Goal: Task Accomplishment & Management: Manage account settings

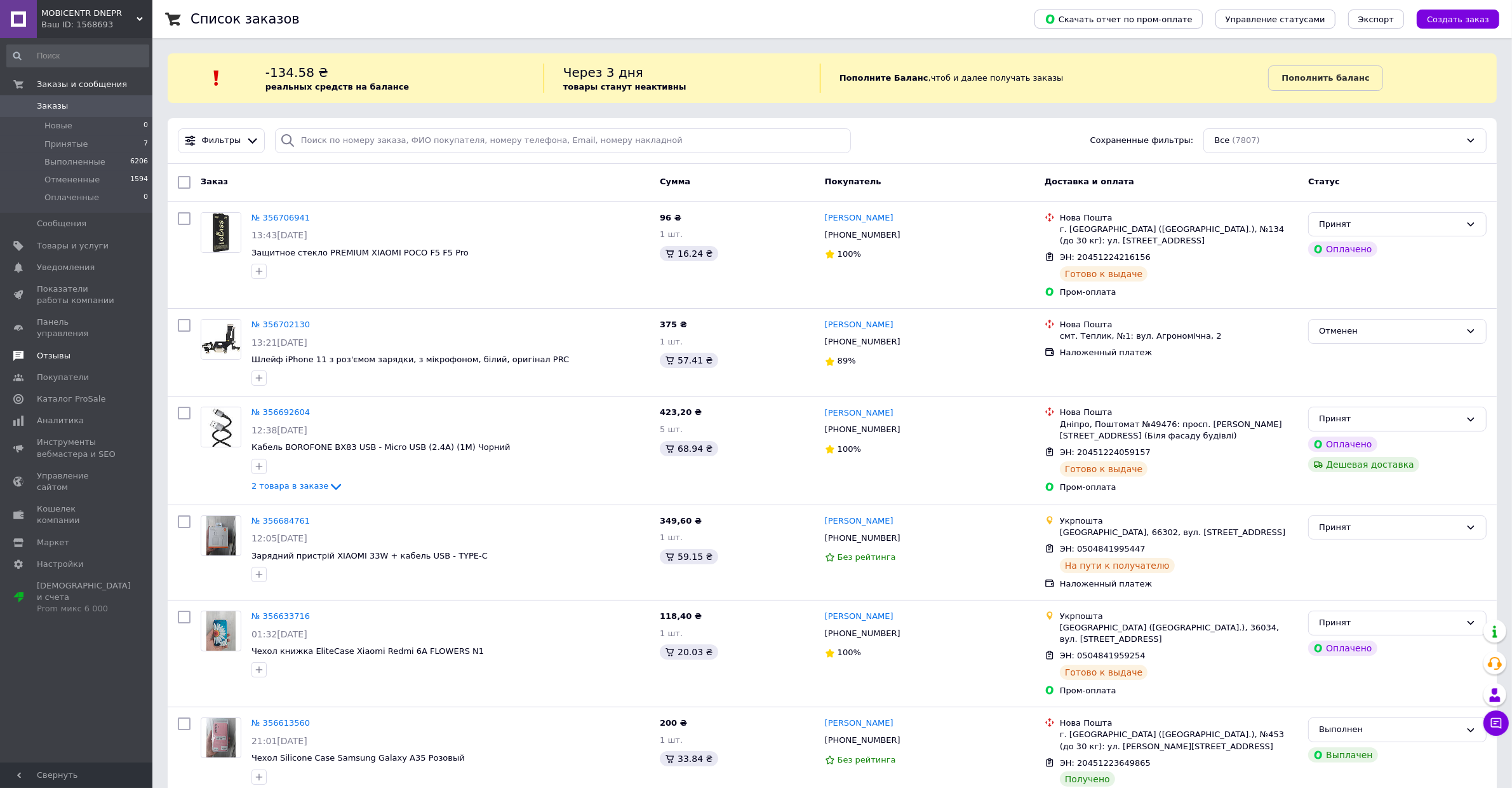
click at [62, 345] on link "Отзывы" at bounding box center [77, 356] width 155 height 22
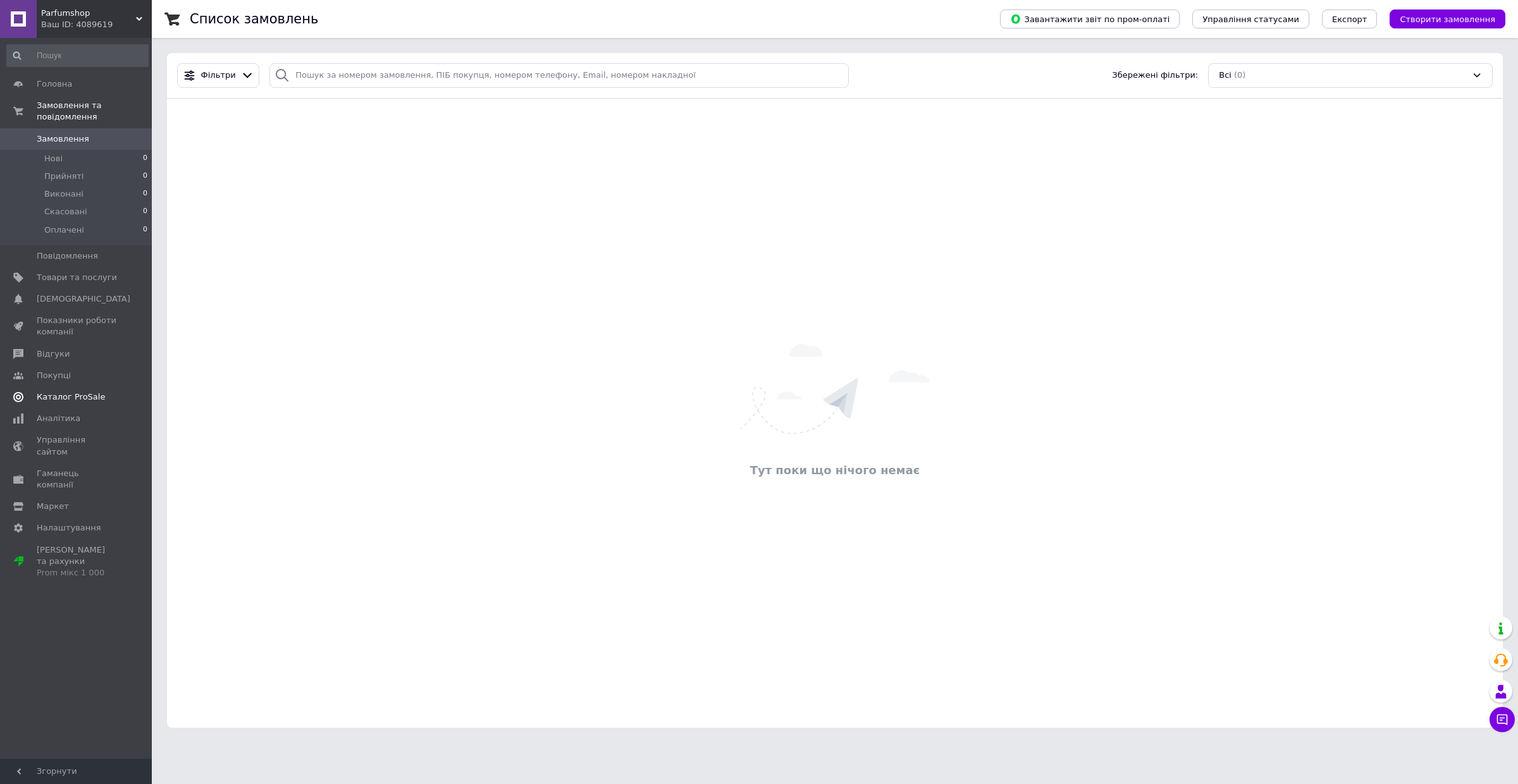
click at [96, 394] on span "Каталог ProSale" at bounding box center [71, 397] width 68 height 11
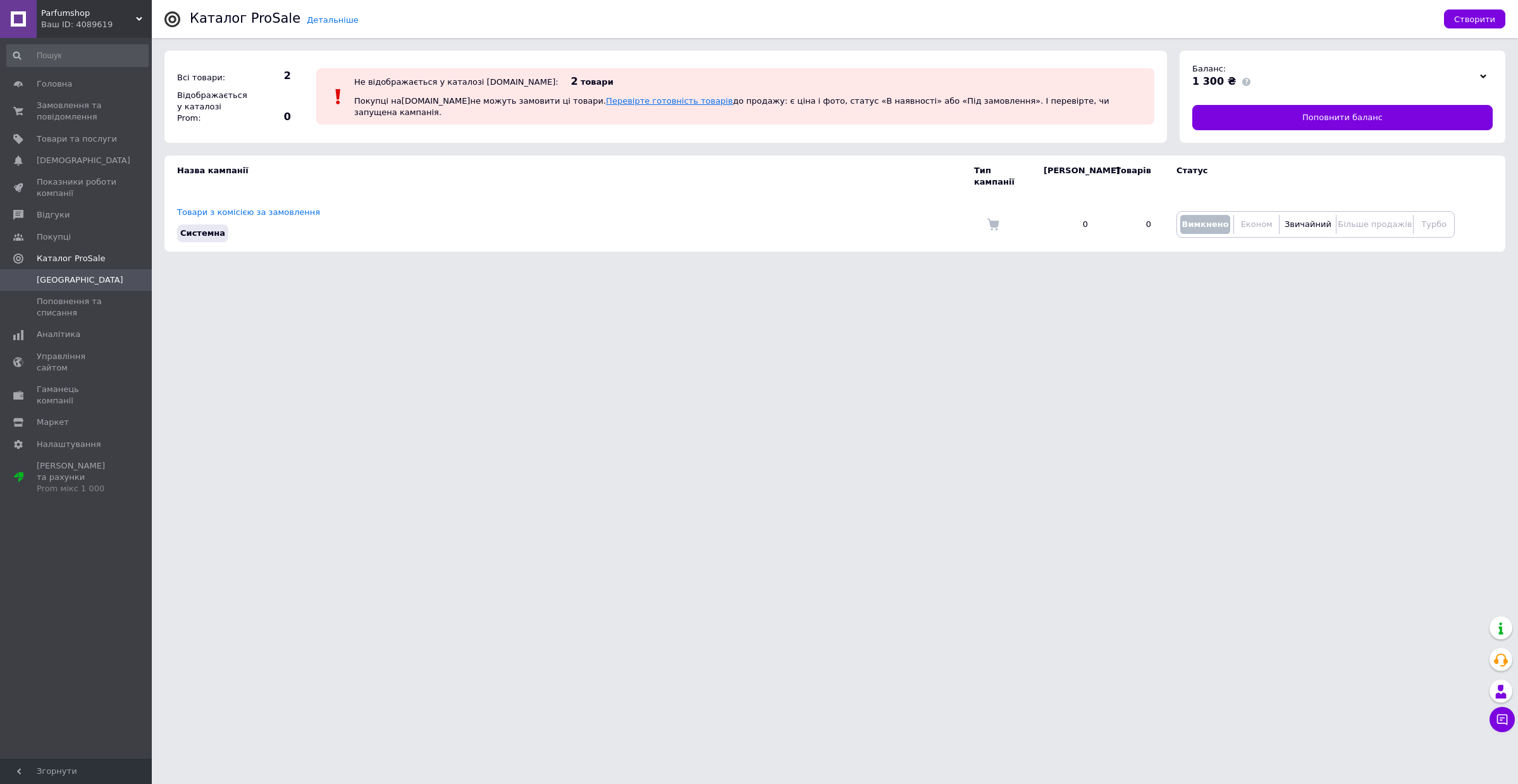
click at [606, 106] on link "Перевірте готовність товарів" at bounding box center [670, 101] width 127 height 10
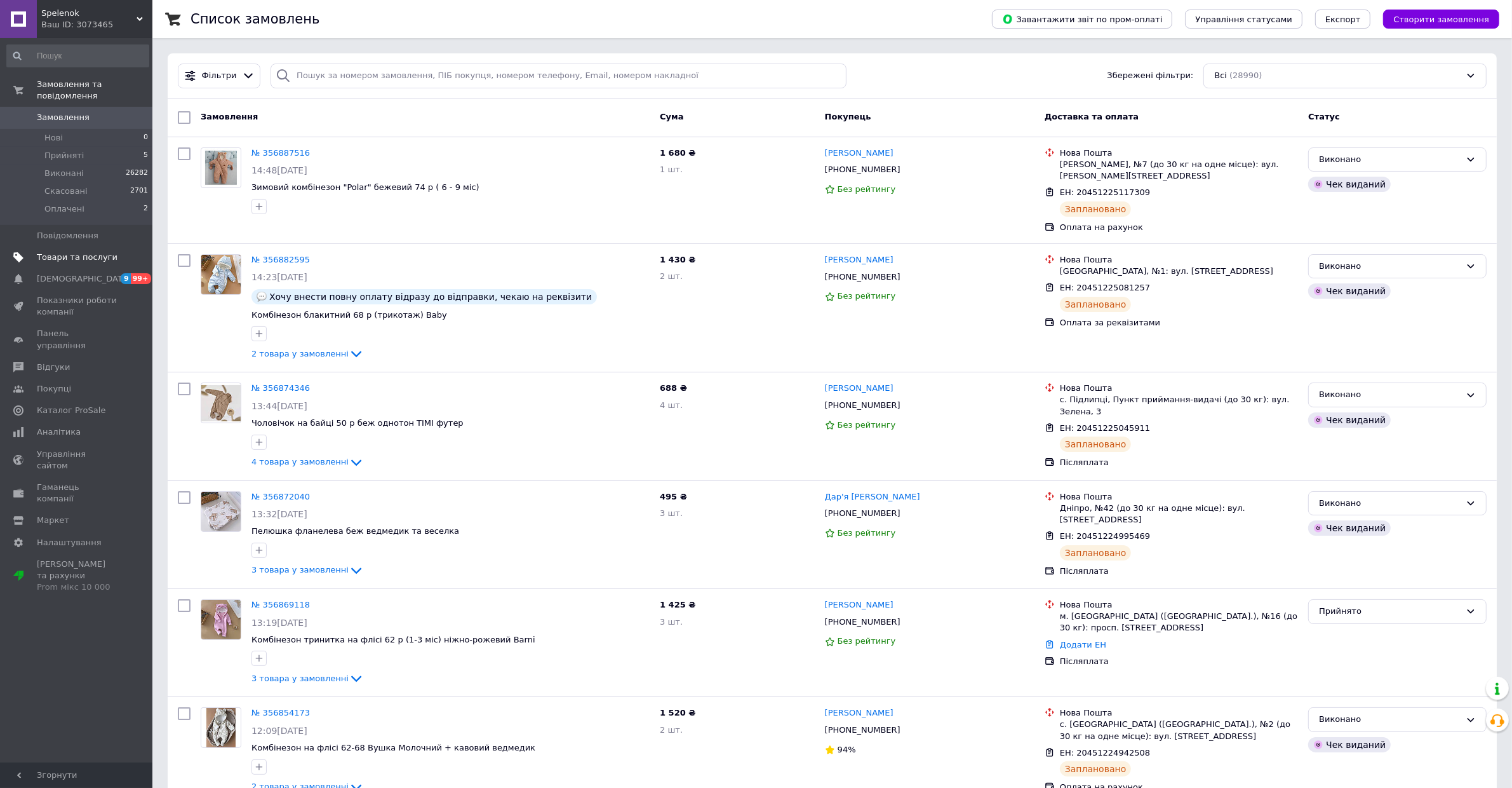
click at [74, 254] on span "Товари та послуги" at bounding box center [77, 257] width 81 height 12
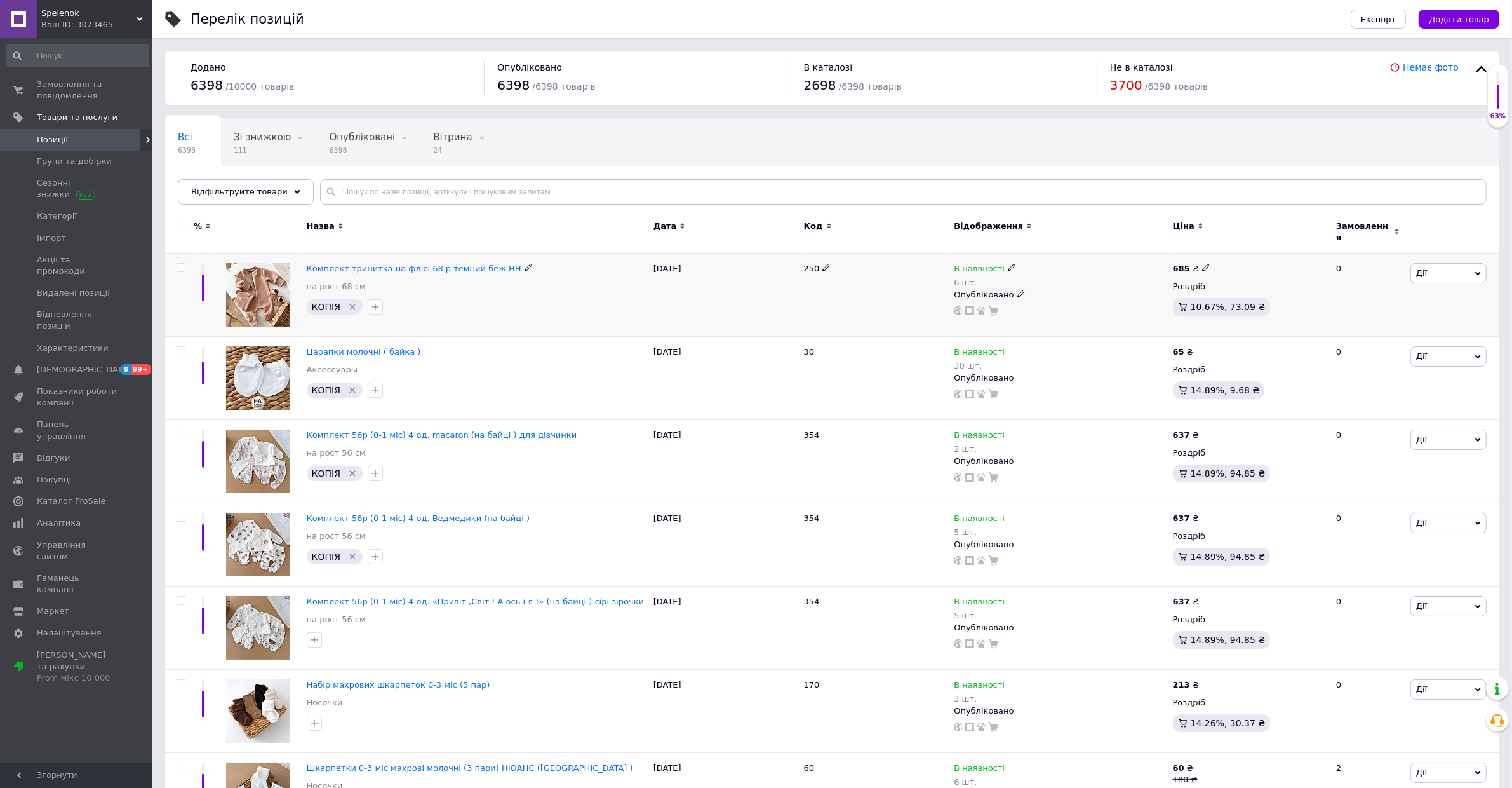
click at [329, 253] on div "Комплект тринитка на флісі 68 р темний беж НН на рост 68 см КОПІЯ" at bounding box center [477, 295] width 347 height 83
click at [315, 263] on div "Комплект тринитка на флісі 68 р темний беж НН" at bounding box center [477, 269] width 340 height 12
click at [329, 271] on div "Комплект тринитка на флісі 68 р темний беж НН на рост 68 см" at bounding box center [477, 281] width 340 height 36
click at [333, 264] on span "Комплект тринитка на флісі 68 р темний беж НН" at bounding box center [414, 268] width 215 height 10
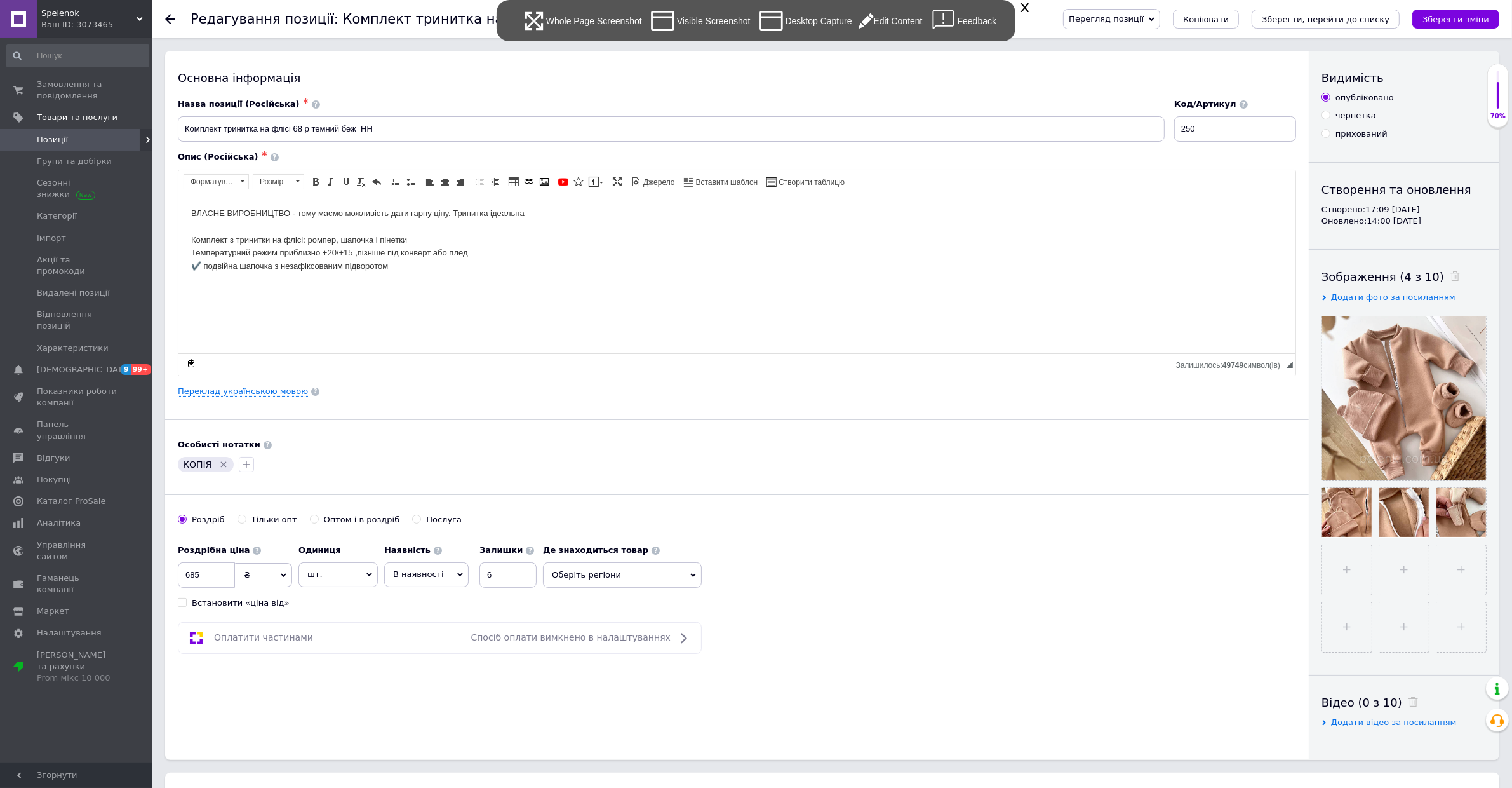
click at [690, 14] on div "Visible Screenshot" at bounding box center [699, 20] width 102 height 29
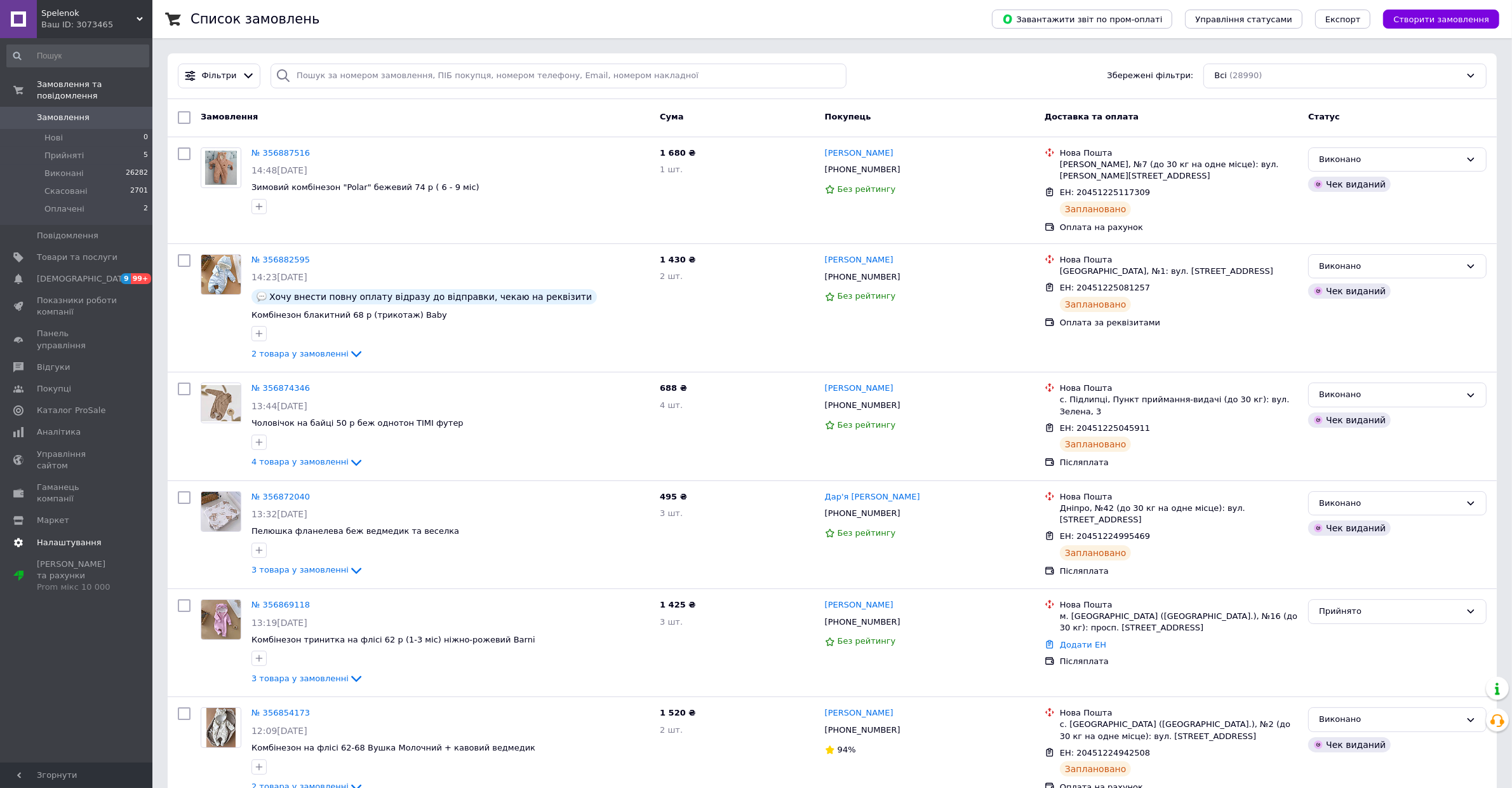
click at [57, 537] on span "Налаштування" at bounding box center [69, 542] width 65 height 12
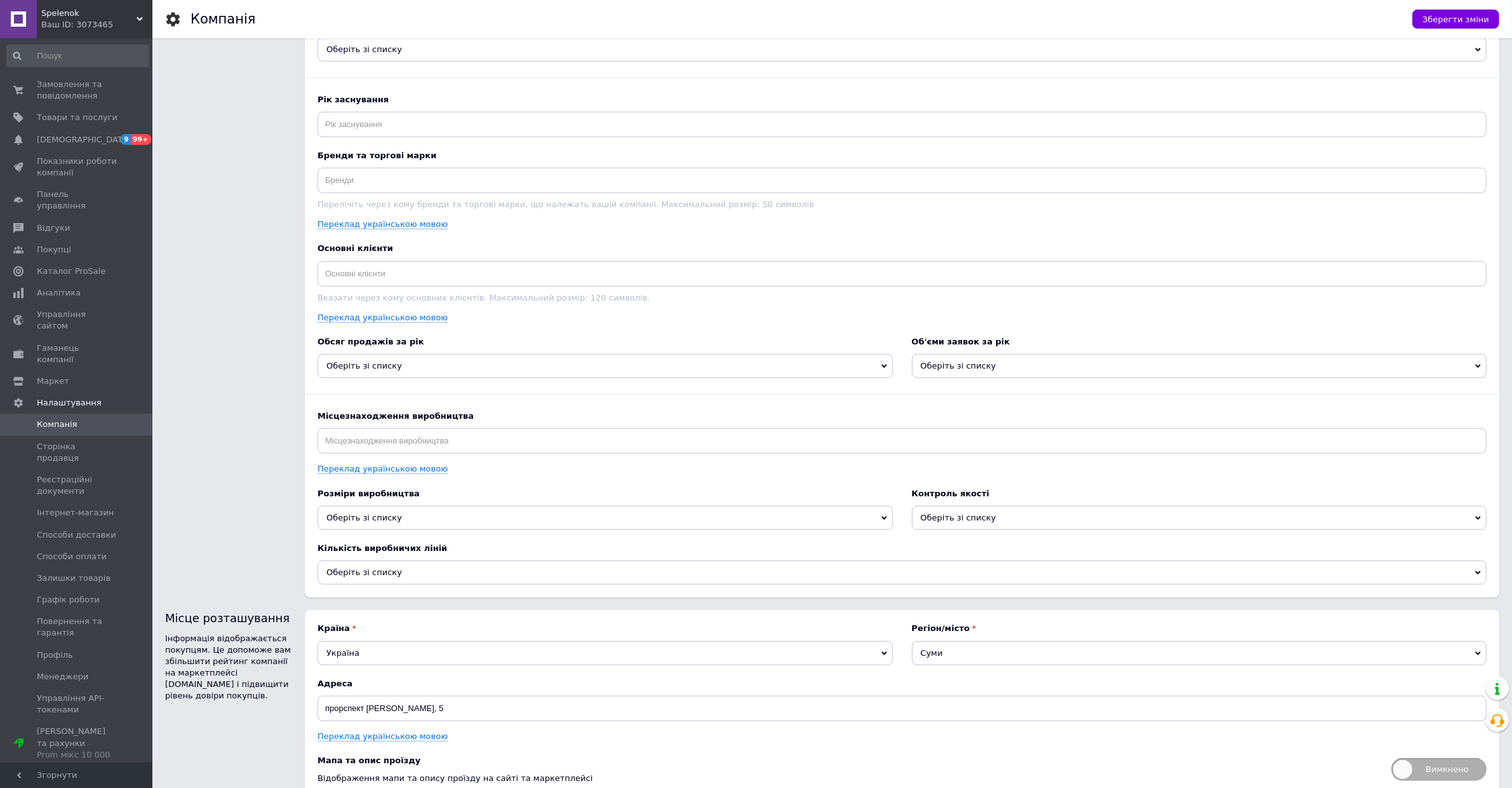
scroll to position [1372, 0]
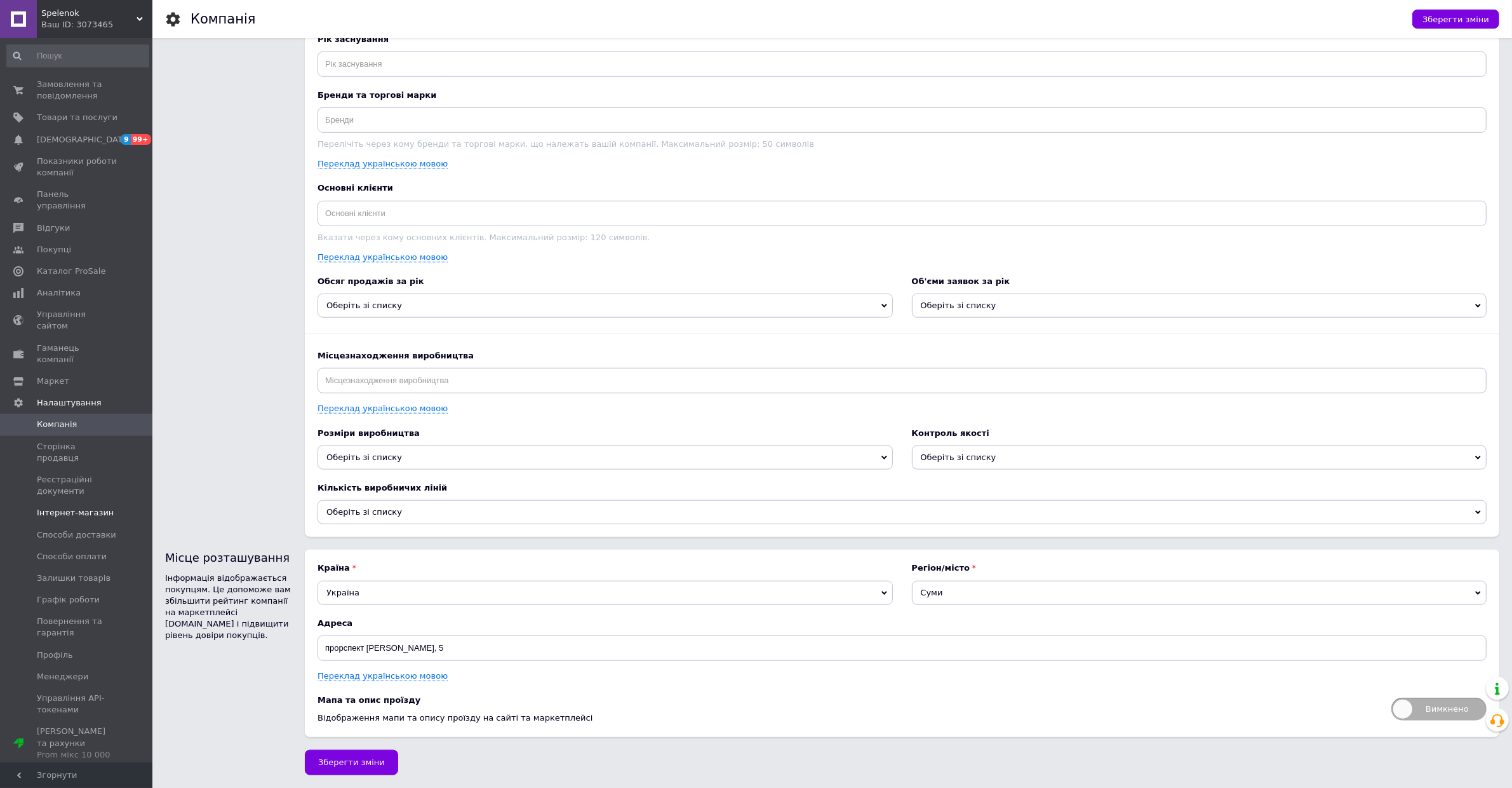
click at [94, 507] on span "Інтернет-магазин" at bounding box center [75, 513] width 77 height 12
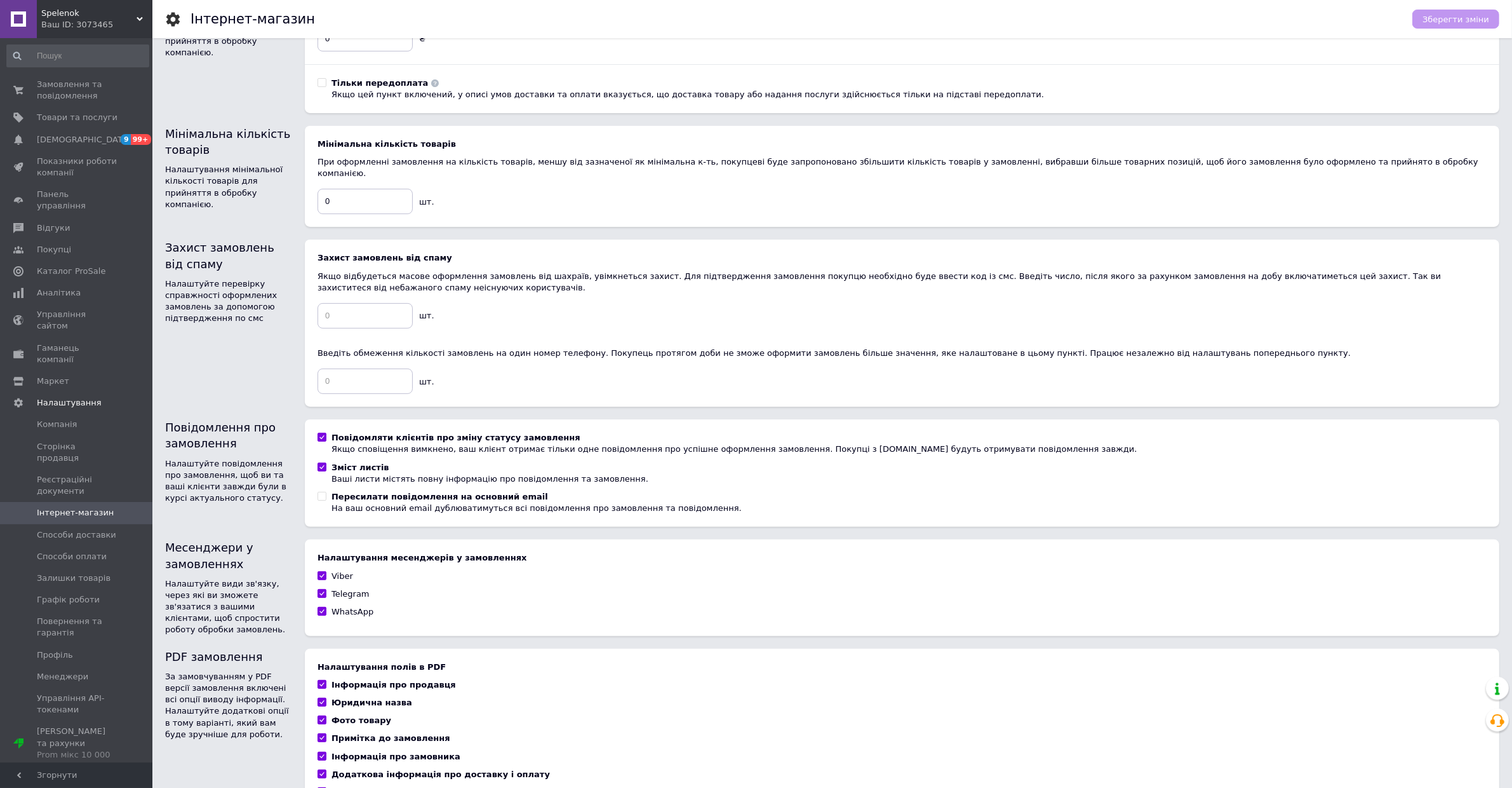
scroll to position [360, 0]
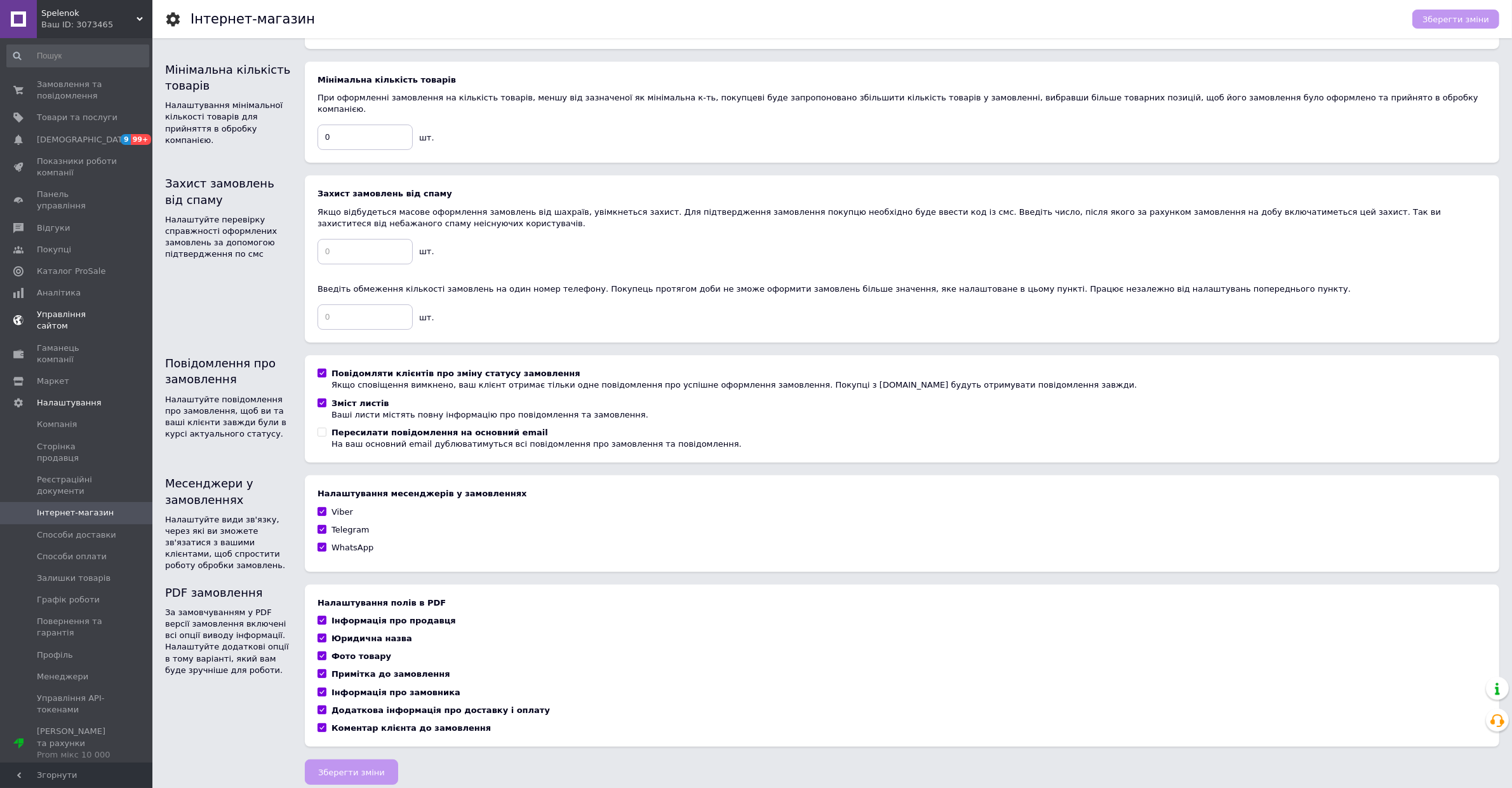
click at [86, 309] on span "Управління сайтом" at bounding box center [77, 320] width 81 height 23
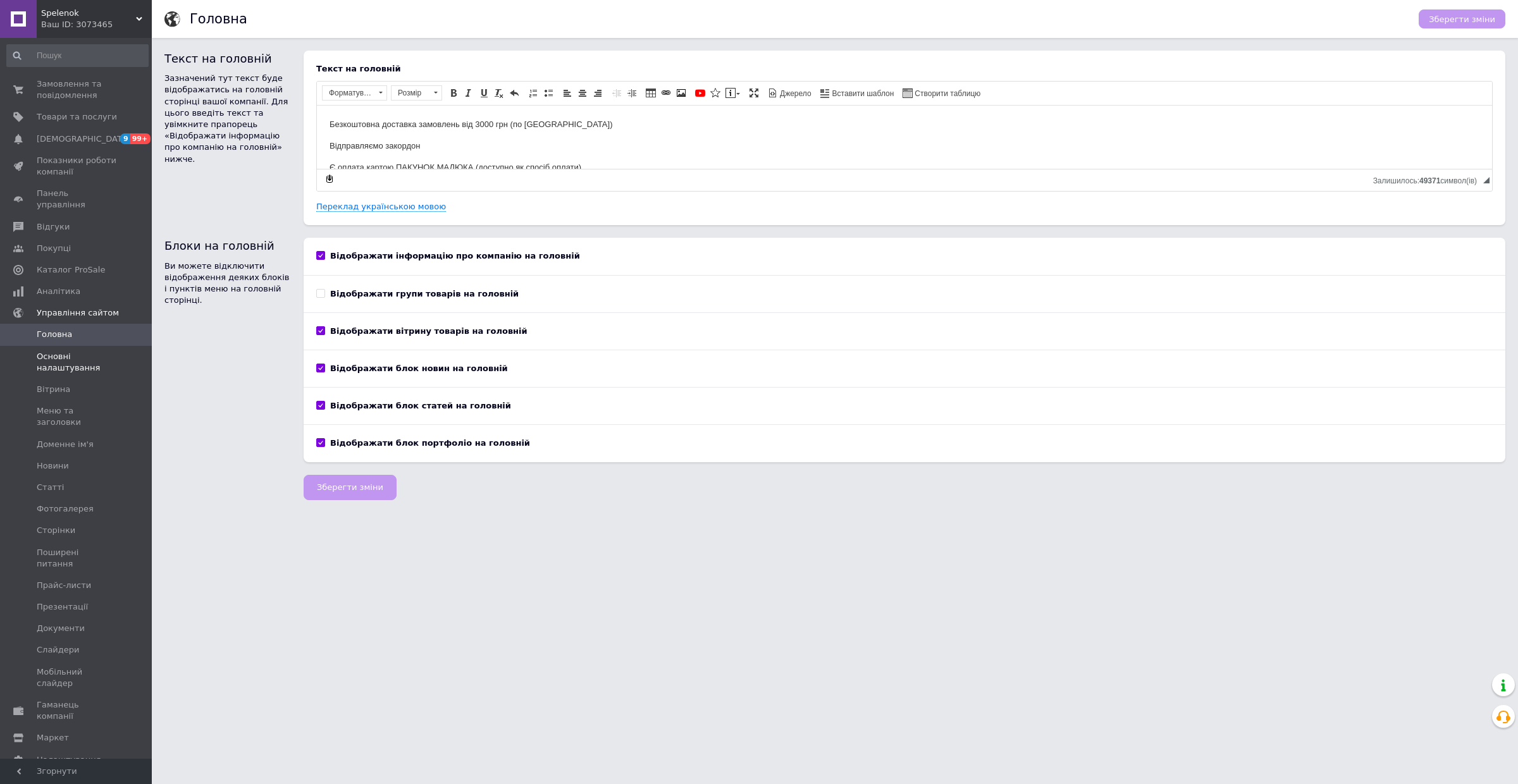
click at [71, 351] on span "Основні налаштування" at bounding box center [77, 362] width 80 height 23
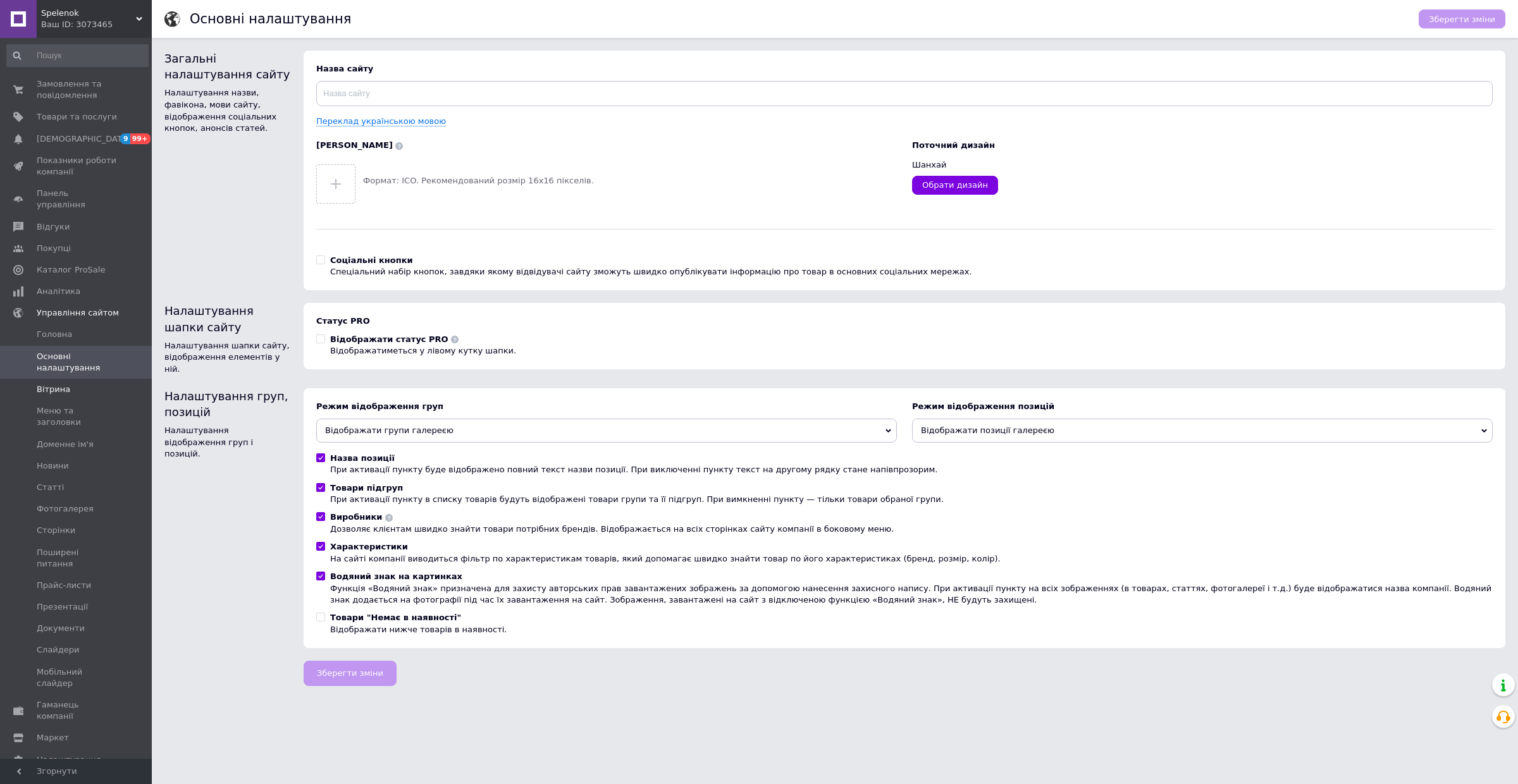
click at [65, 384] on span "Вітрина" at bounding box center [53, 389] width 34 height 11
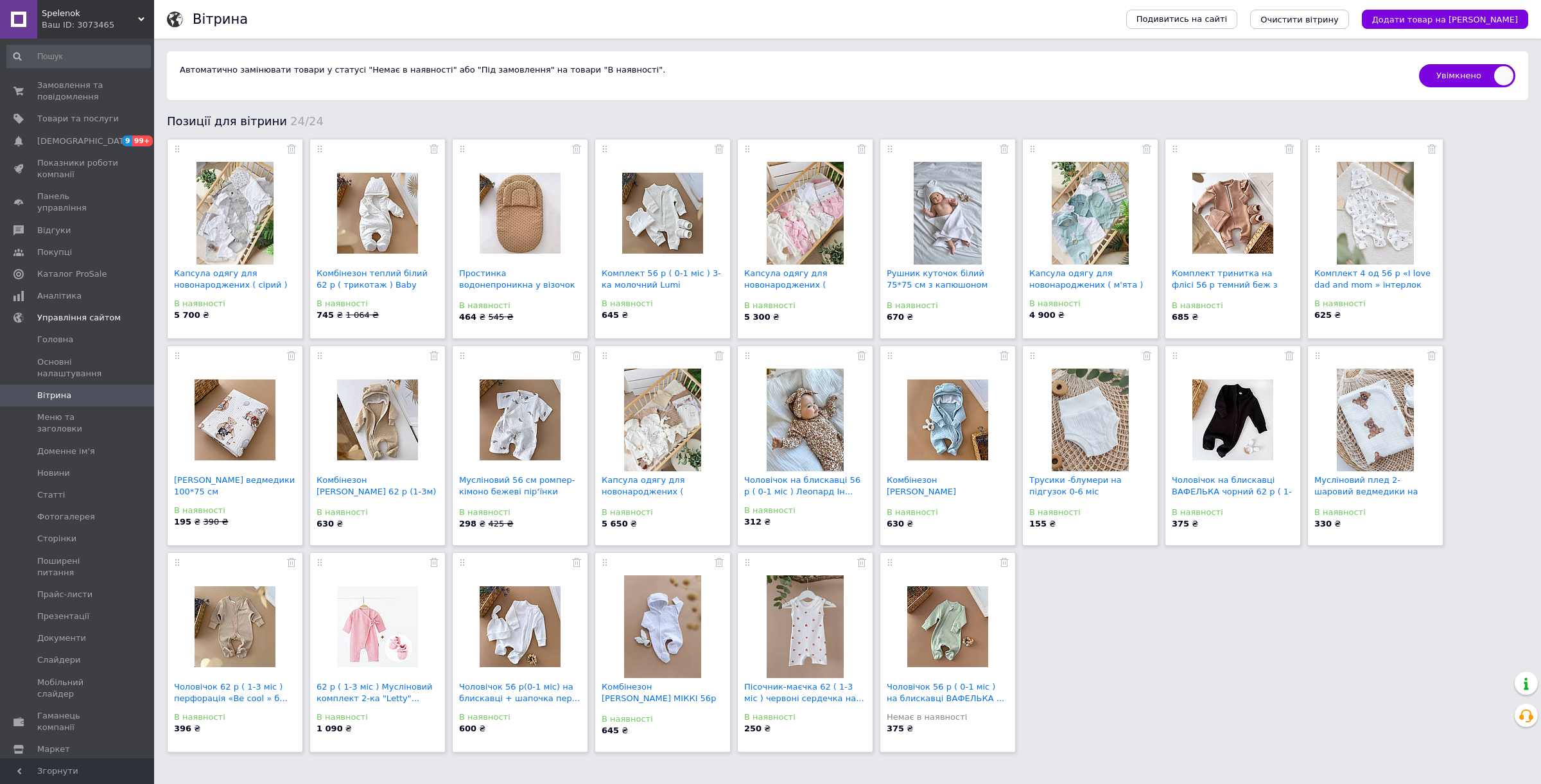
click at [87, 761] on link "Налаштування" at bounding box center [78, 772] width 157 height 22
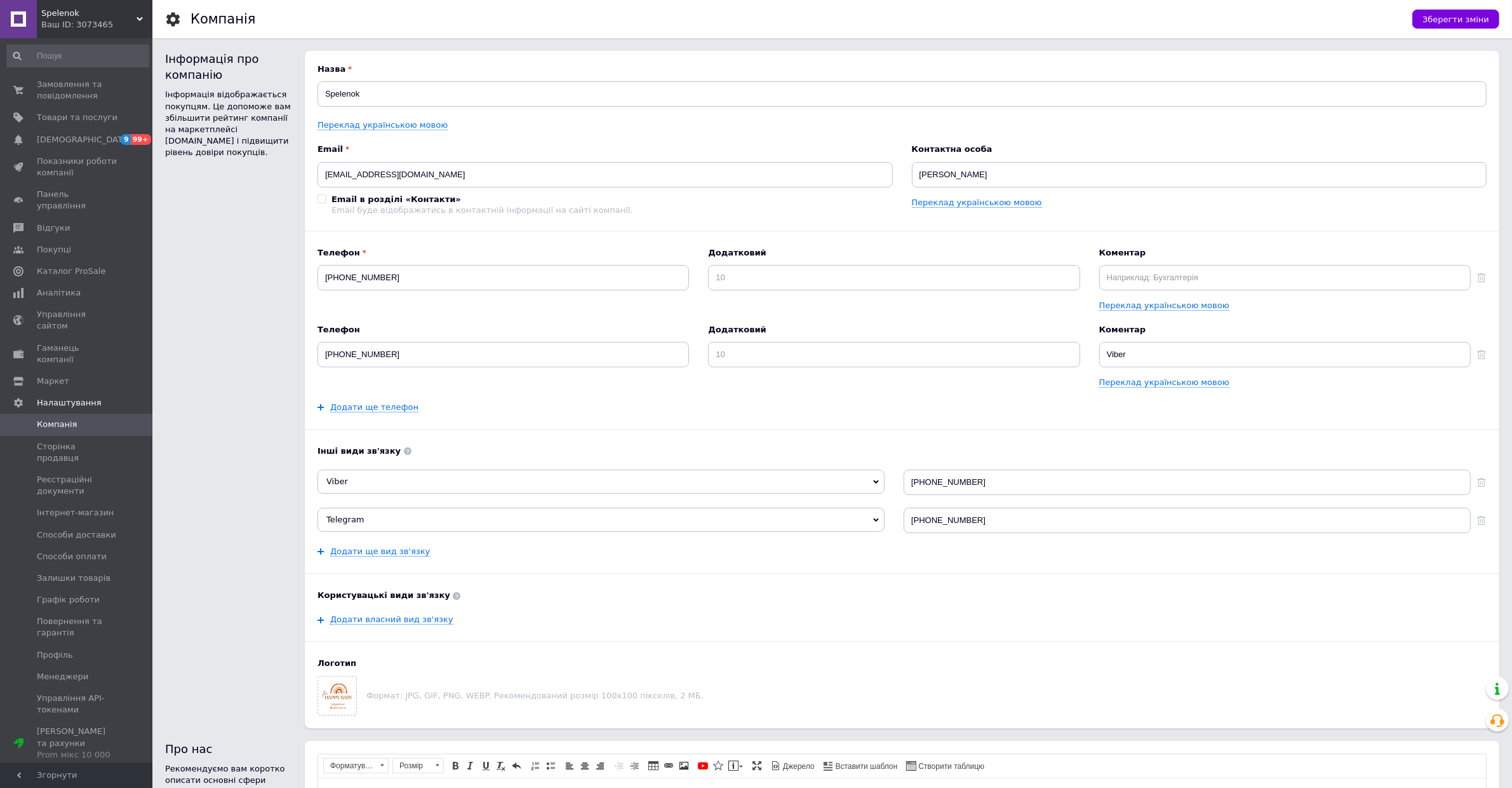
drag, startPoint x: 20, startPoint y: 29, endPoint x: 42, endPoint y: 47, distance: 28.4
click at [20, 29] on link at bounding box center [19, 19] width 37 height 38
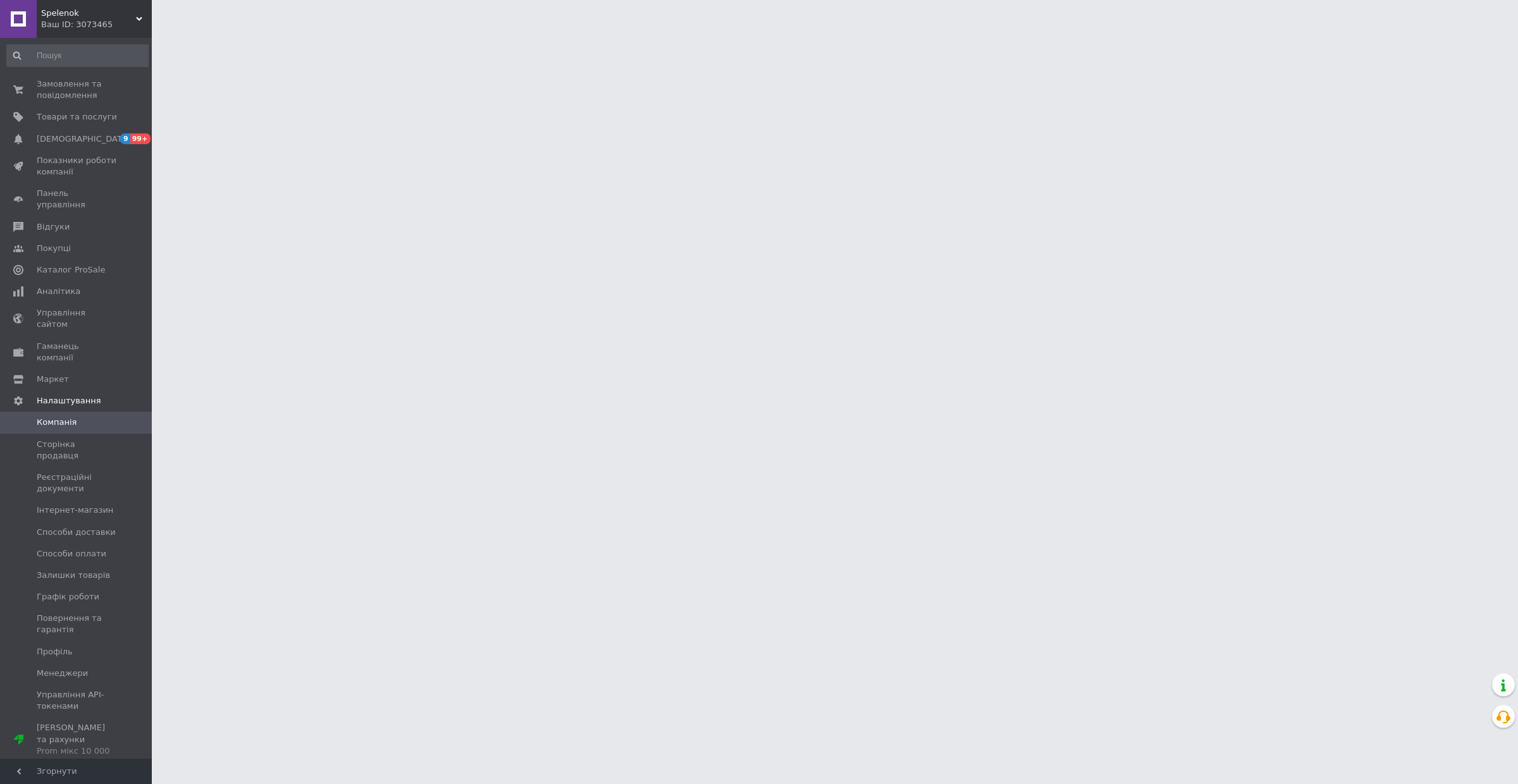
click at [76, 23] on div "Ваш ID: 3073465" at bounding box center [97, 25] width 111 height 11
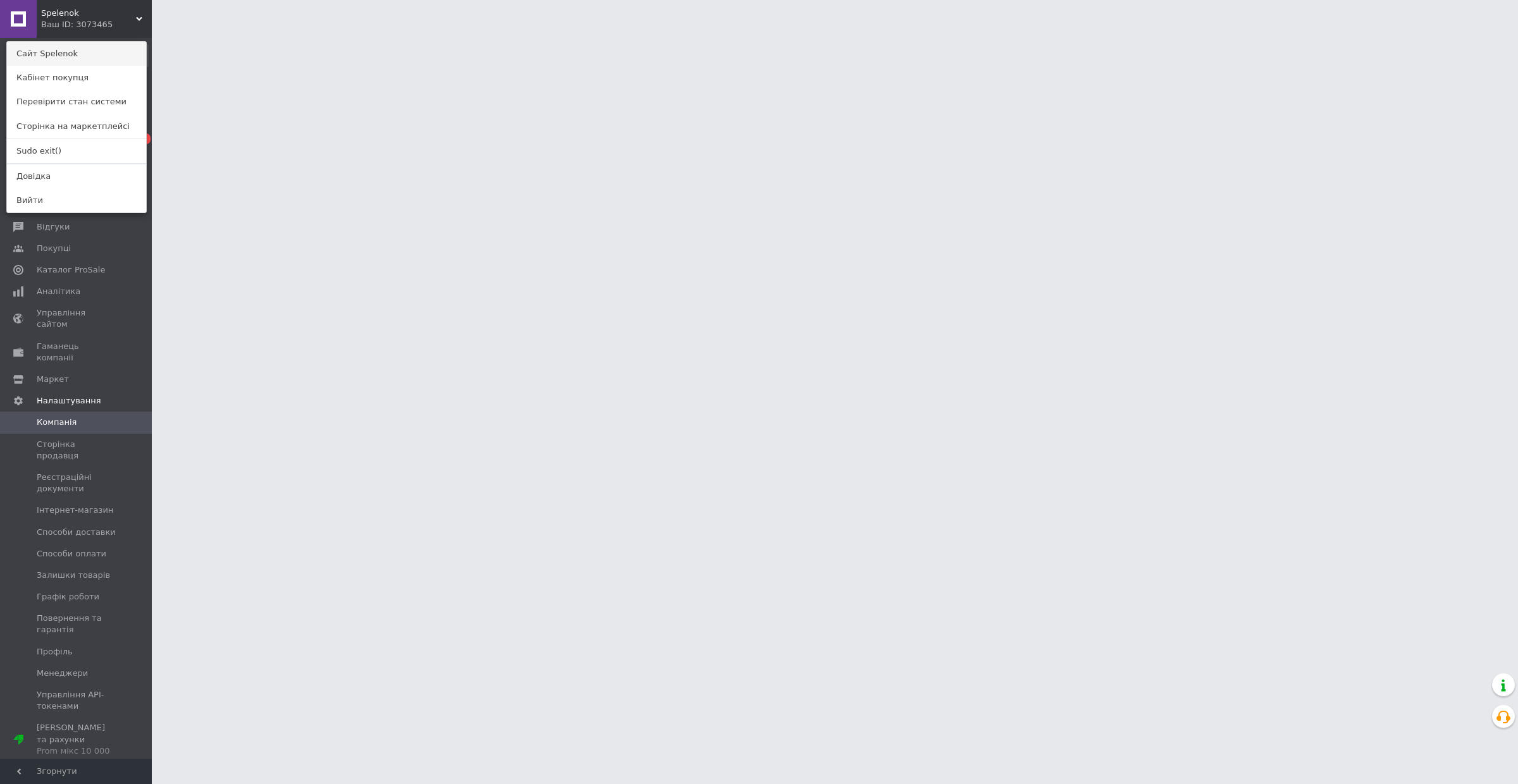
click at [74, 47] on link "Сайт Spelenok" at bounding box center [76, 54] width 139 height 24
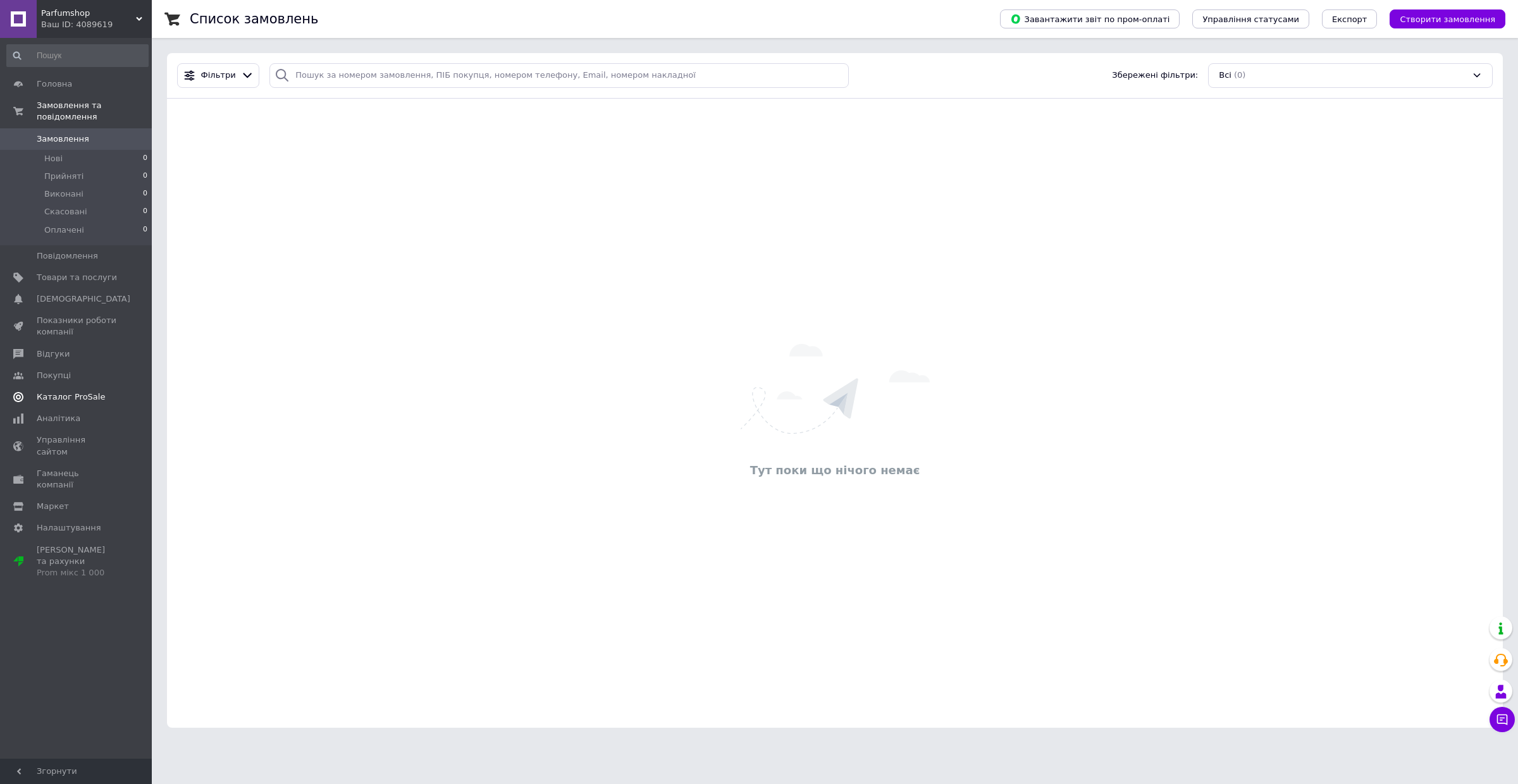
click at [67, 403] on link "Каталог ProSale" at bounding box center [77, 397] width 155 height 22
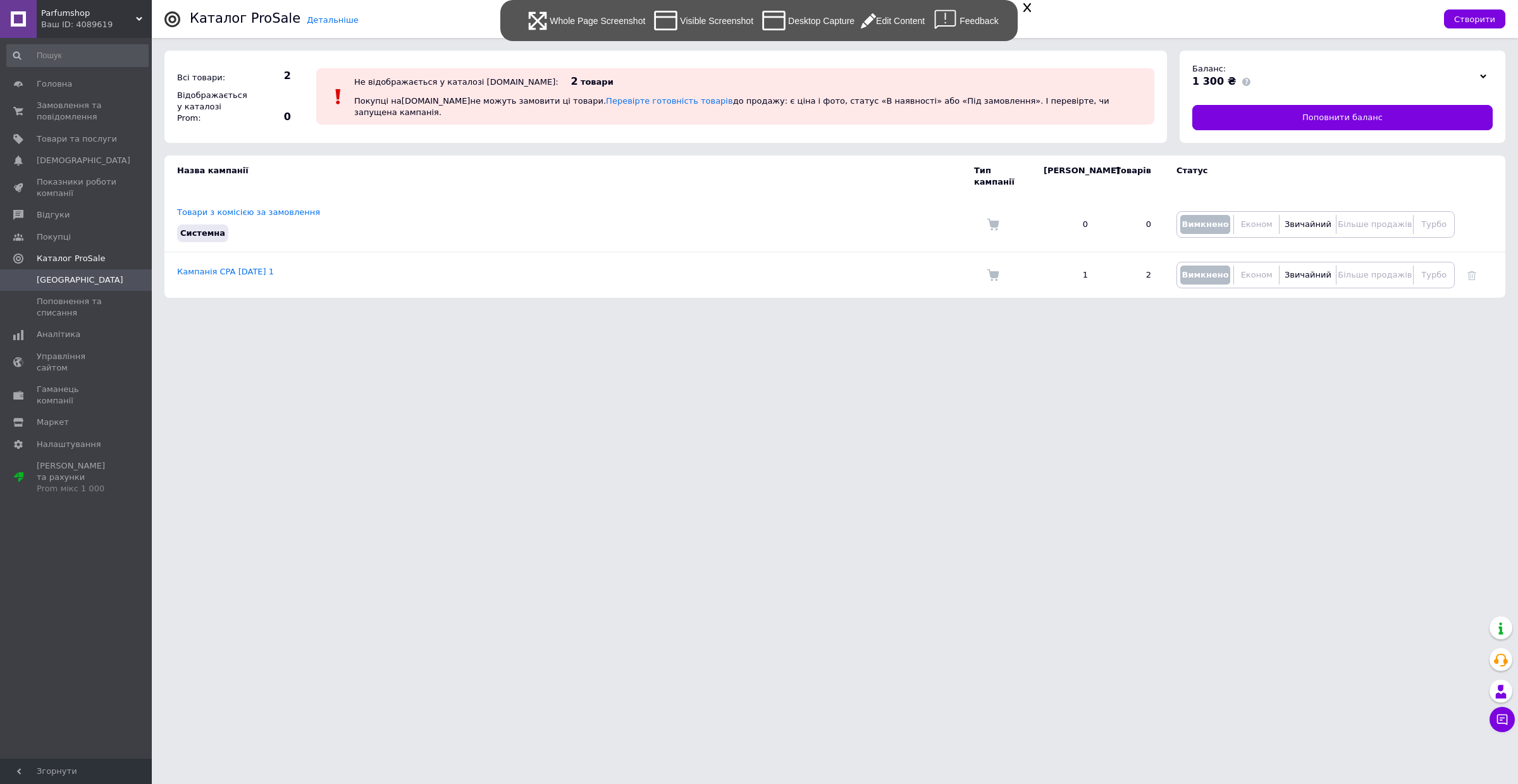
click at [709, 30] on div "Visible Screenshot" at bounding box center [702, 20] width 102 height 29
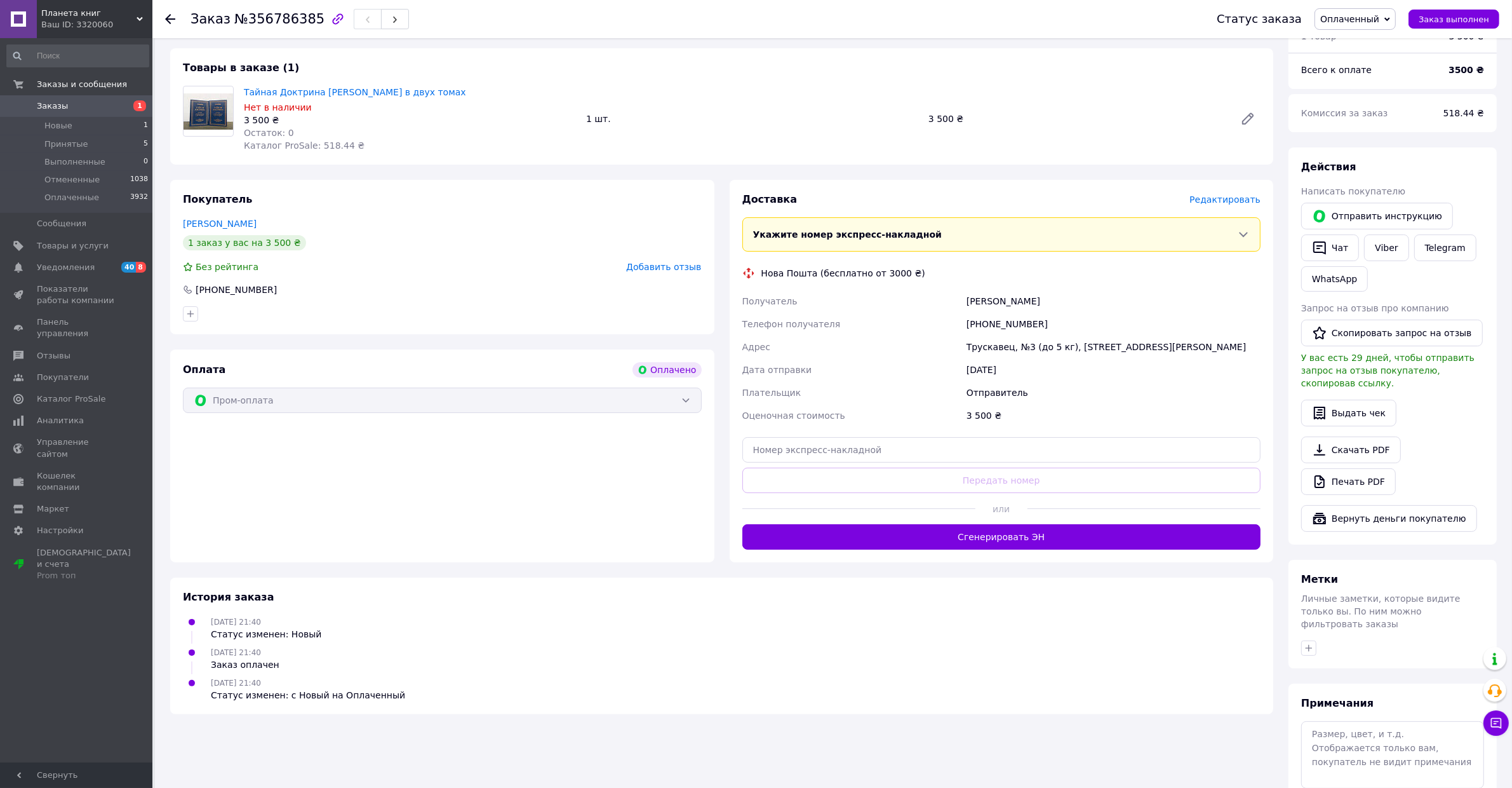
scroll to position [157, 0]
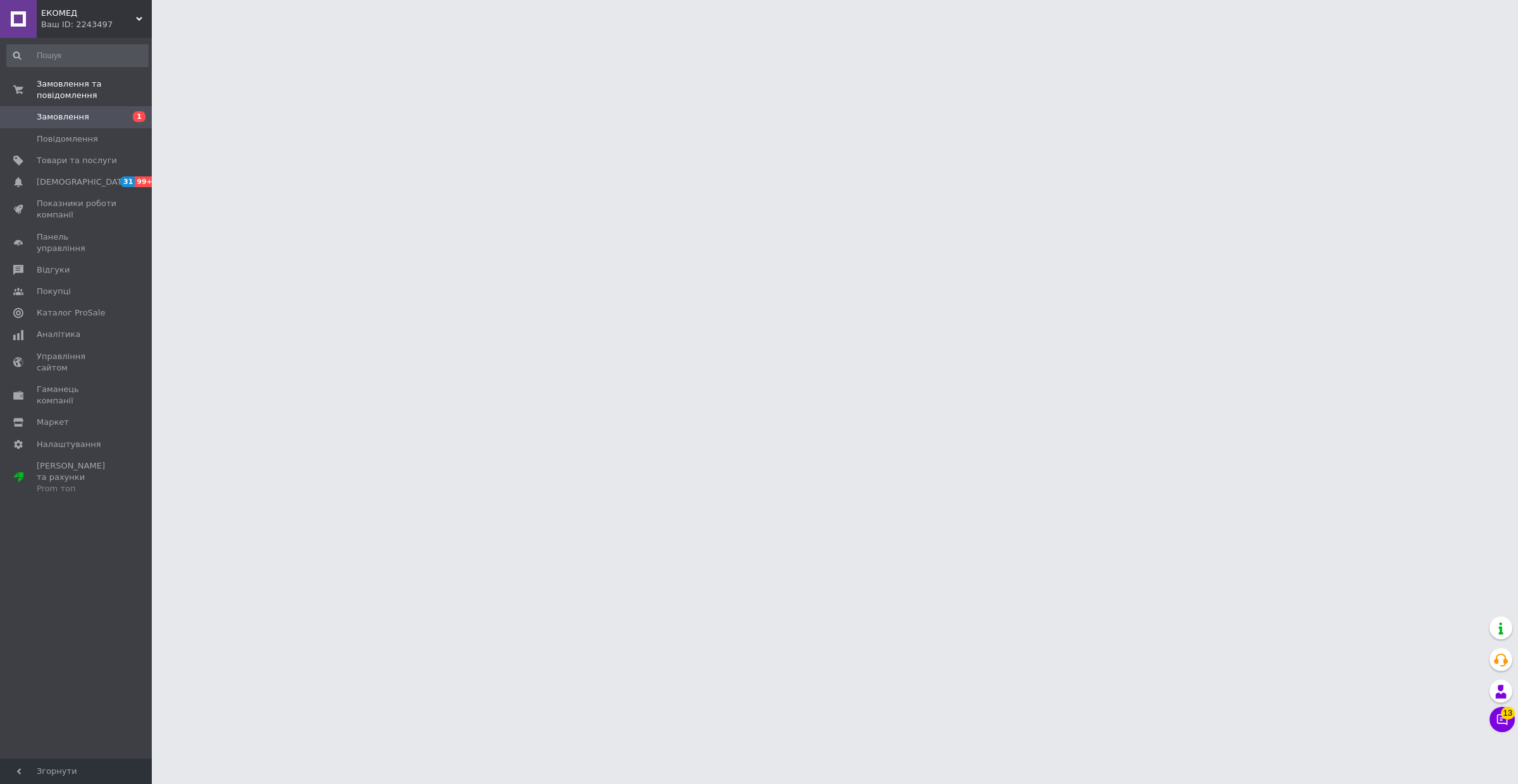
click at [48, 529] on div "Замовлення та повідомлення Замовлення 1 Повідомлення 0 Товари та послуги Сповіщ…" at bounding box center [77, 400] width 155 height 724
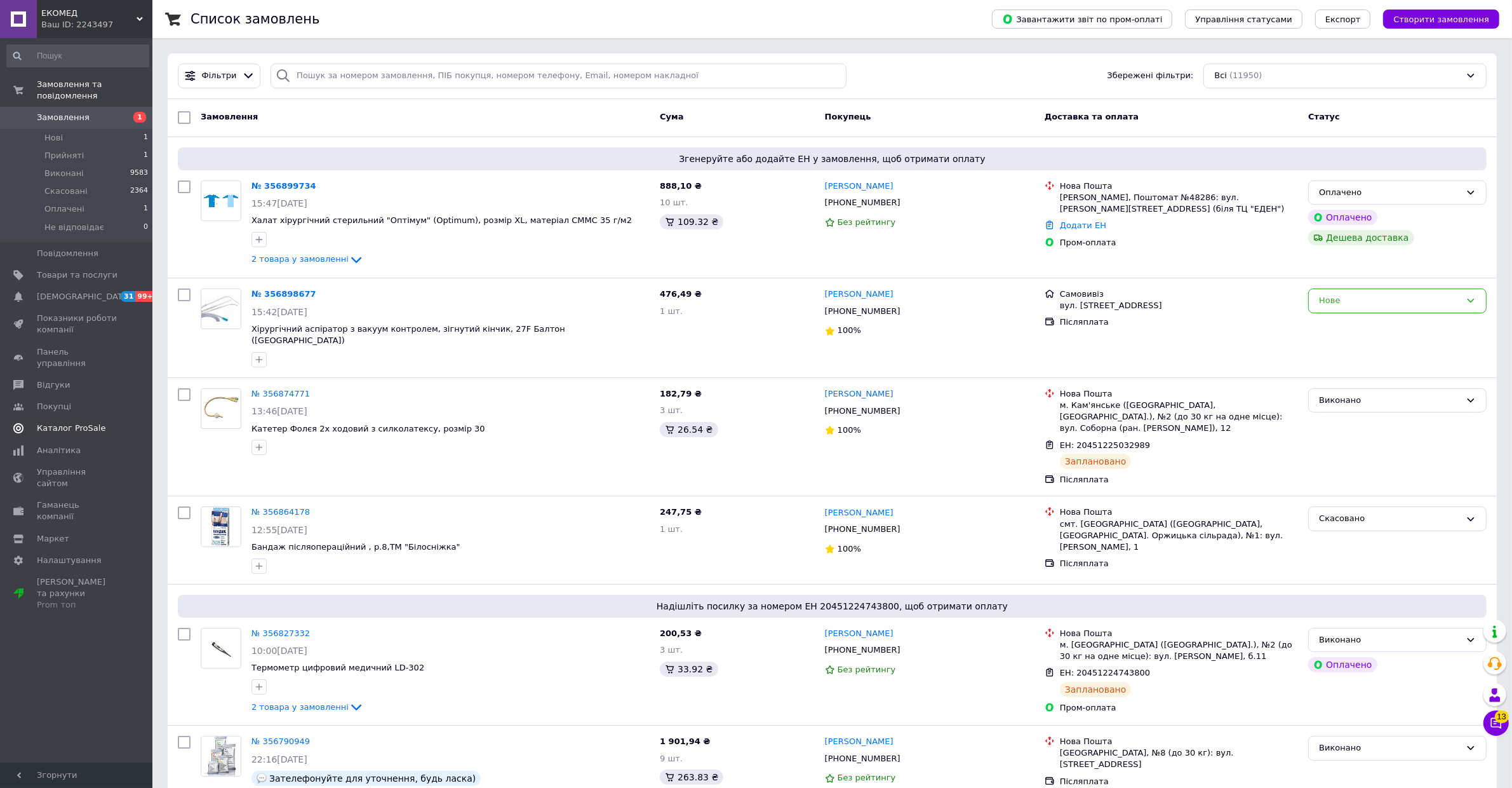
click at [82, 418] on link "Каталог ProSale" at bounding box center [77, 429] width 155 height 22
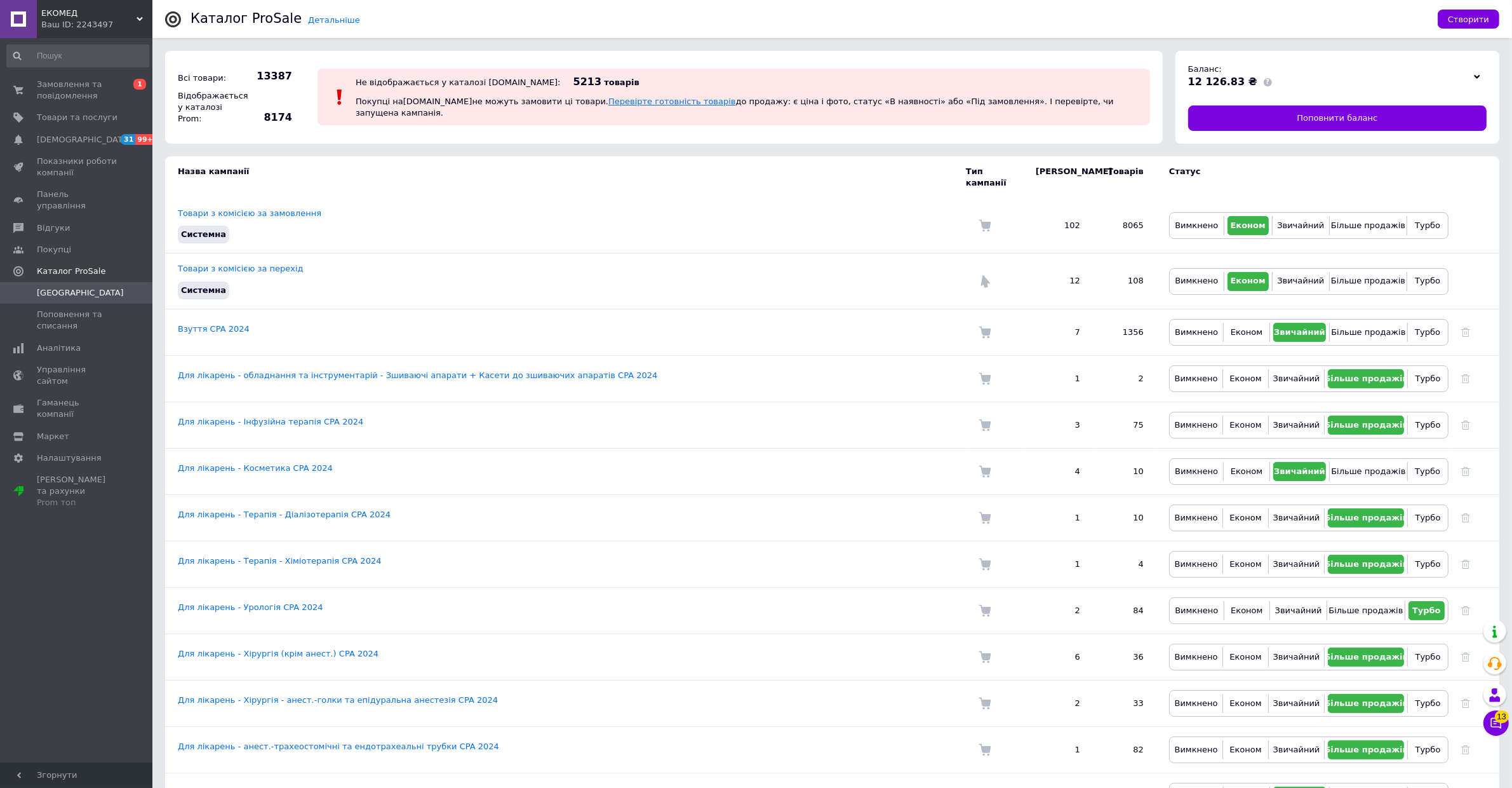
click at [611, 106] on link "Перевірте готовність товарів" at bounding box center [673, 101] width 128 height 10
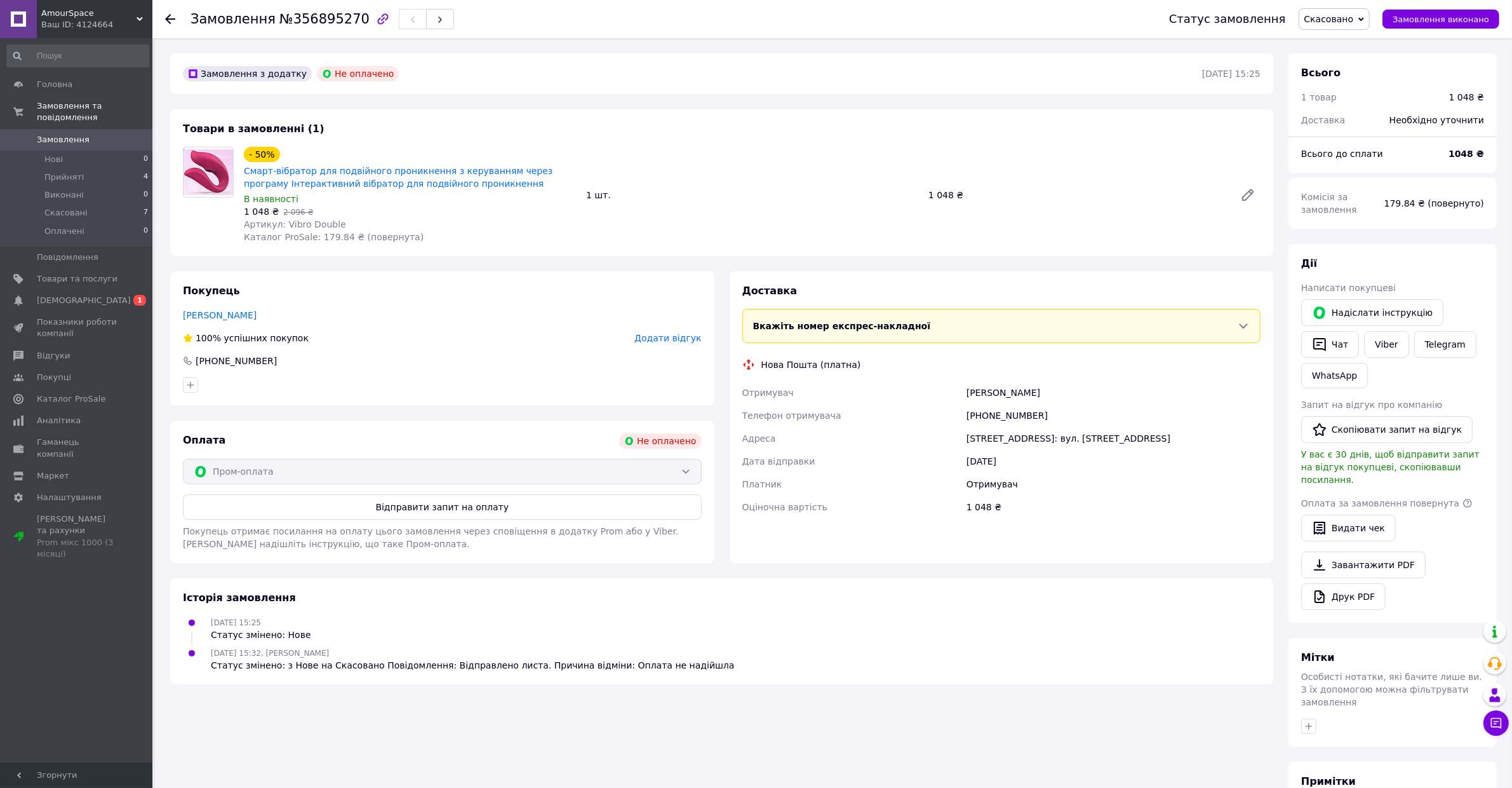
click at [325, 21] on span "№356895270" at bounding box center [324, 19] width 90 height 15
copy span "356895270"
click at [93, 131] on link "Замовлення 0" at bounding box center [77, 140] width 155 height 22
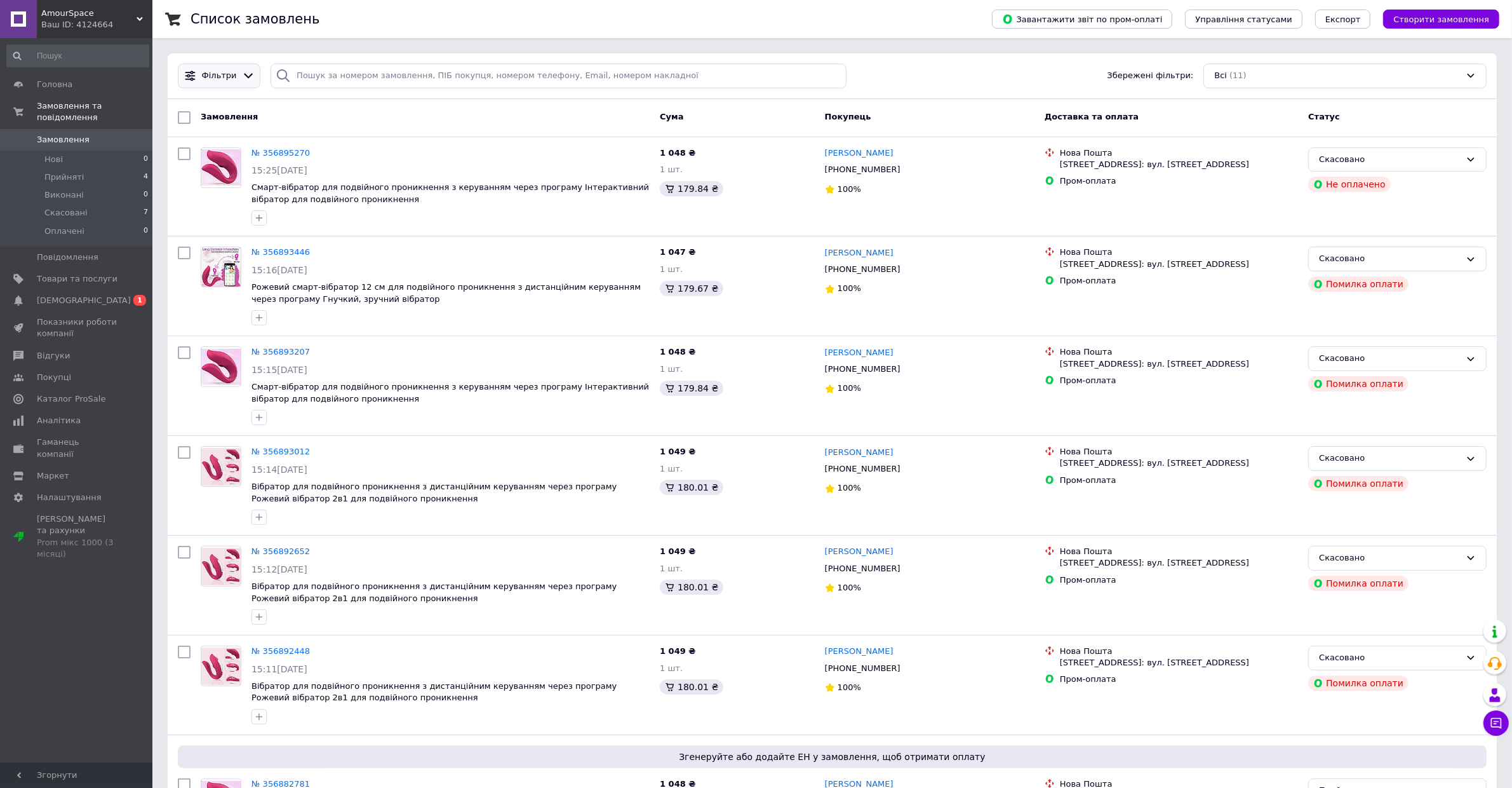
click at [231, 75] on span "Фільтри" at bounding box center [219, 75] width 35 height 12
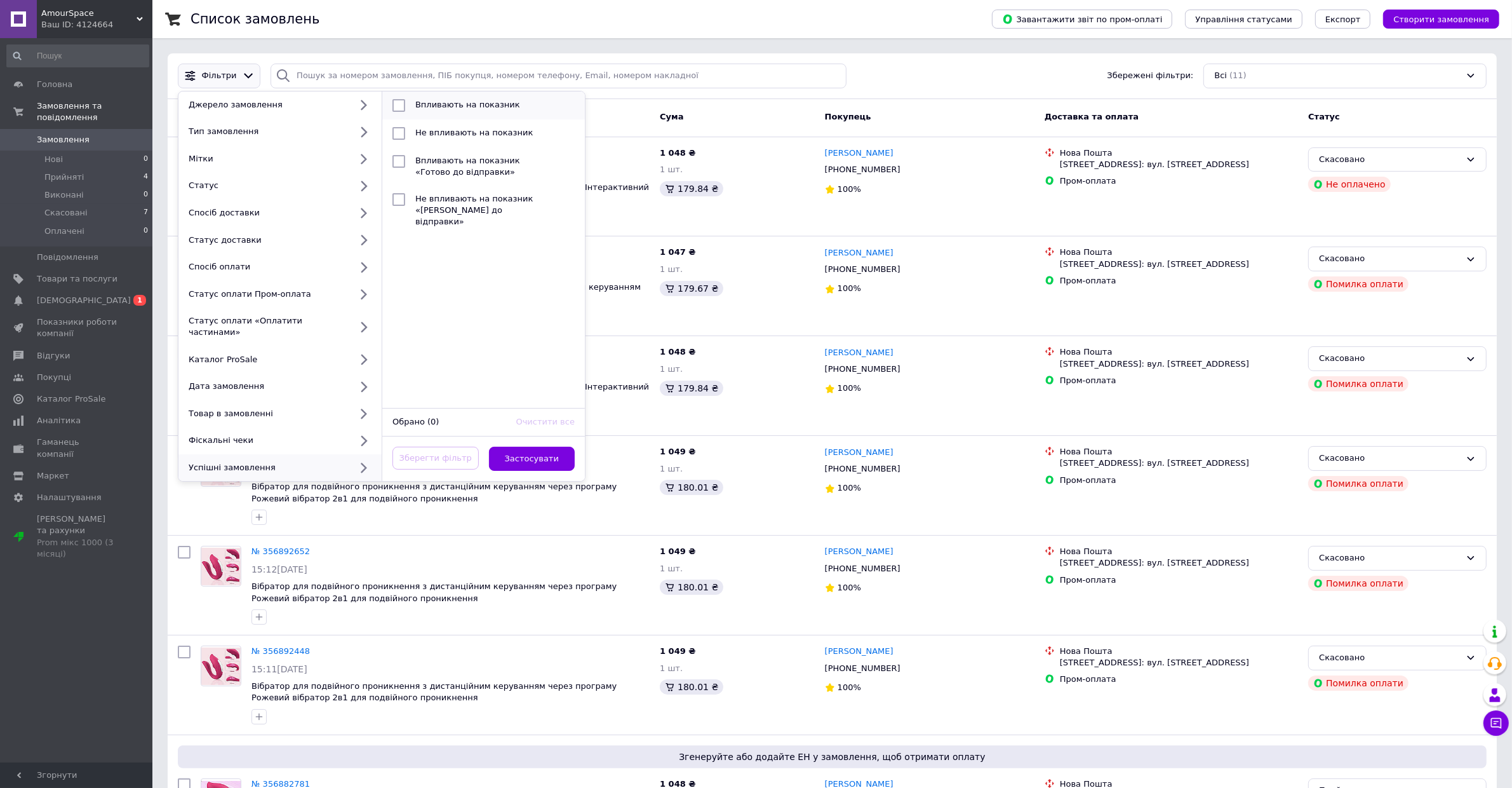
click at [513, 98] on li "Впливають на показник" at bounding box center [483, 106] width 203 height 28
checkbox input "true"
click at [545, 448] on button "Застосувати" at bounding box center [532, 459] width 86 height 25
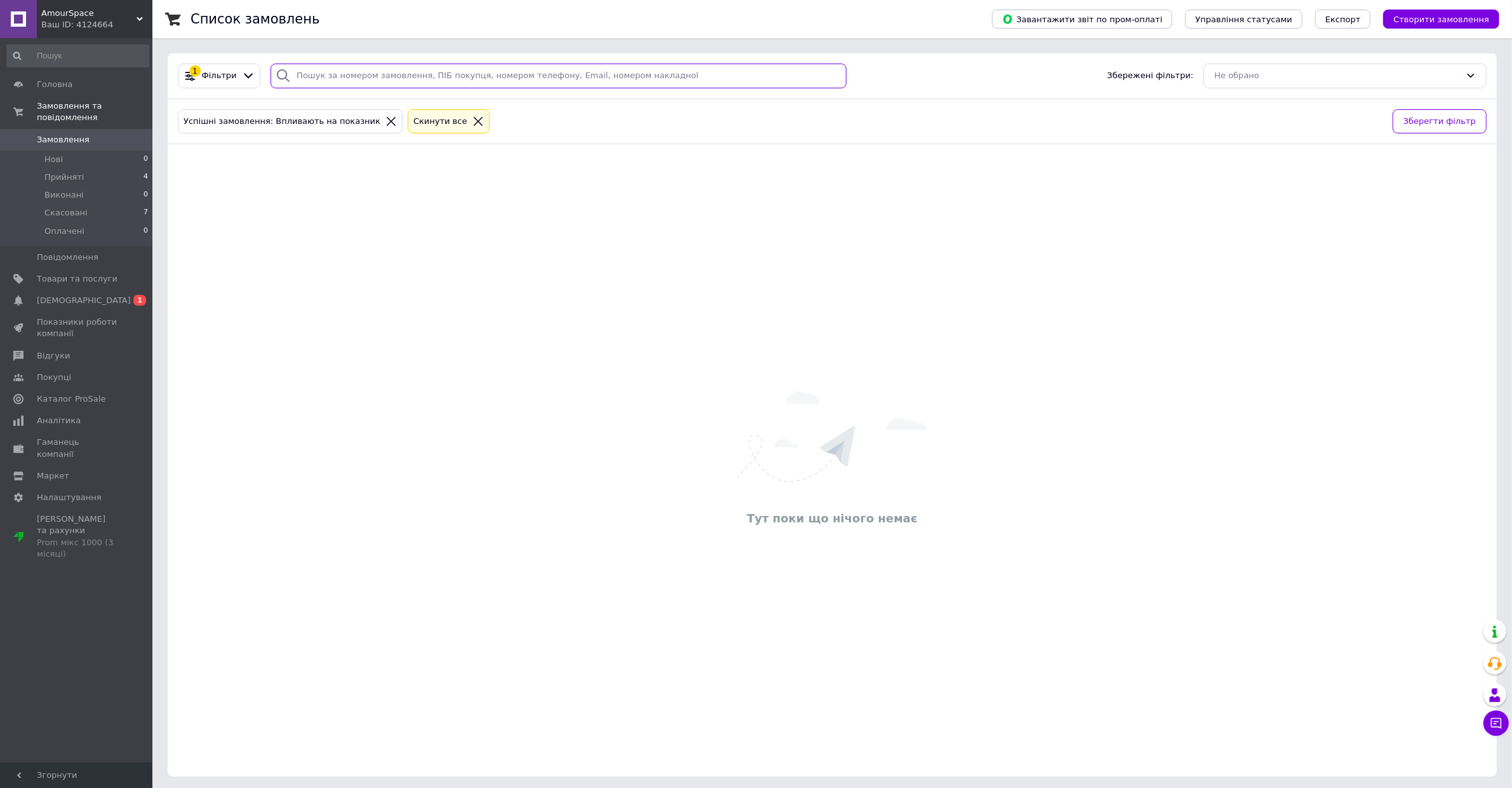
click at [563, 83] on input "search" at bounding box center [558, 75] width 576 height 25
paste input "356895270"
type input "356895270"
click at [71, 135] on span "Замовлення" at bounding box center [63, 140] width 52 height 12
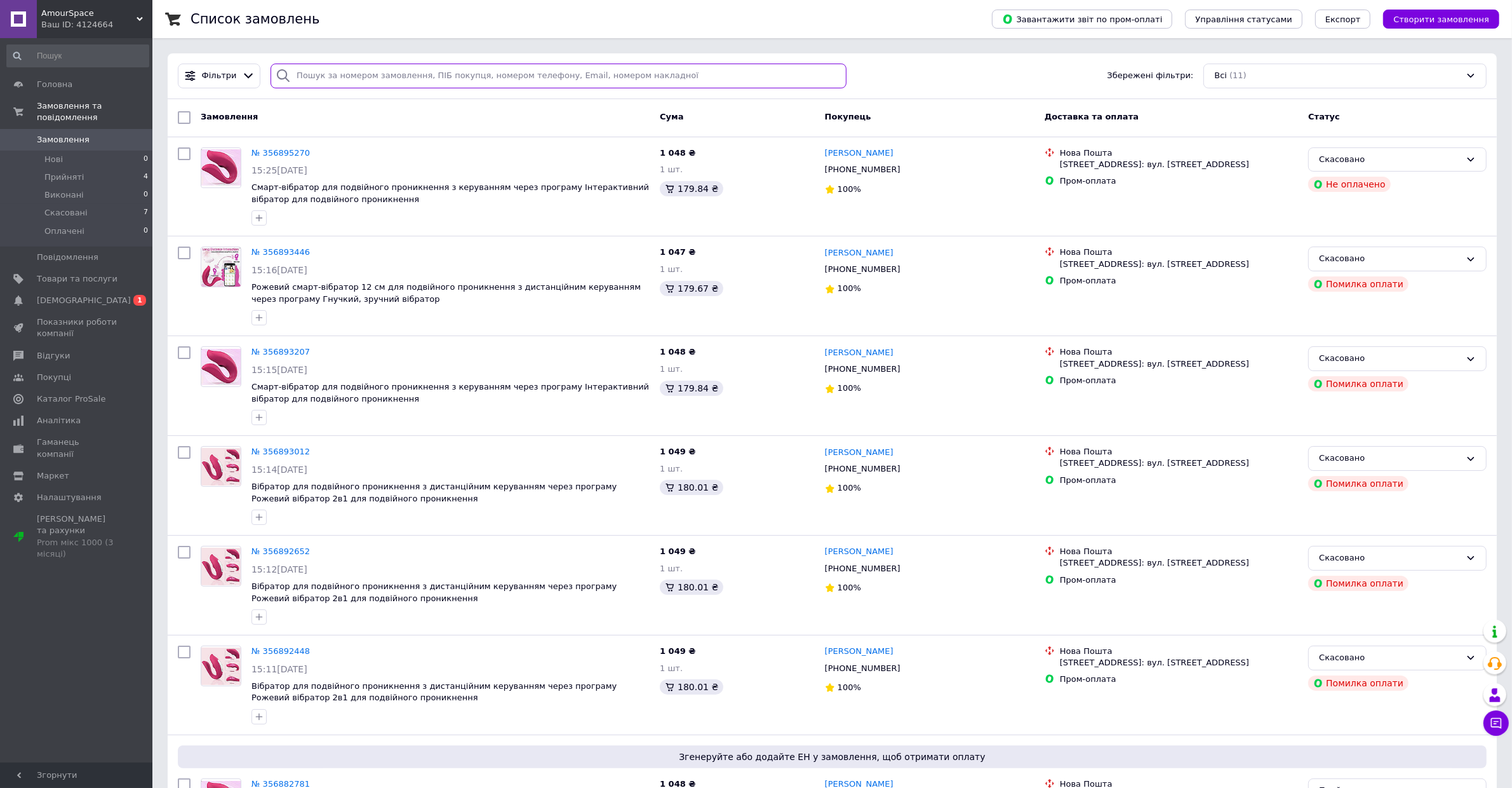
click at [404, 83] on input "search" at bounding box center [558, 75] width 576 height 25
paste input "356895270"
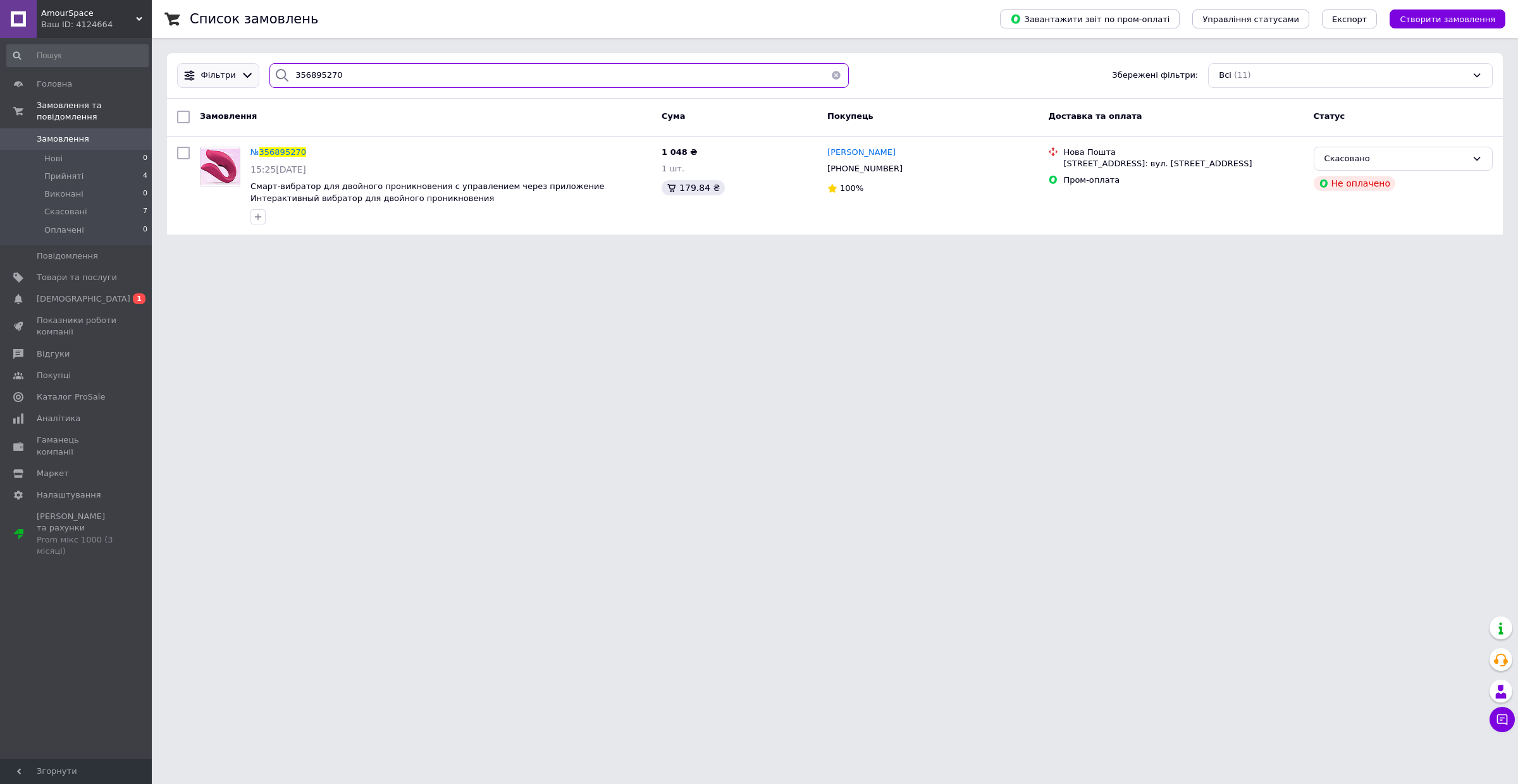
type input "356895270"
click at [238, 71] on div at bounding box center [247, 75] width 18 height 13
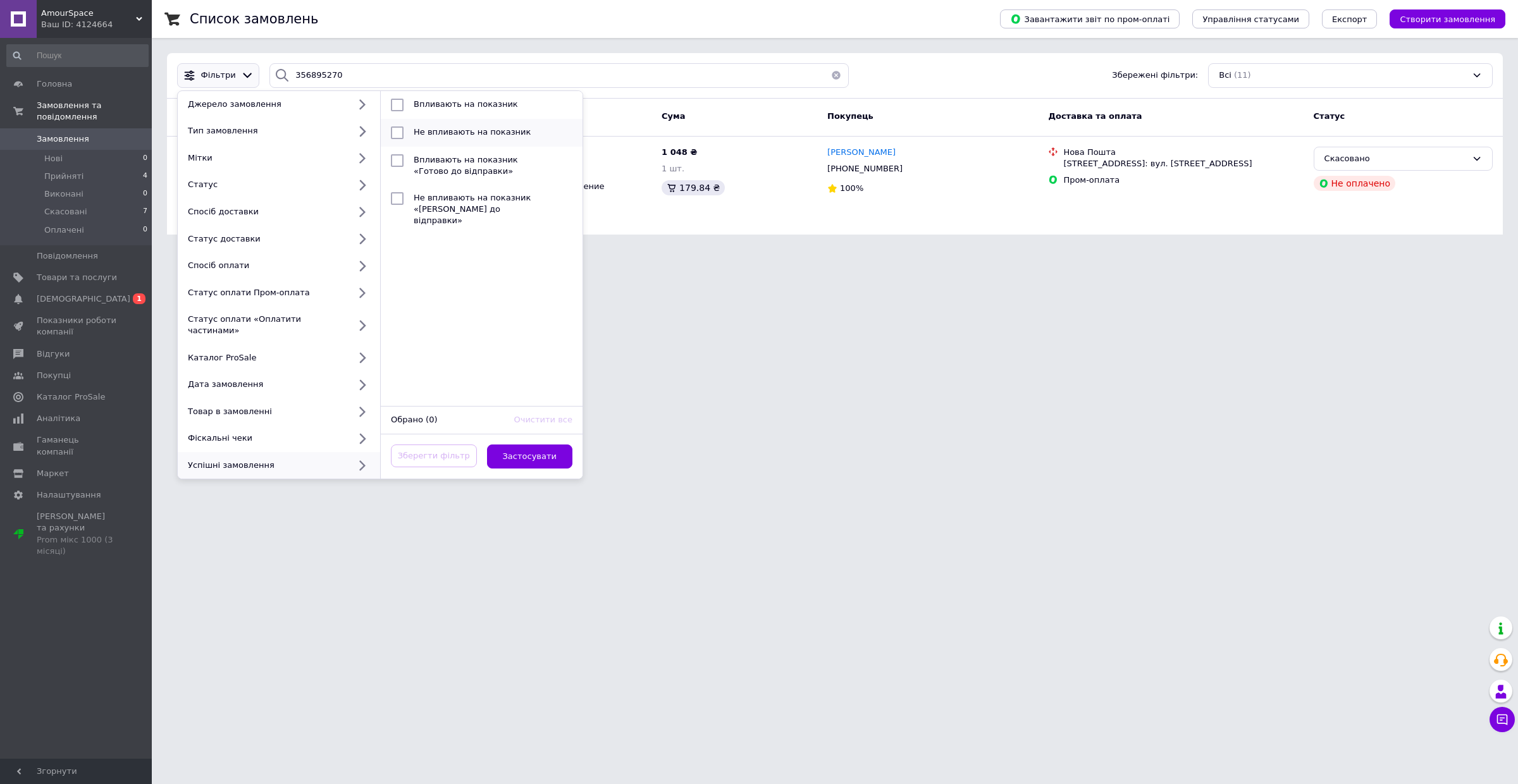
click at [502, 127] on div "Не впливають на показник" at bounding box center [480, 133] width 143 height 13
checkbox input "true"
click at [542, 444] on button "Застосувати" at bounding box center [530, 456] width 86 height 25
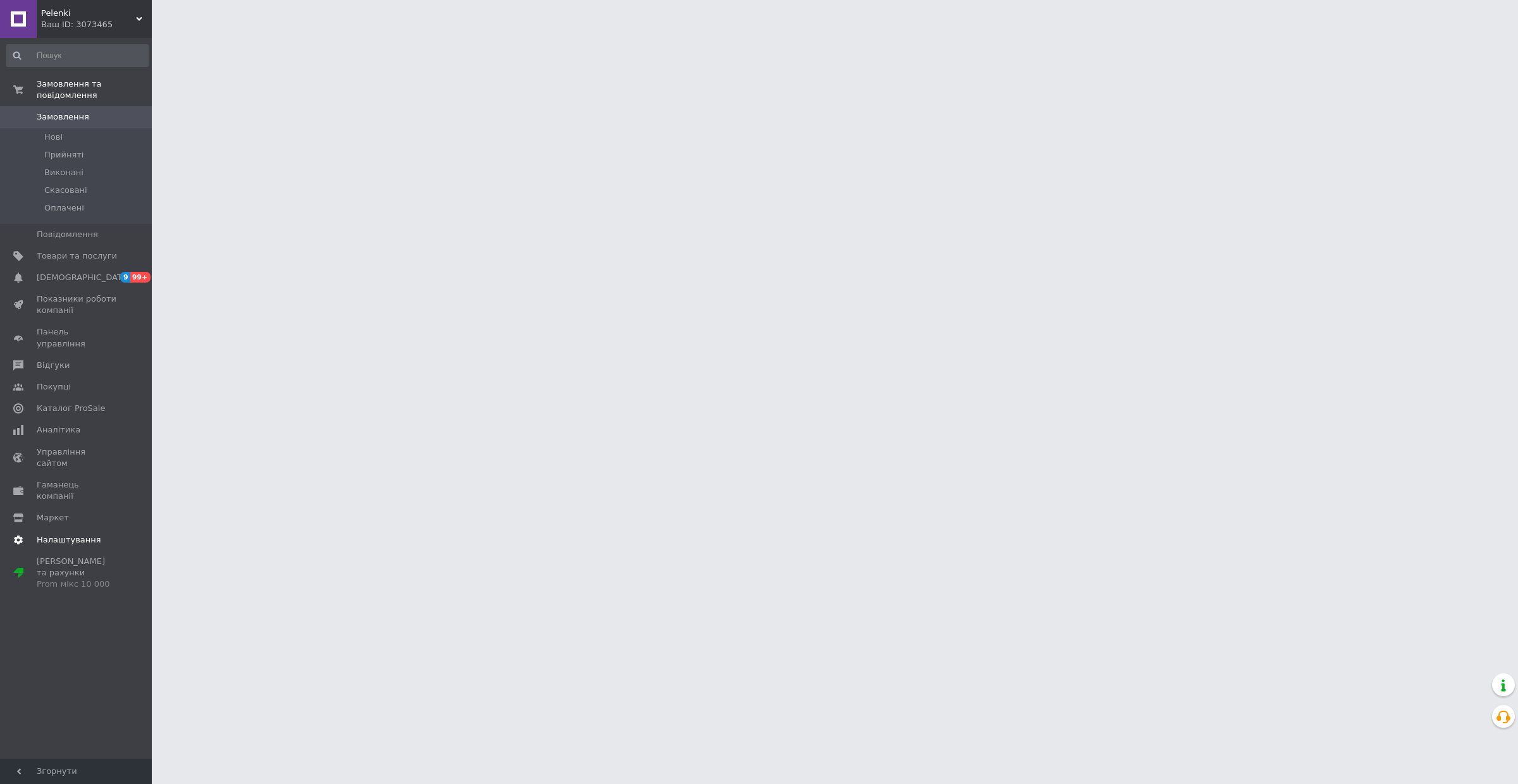
click at [85, 534] on span "Налаштування" at bounding box center [69, 540] width 64 height 11
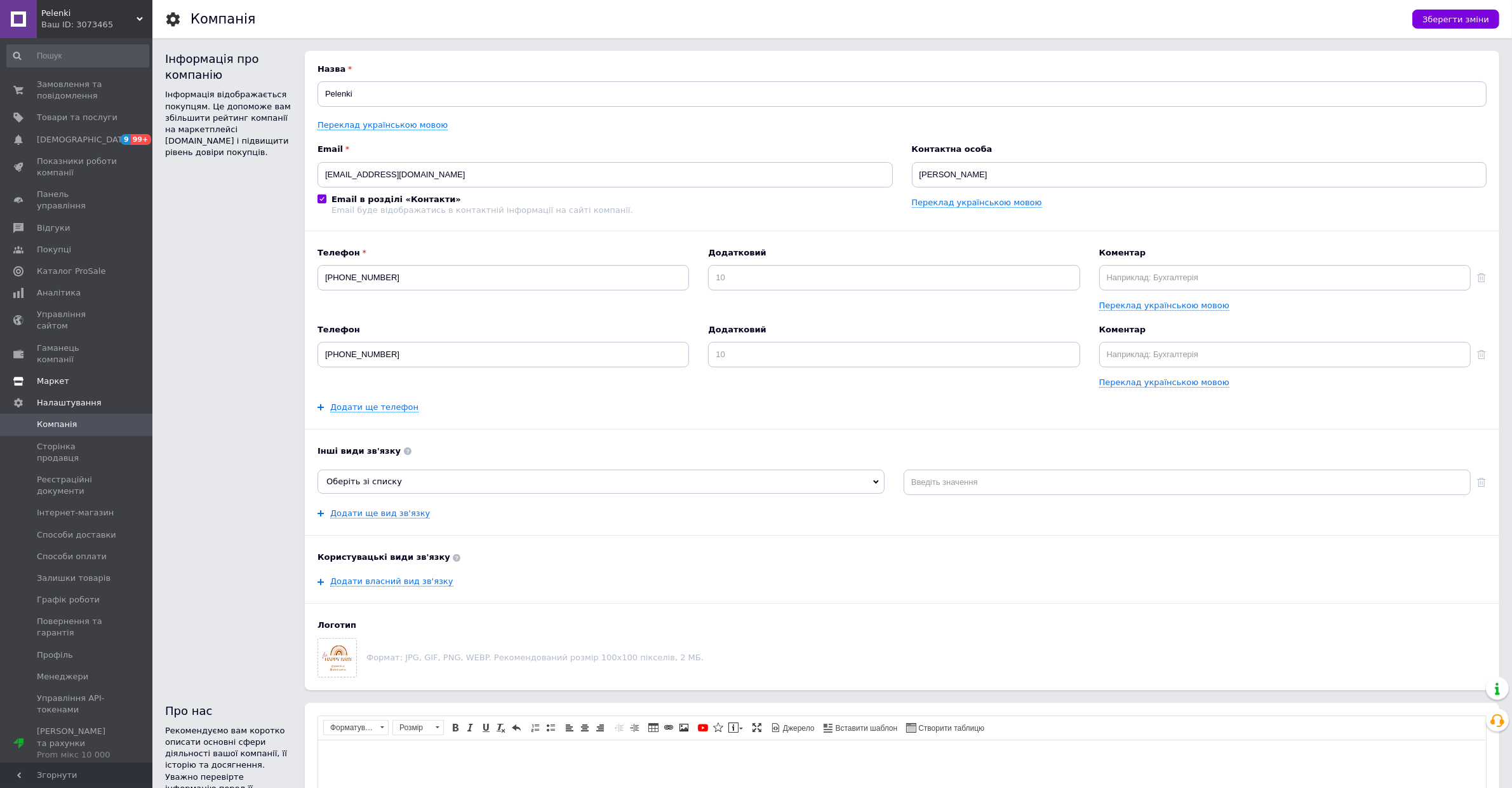
click at [80, 370] on link "Маркет" at bounding box center [77, 381] width 155 height 22
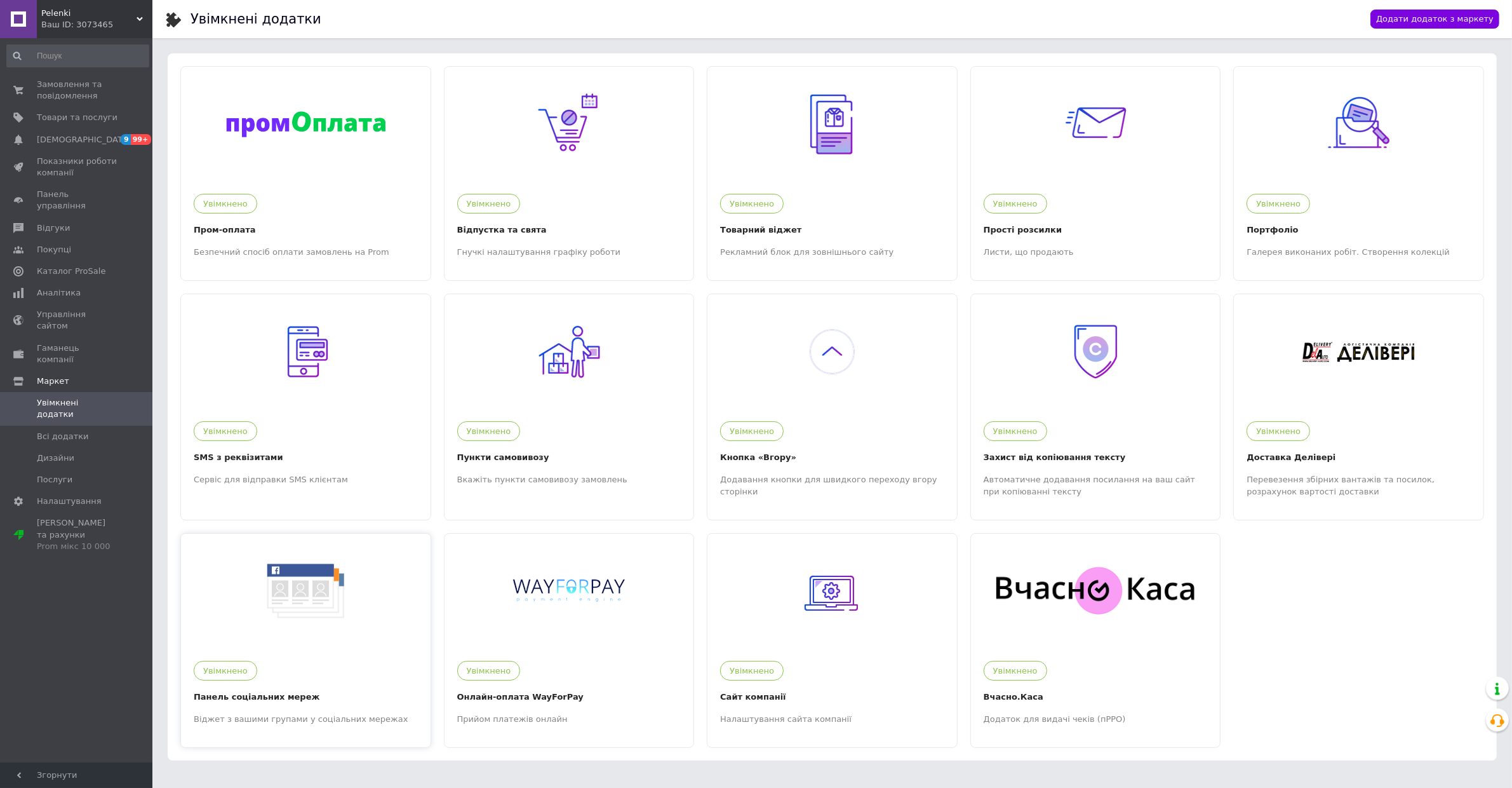
click at [369, 626] on div at bounding box center [306, 590] width 249 height 114
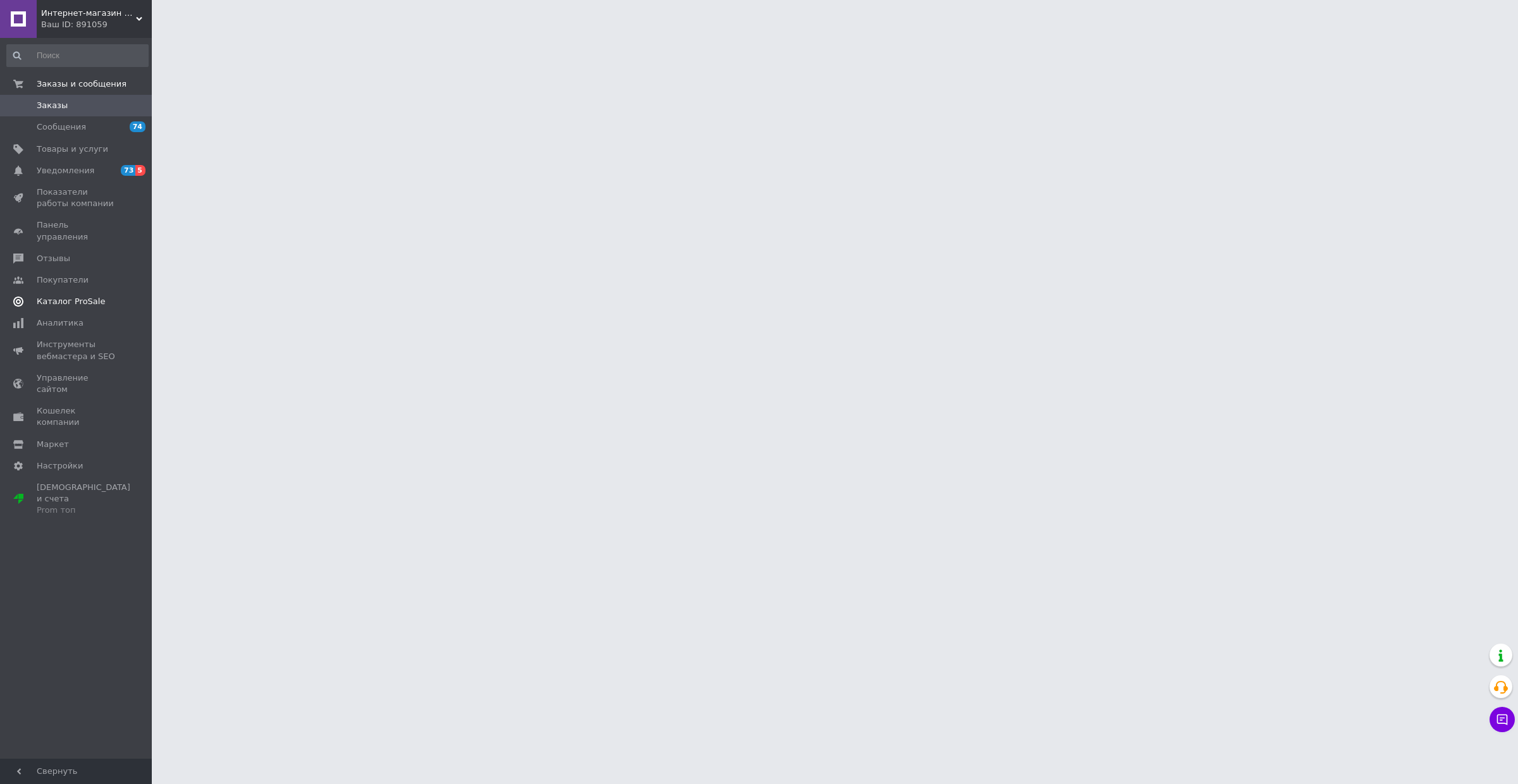
click at [37, 296] on span "Каталог ProSale" at bounding box center [71, 302] width 68 height 11
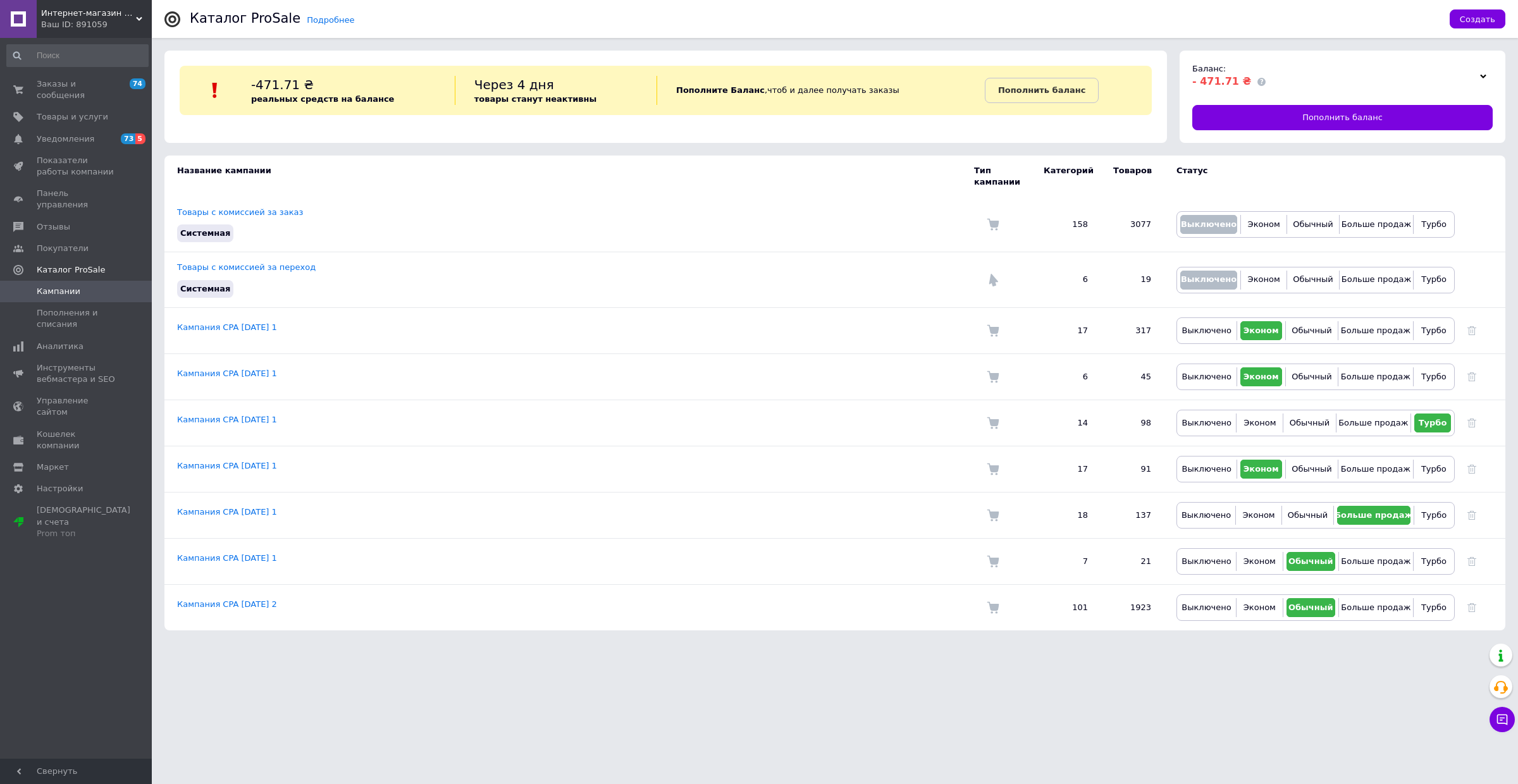
click at [55, 645] on div "Заказы и сообщения 74 0 Товары и услуги Уведомления 73 5 Показатели работы комп…" at bounding box center [77, 400] width 155 height 724
click at [89, 35] on div "Интернет-магазин "1001 ТОВАР" Ваш ID: 891059" at bounding box center [94, 19] width 115 height 38
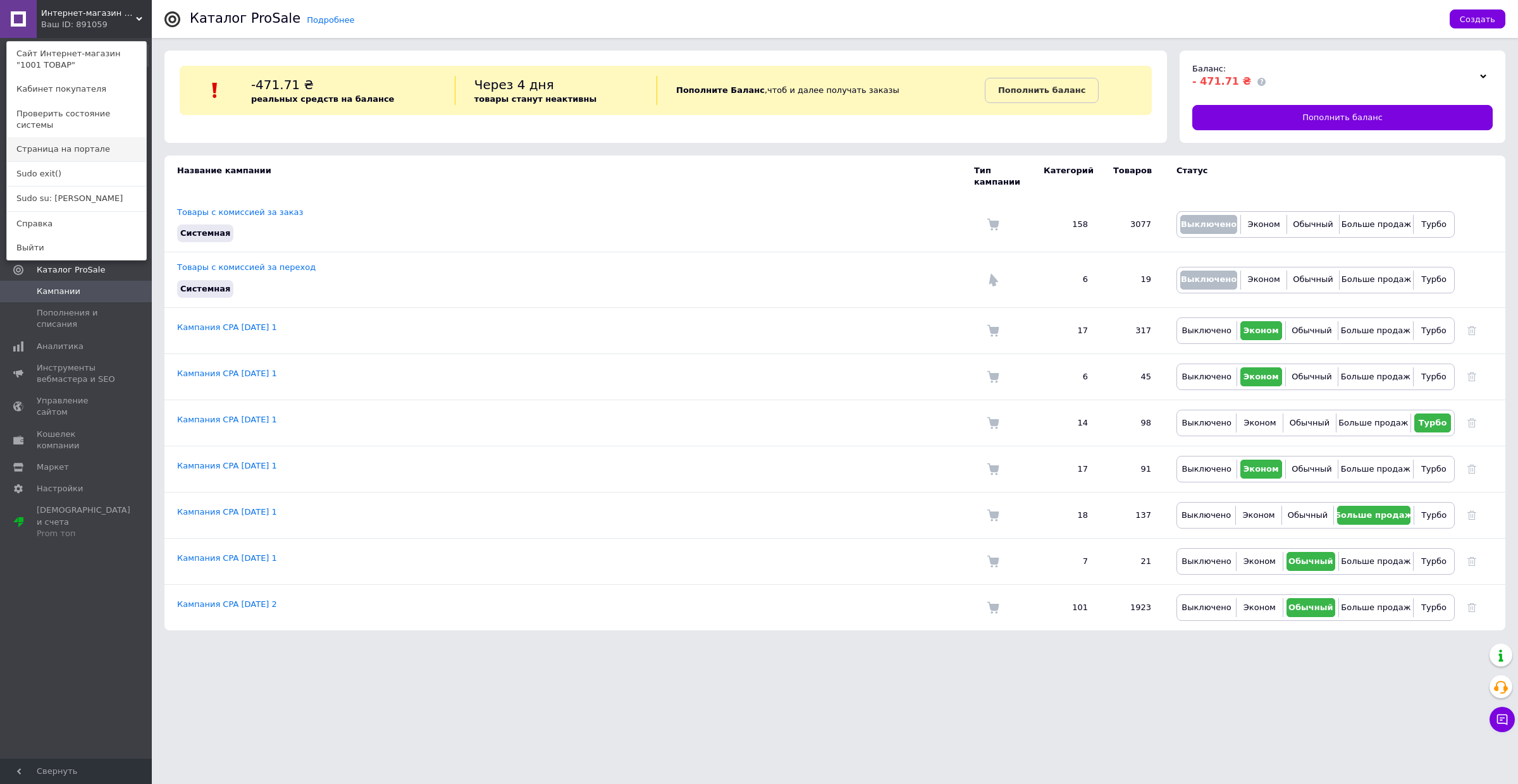
click at [55, 140] on link "Страница на портале" at bounding box center [76, 150] width 139 height 24
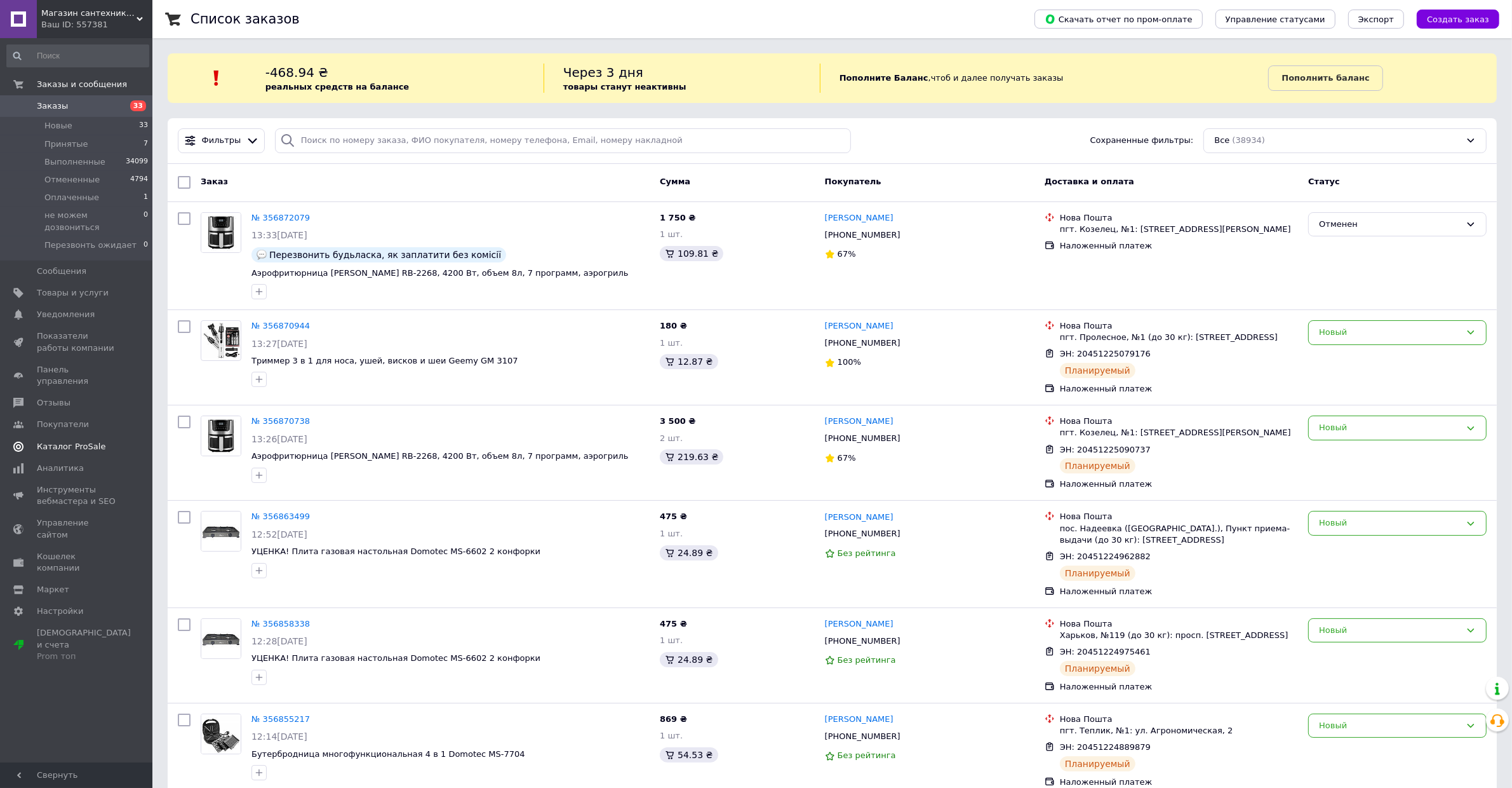
click at [90, 441] on span "Каталог ProSale" at bounding box center [71, 446] width 68 height 12
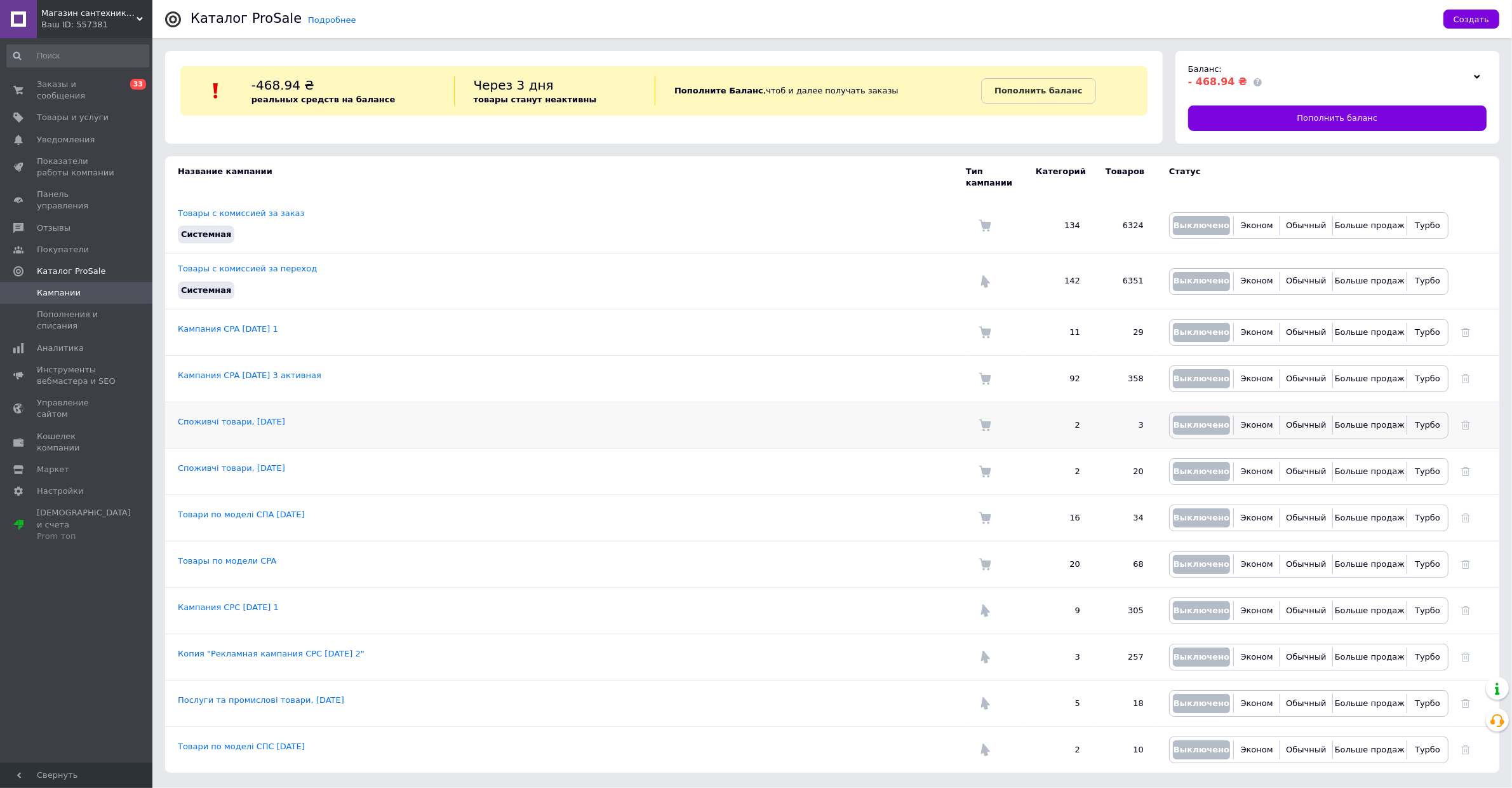
scroll to position [2, 0]
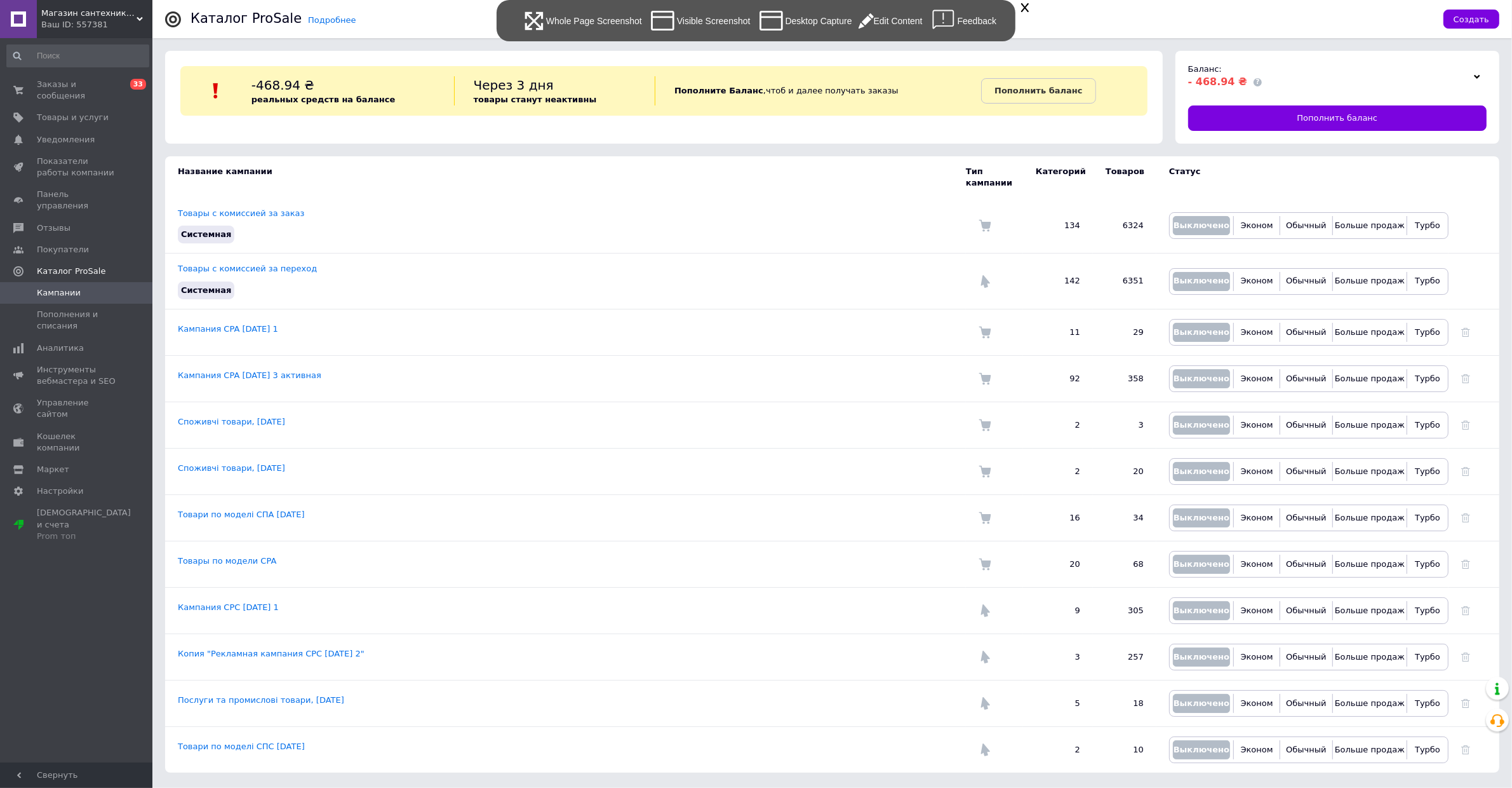
click at [684, 13] on div "Visible Screenshot" at bounding box center [699, 20] width 102 height 29
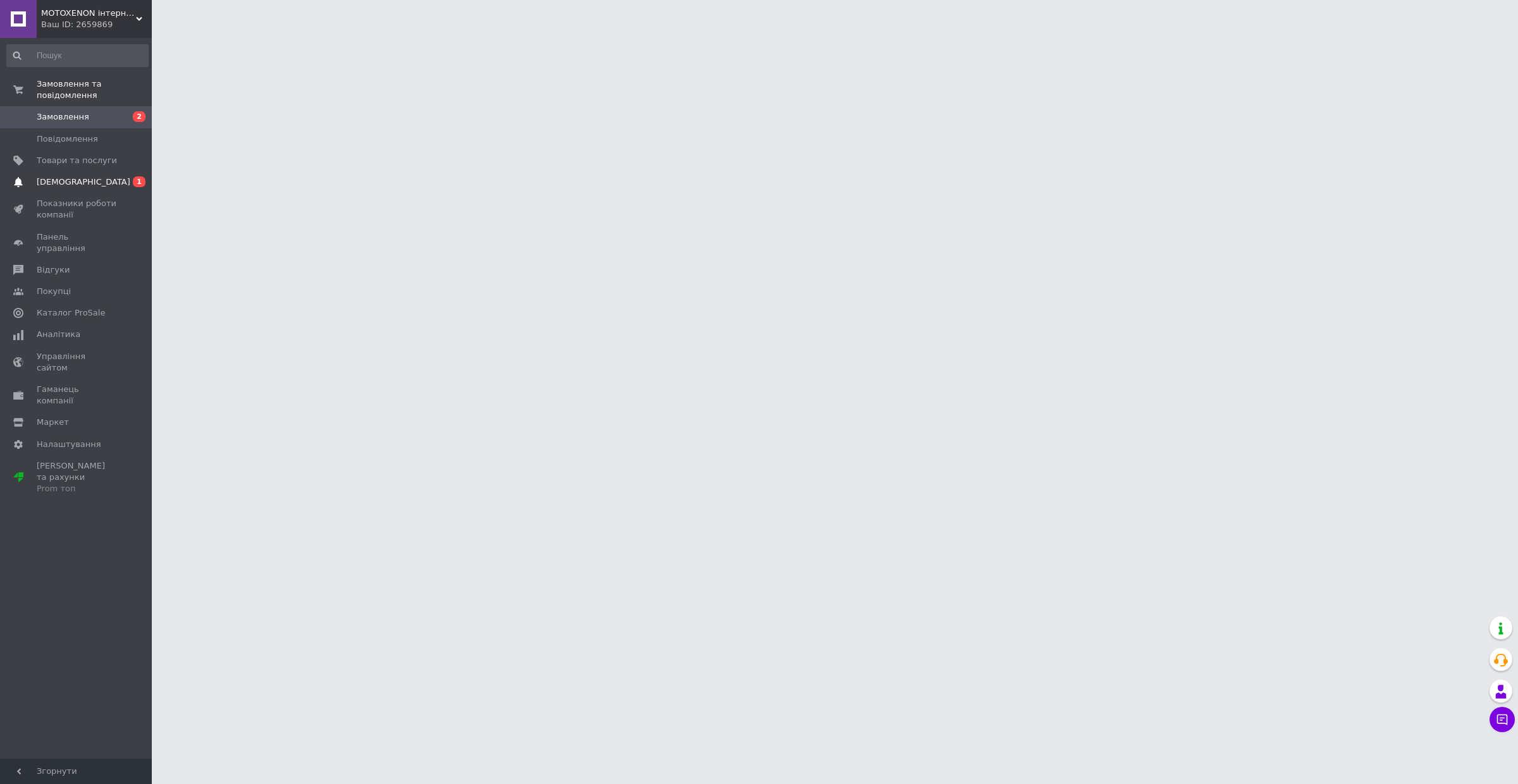
click at [89, 190] on link "Сповіщення 0 1" at bounding box center [77, 182] width 155 height 22
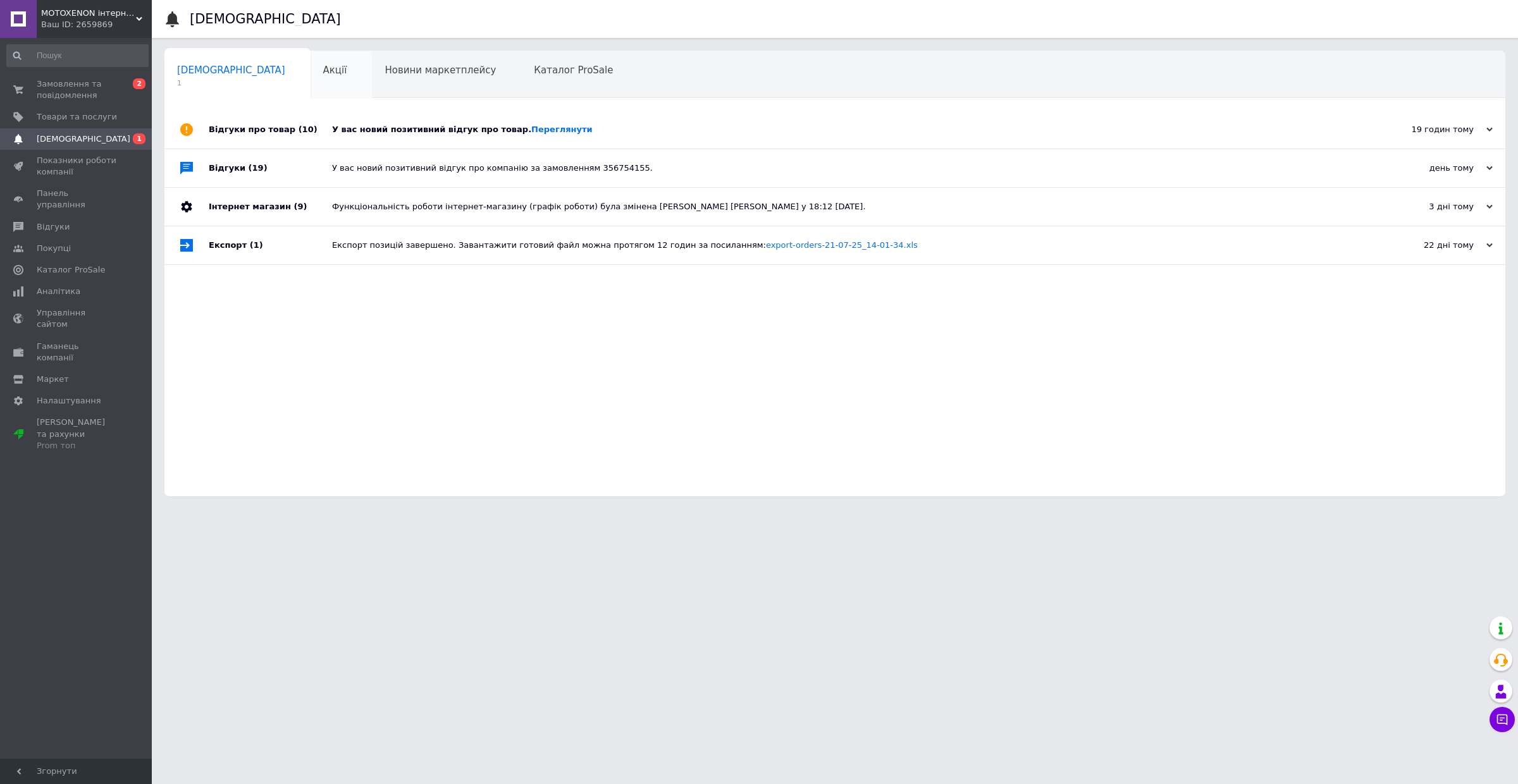
click at [323, 71] on span "Акції" at bounding box center [336, 70] width 24 height 11
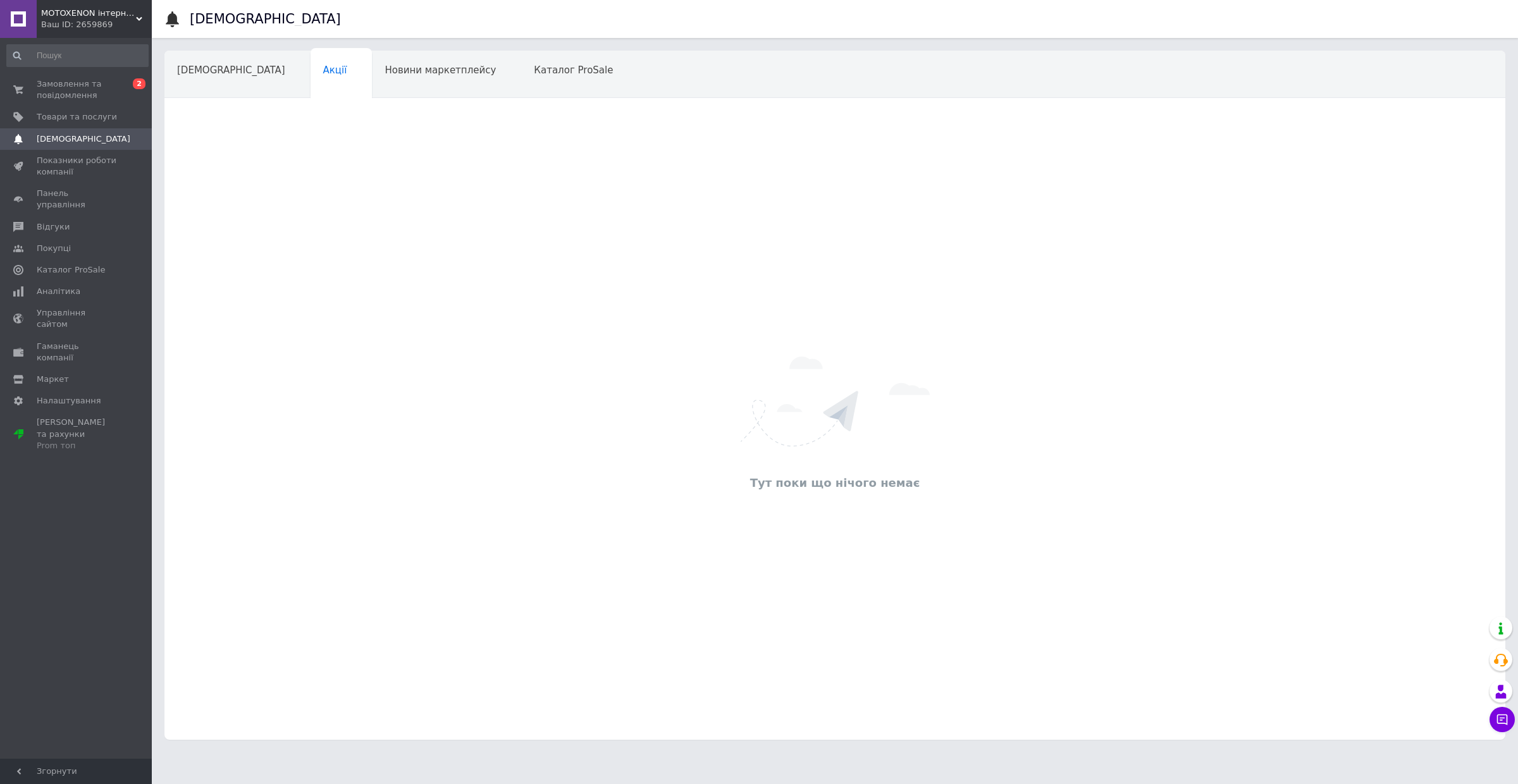
click at [385, 69] on span "Новини маркетплейсу" at bounding box center [440, 70] width 111 height 11
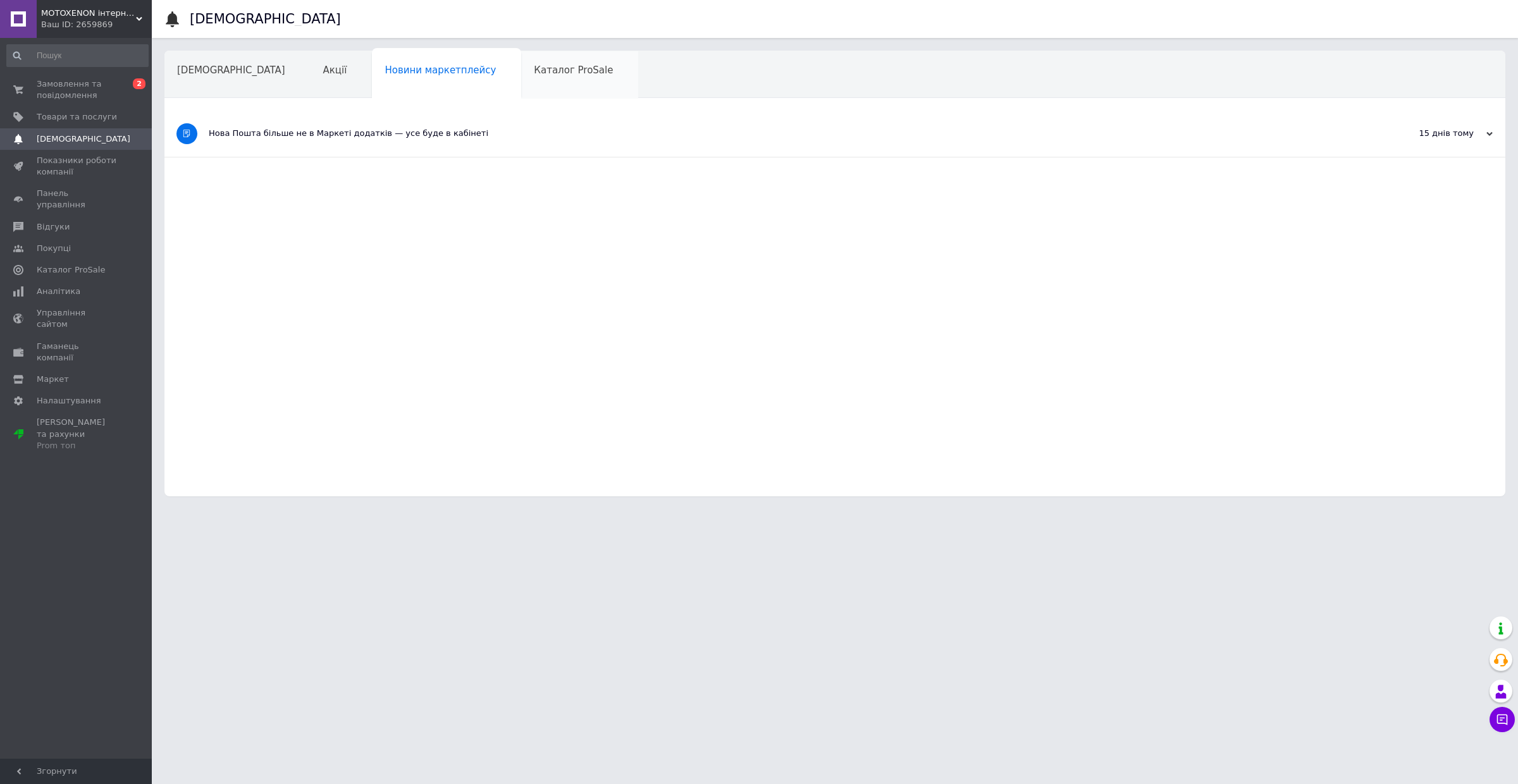
click at [521, 82] on div "Каталог ProSale" at bounding box center [579, 74] width 117 height 48
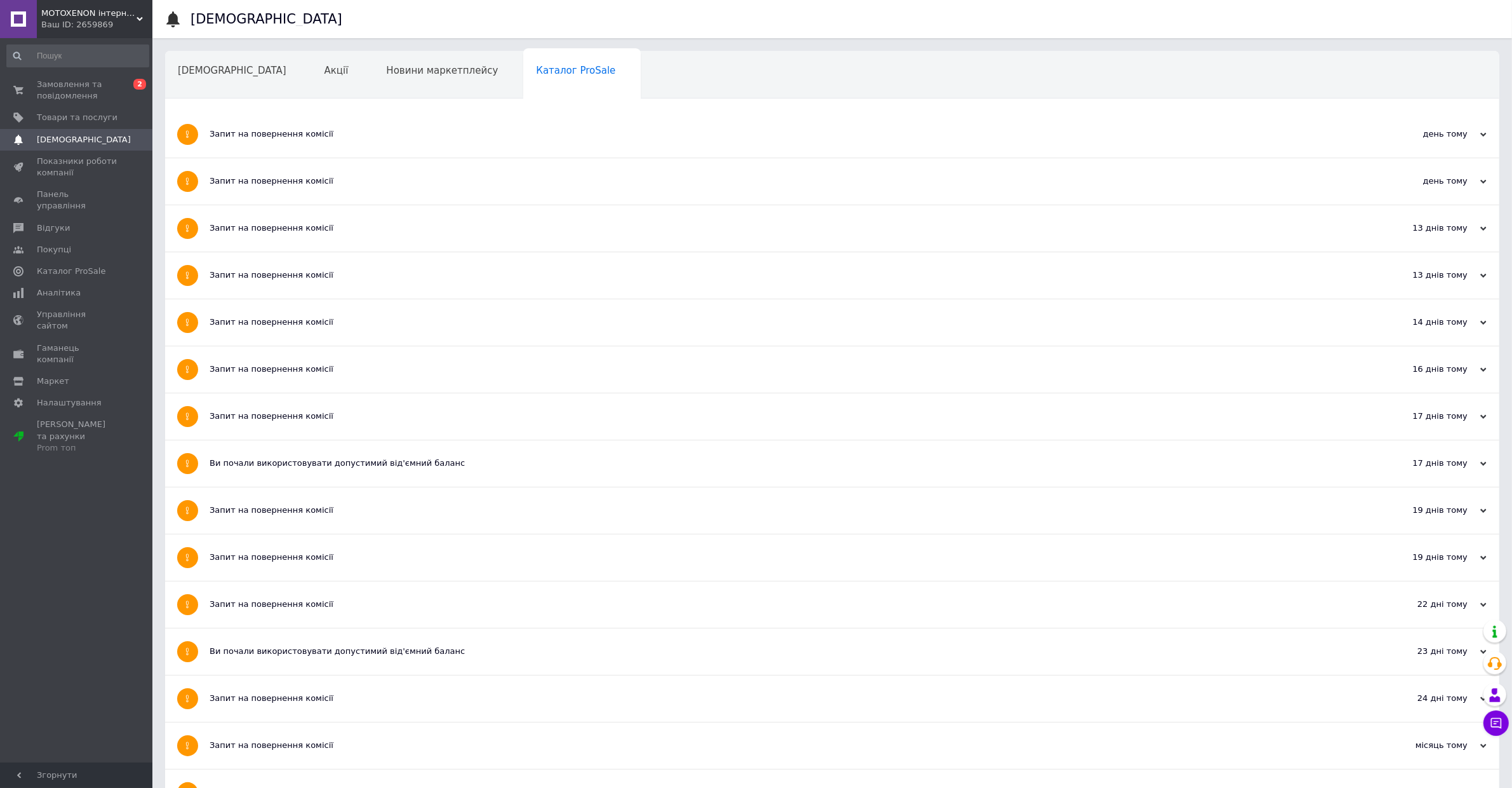
click at [304, 100] on div "Навчання та заходи" at bounding box center [235, 123] width 139 height 48
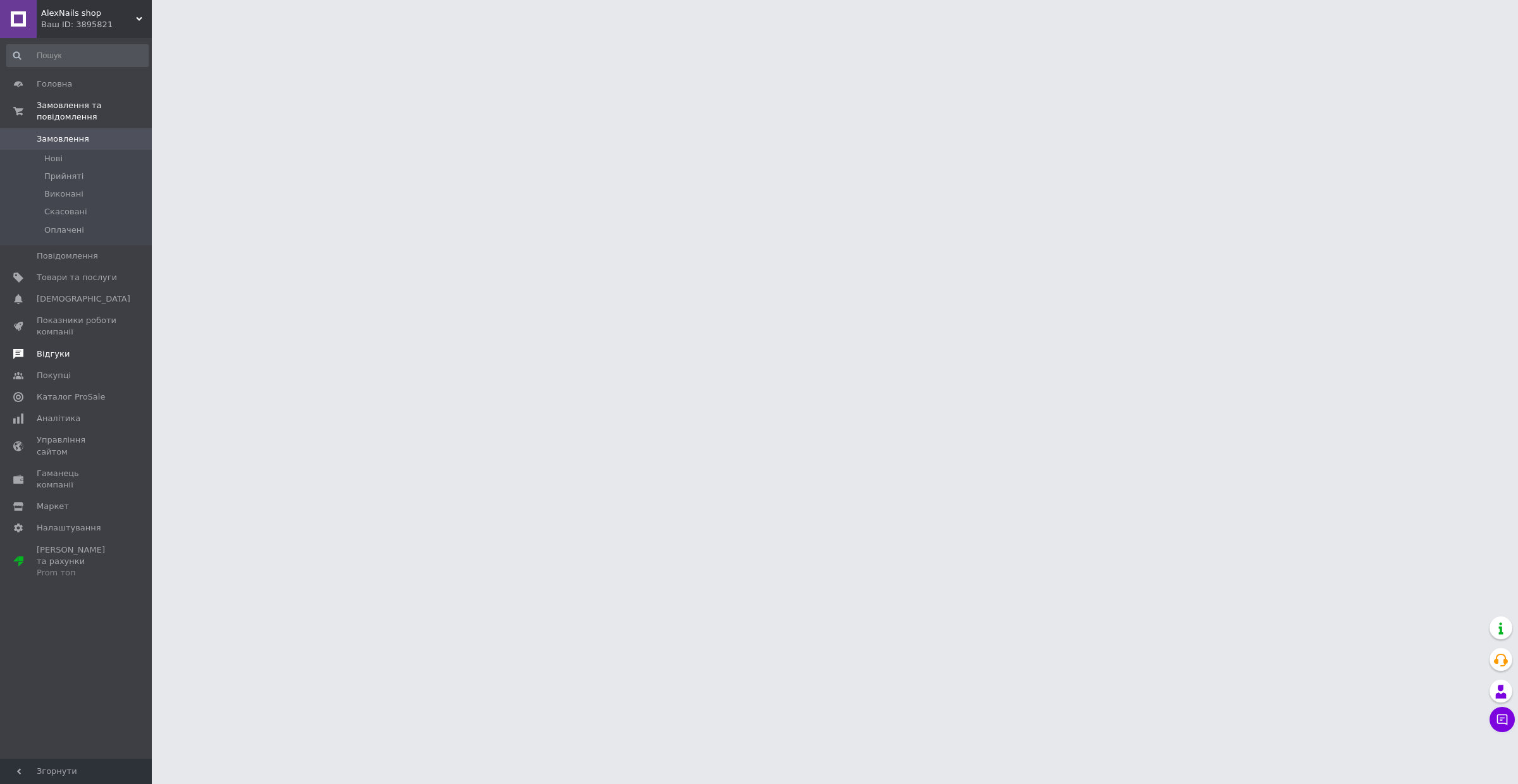
click at [45, 360] on link "Відгуки" at bounding box center [77, 354] width 155 height 22
click at [78, 337] on span "Показатели работы компании" at bounding box center [77, 329] width 80 height 23
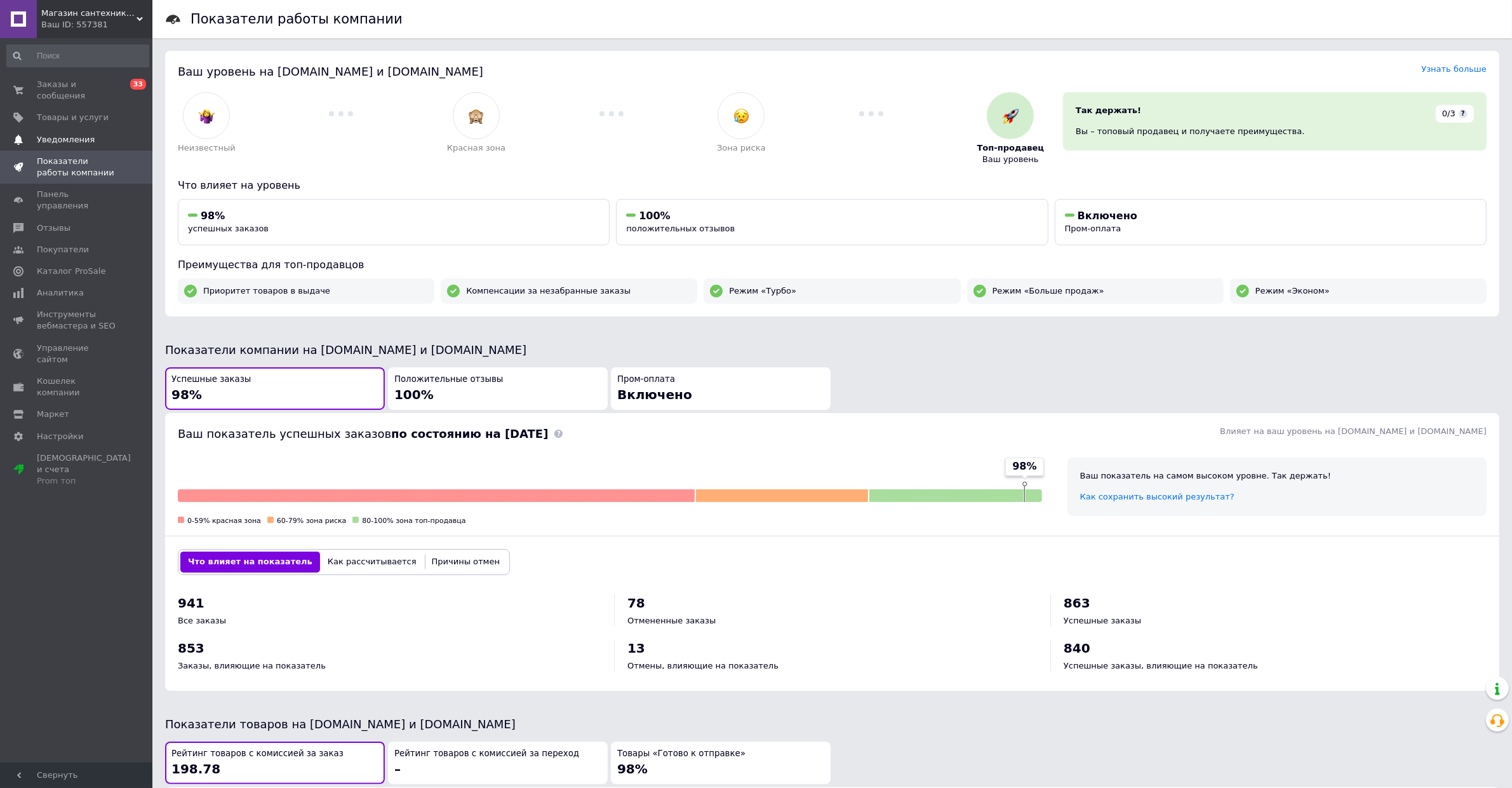
click at [61, 137] on span "Уведомления" at bounding box center [66, 140] width 58 height 12
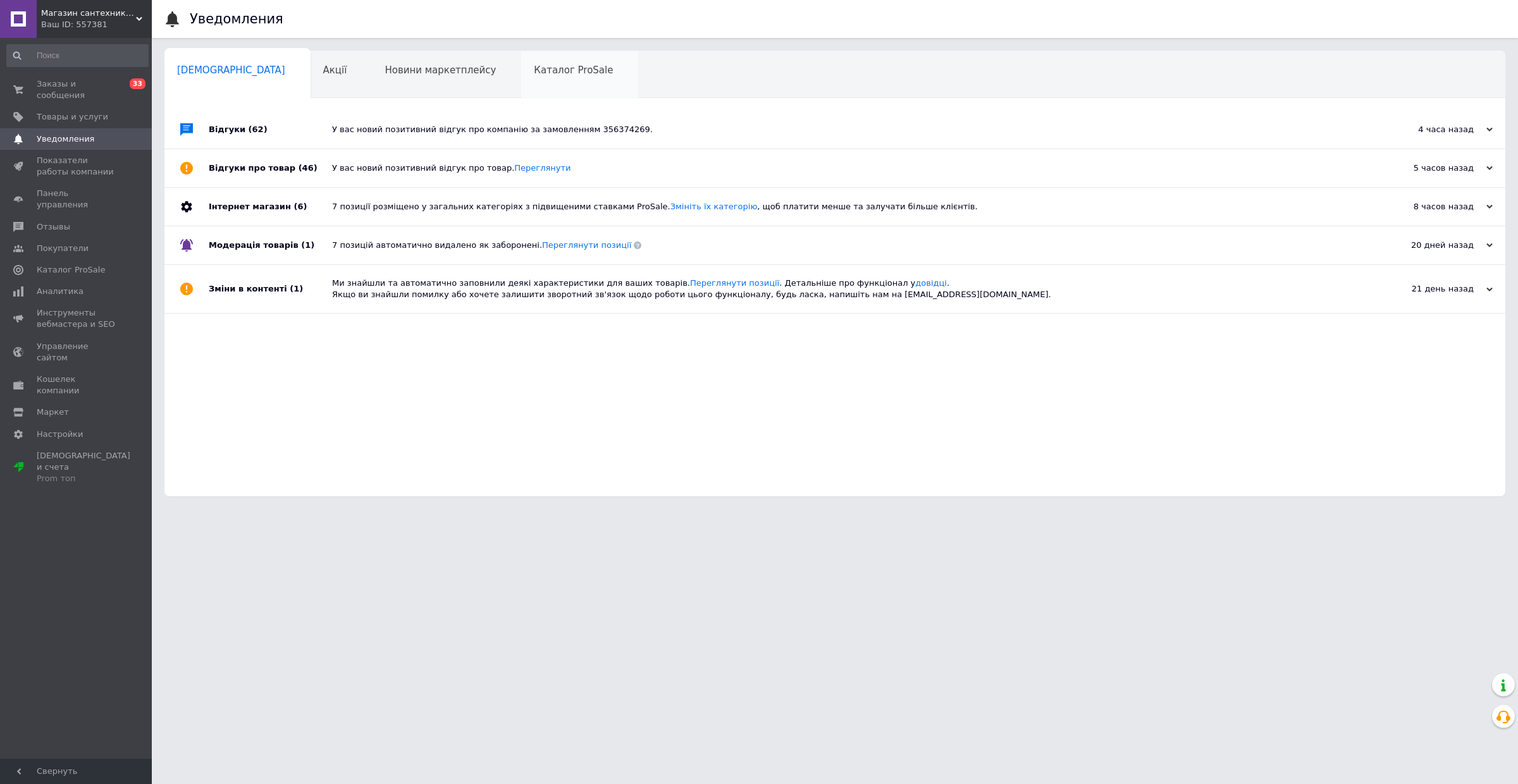
click at [521, 57] on div "Каталог ProSale 0" at bounding box center [579, 74] width 117 height 48
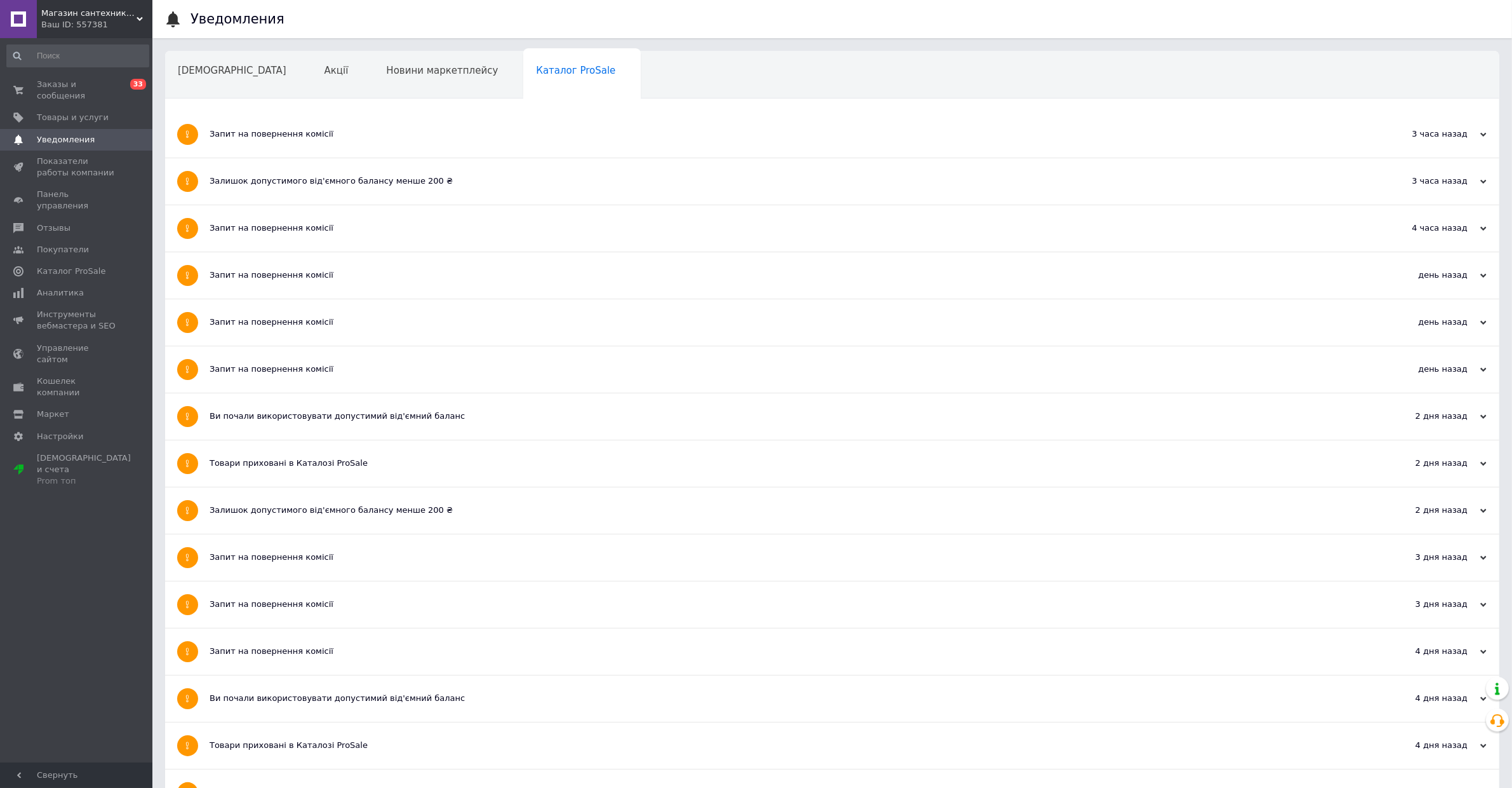
click at [469, 189] on div "Залишок допустимого від'ємного балансу менше 200 ₴" at bounding box center [784, 181] width 1150 height 47
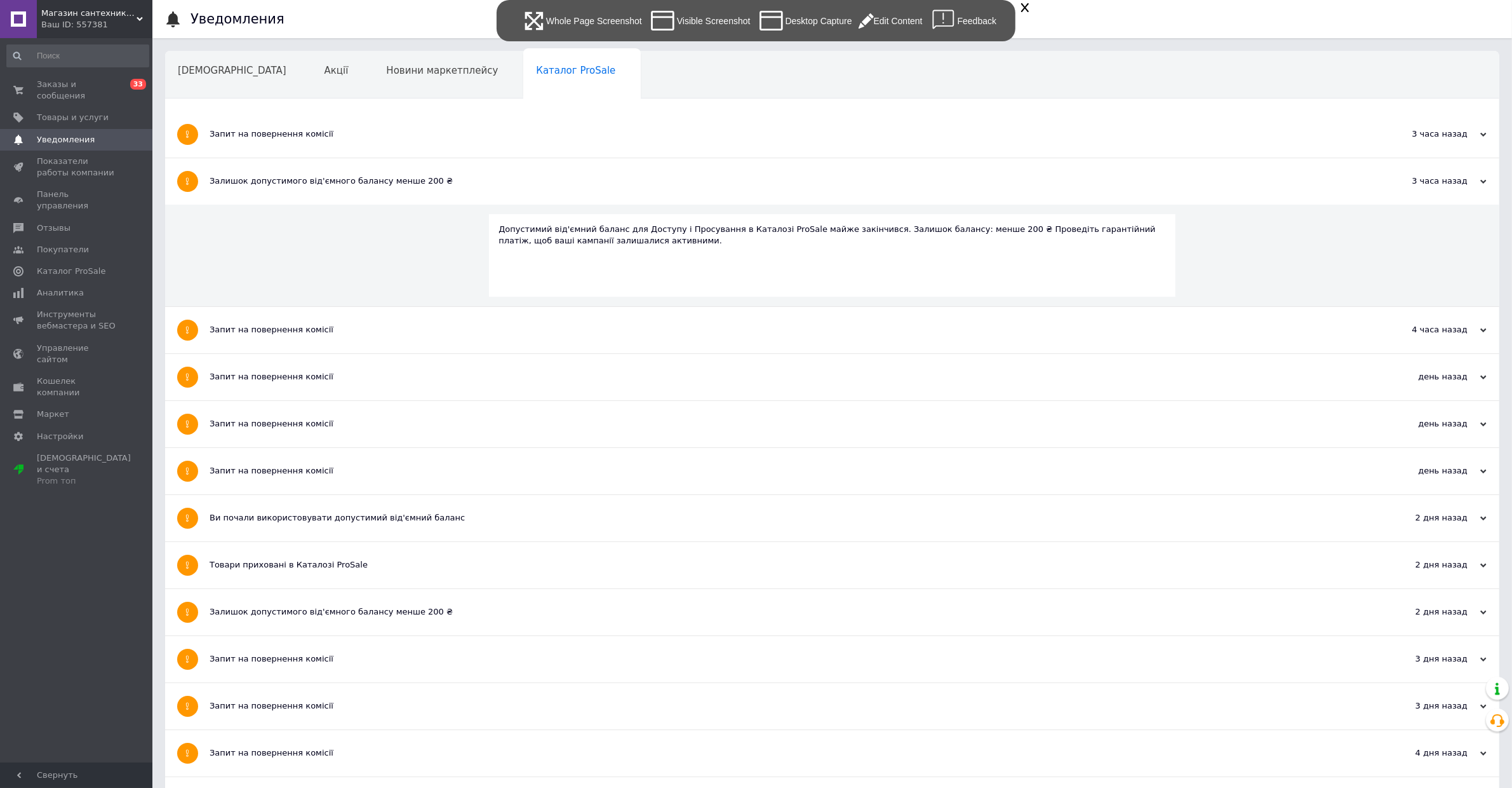
click at [722, 32] on div "Visible Screenshot" at bounding box center [699, 20] width 102 height 29
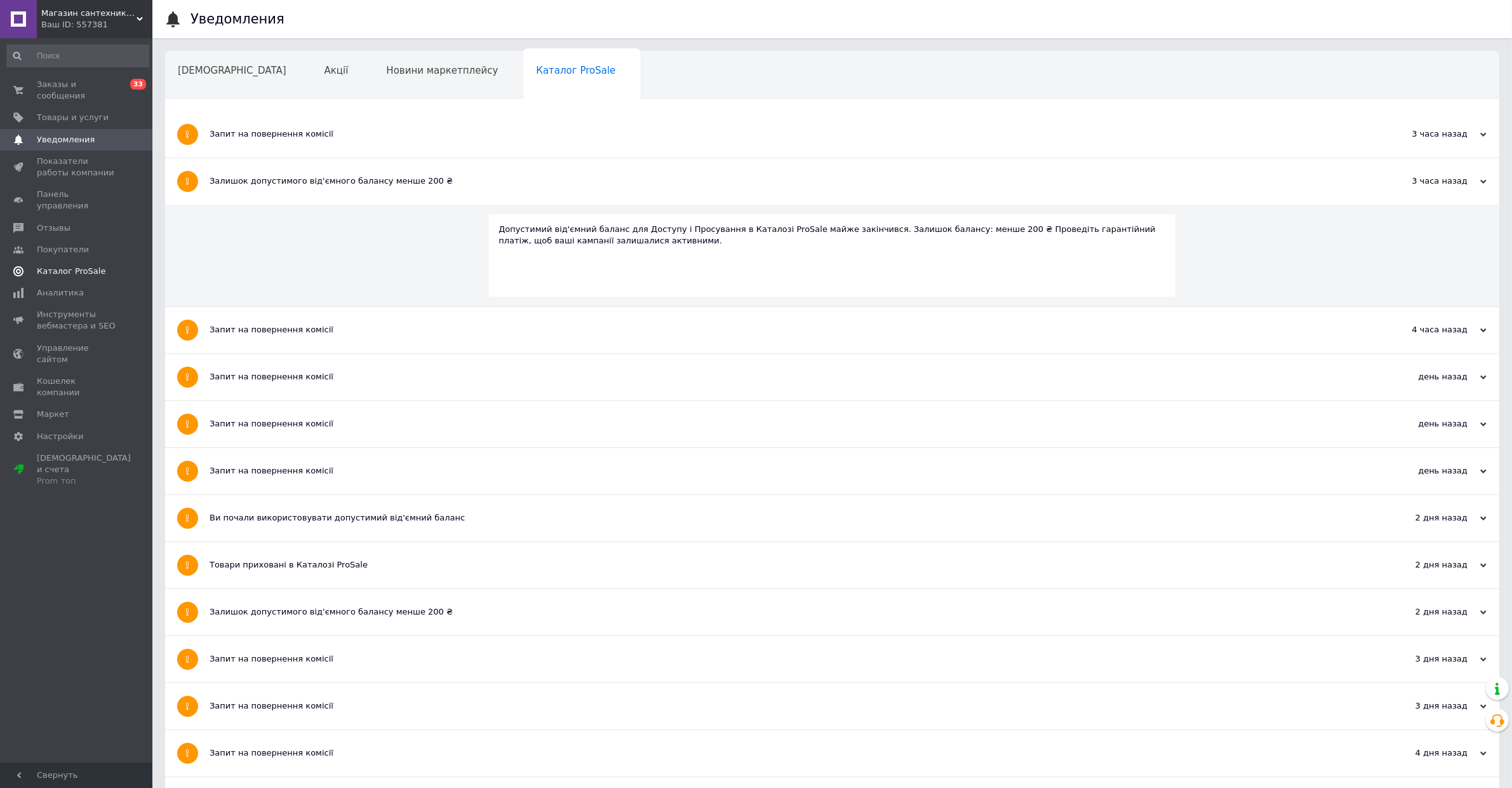
click at [81, 265] on span "Каталог ProSale" at bounding box center [71, 271] width 68 height 12
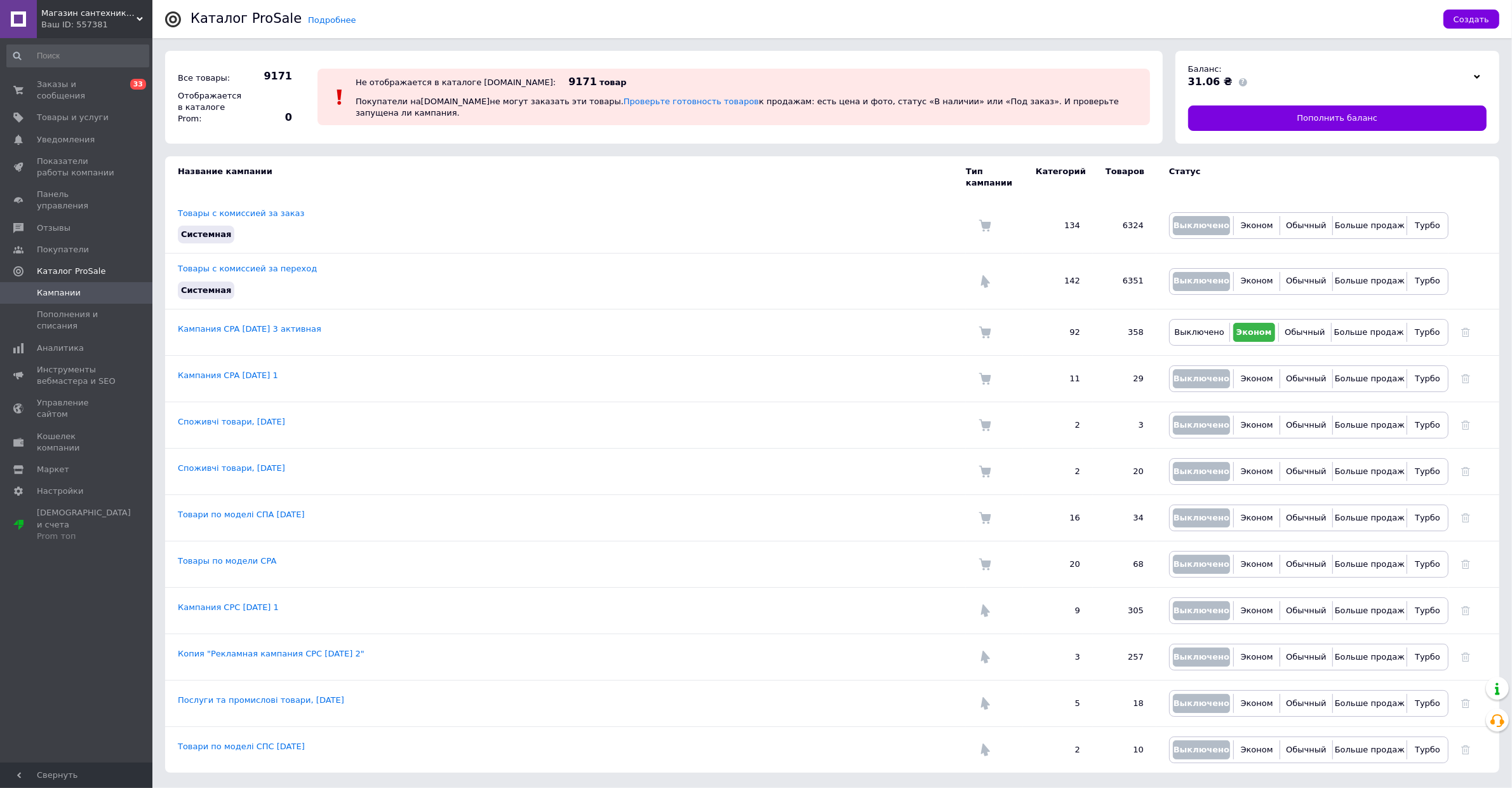
click at [118, 29] on div "Ваш ID: 557381" at bounding box center [97, 25] width 111 height 12
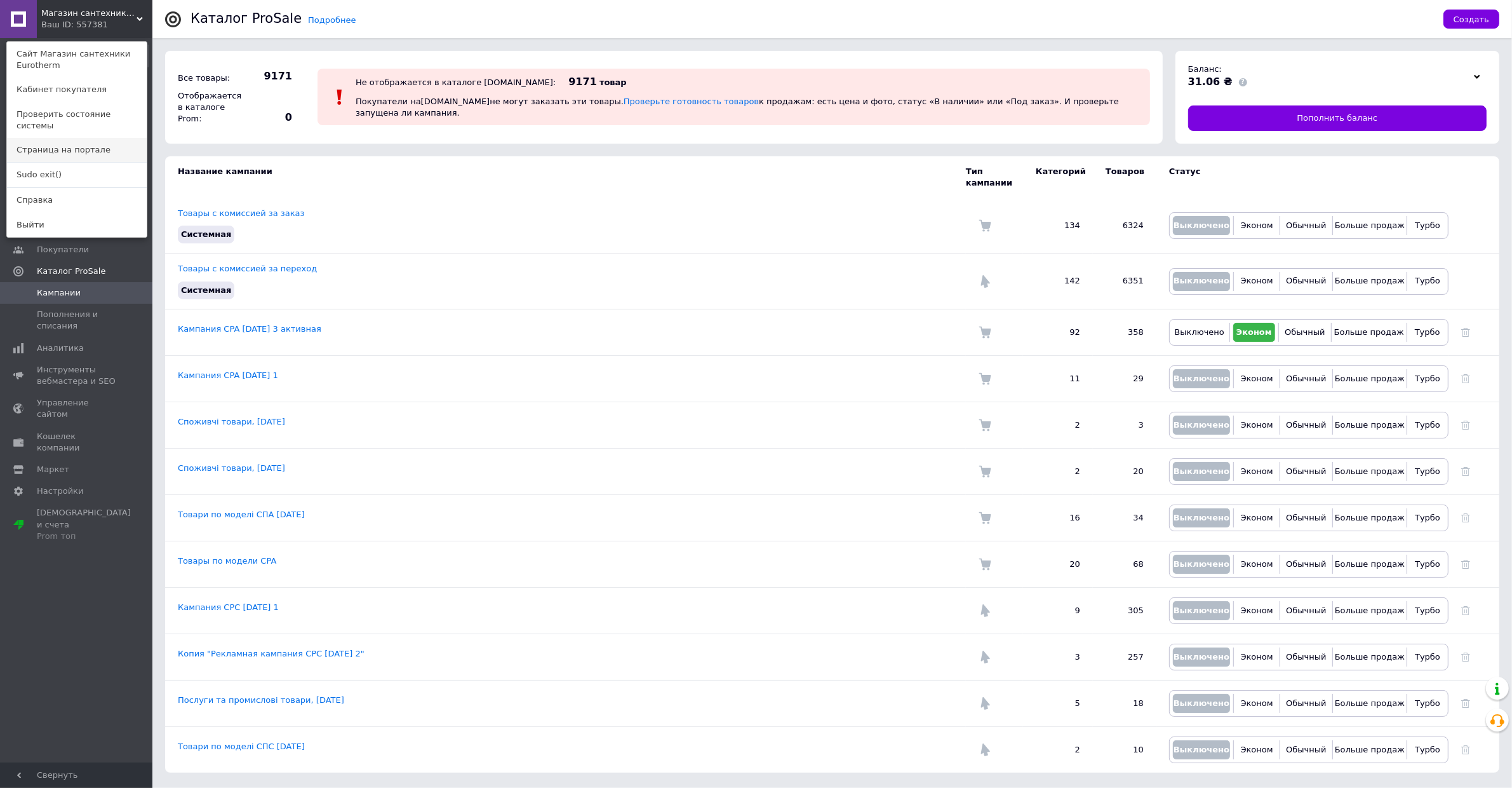
click at [36, 138] on link "Страница на портале" at bounding box center [77, 150] width 140 height 24
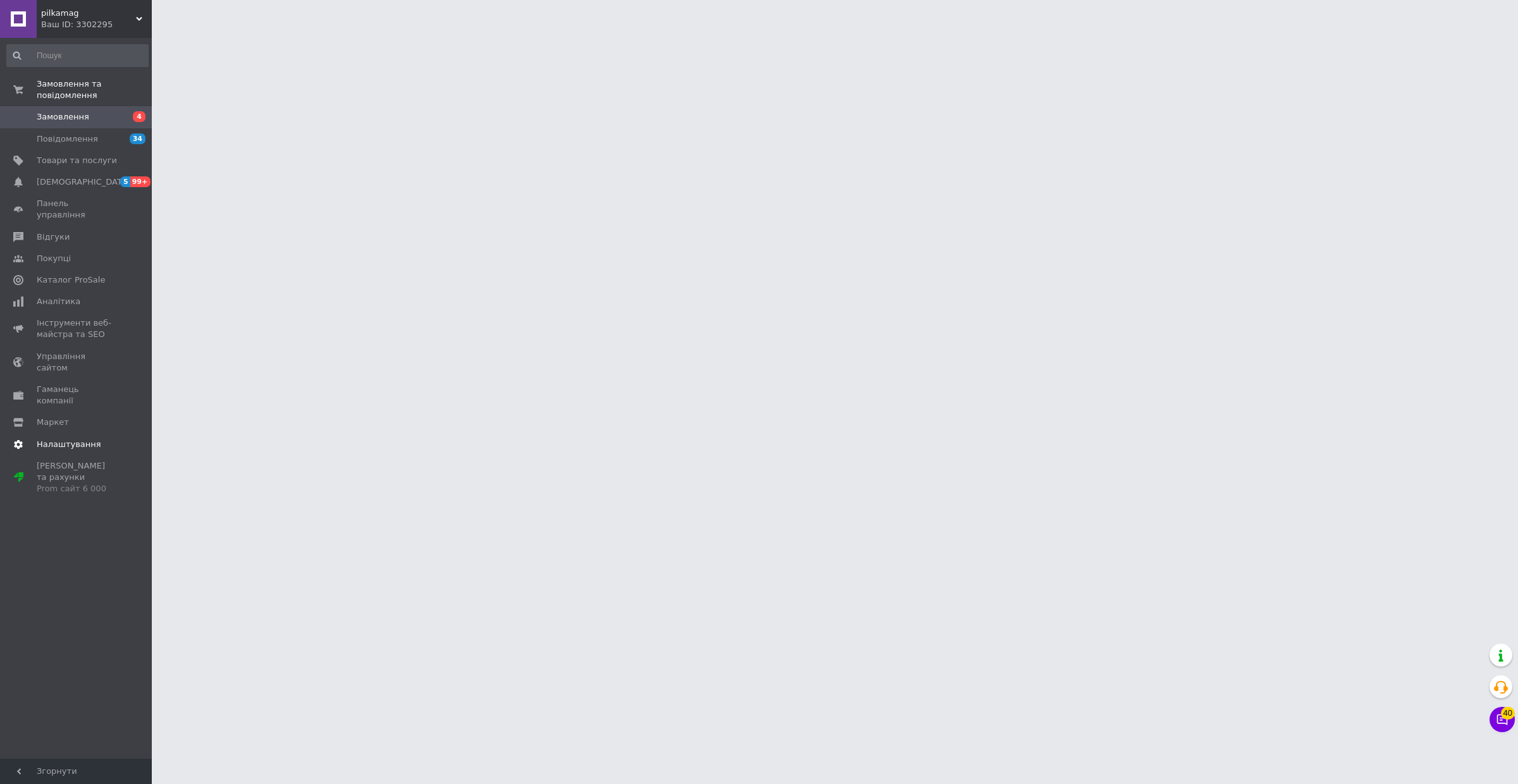
click at [63, 438] on span "Налаштування" at bounding box center [69, 444] width 64 height 11
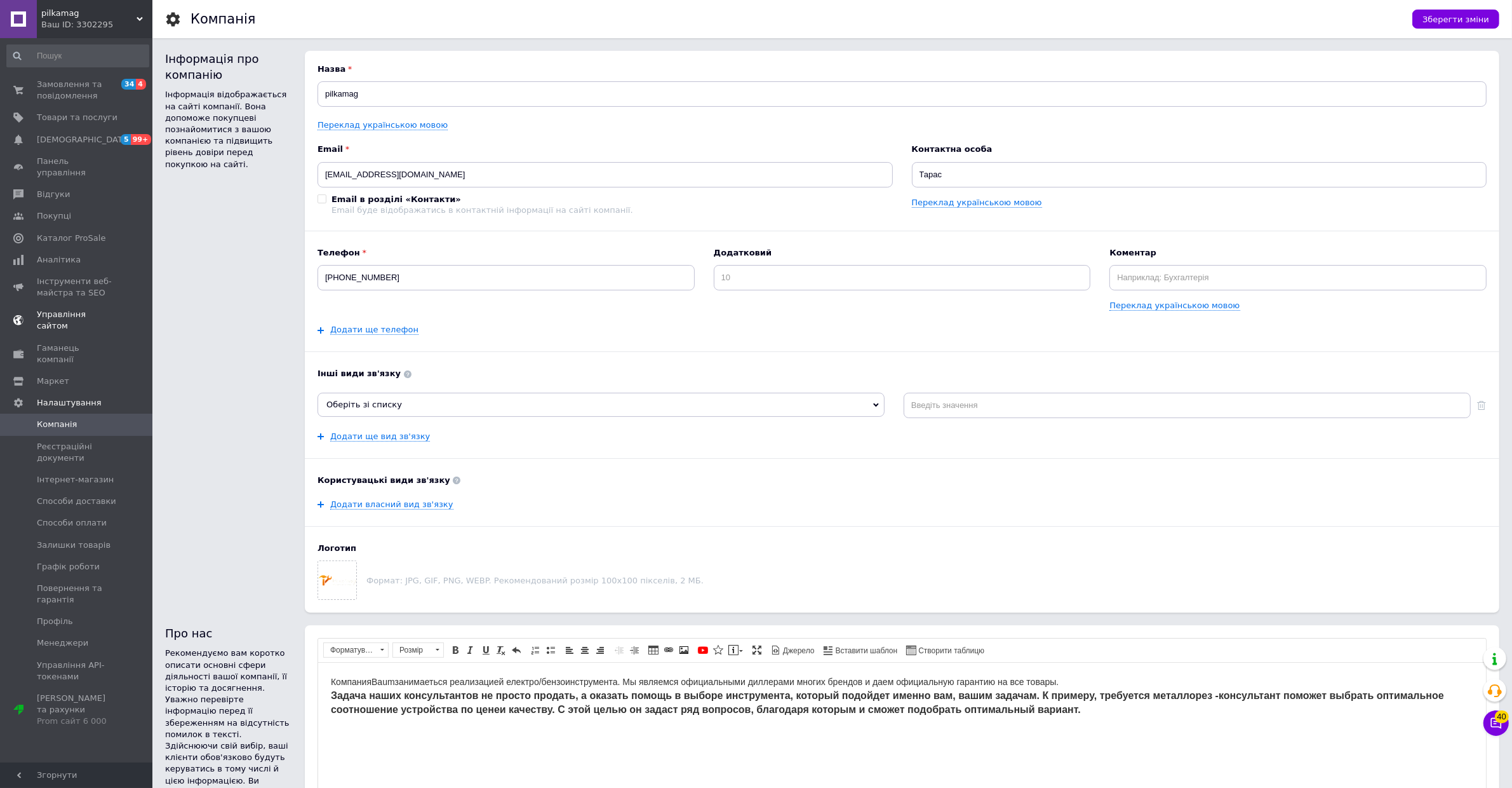
click at [82, 309] on span "Управління сайтом" at bounding box center [77, 320] width 81 height 23
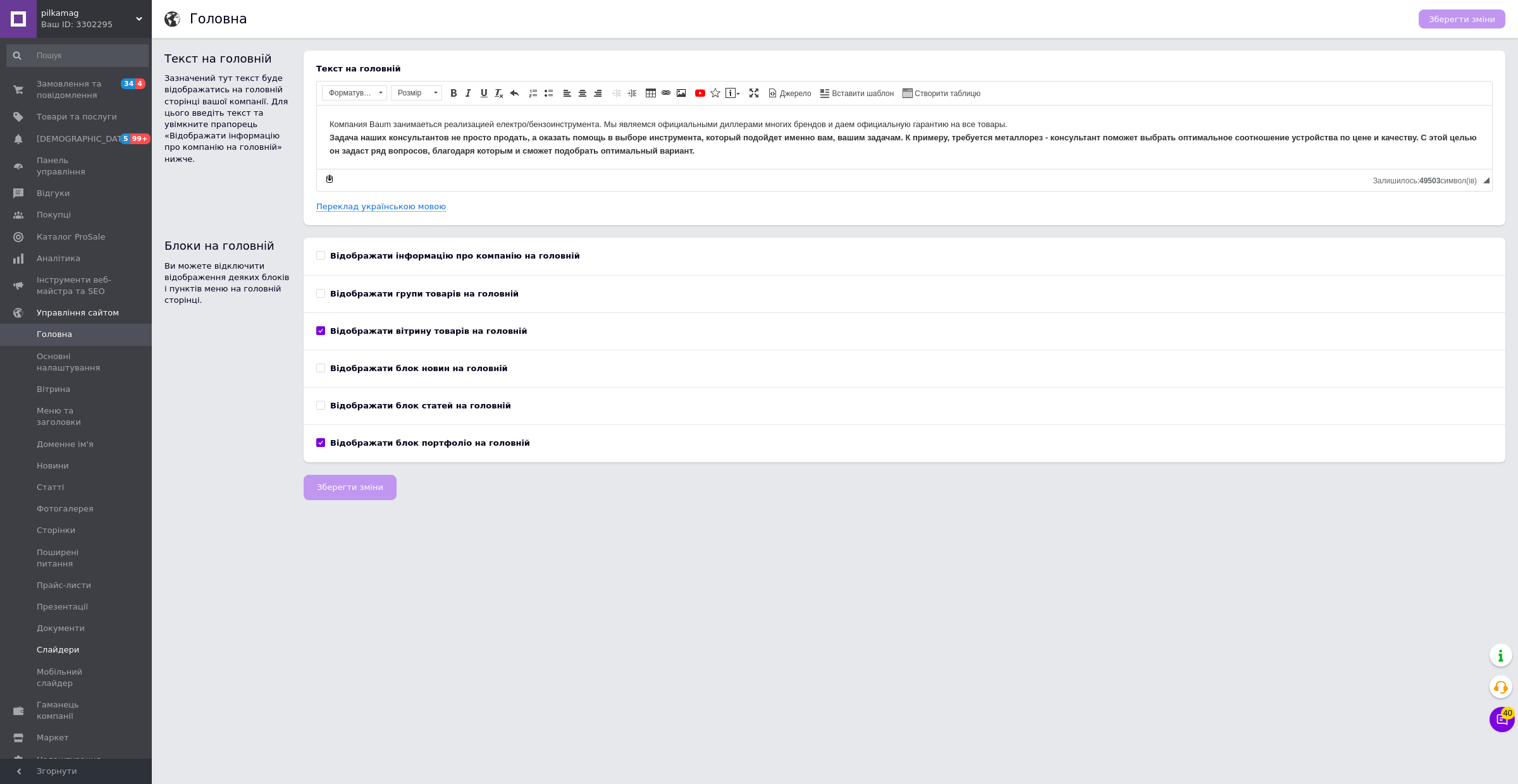
click at [73, 644] on span "Слайдери" at bounding box center [59, 650] width 43 height 11
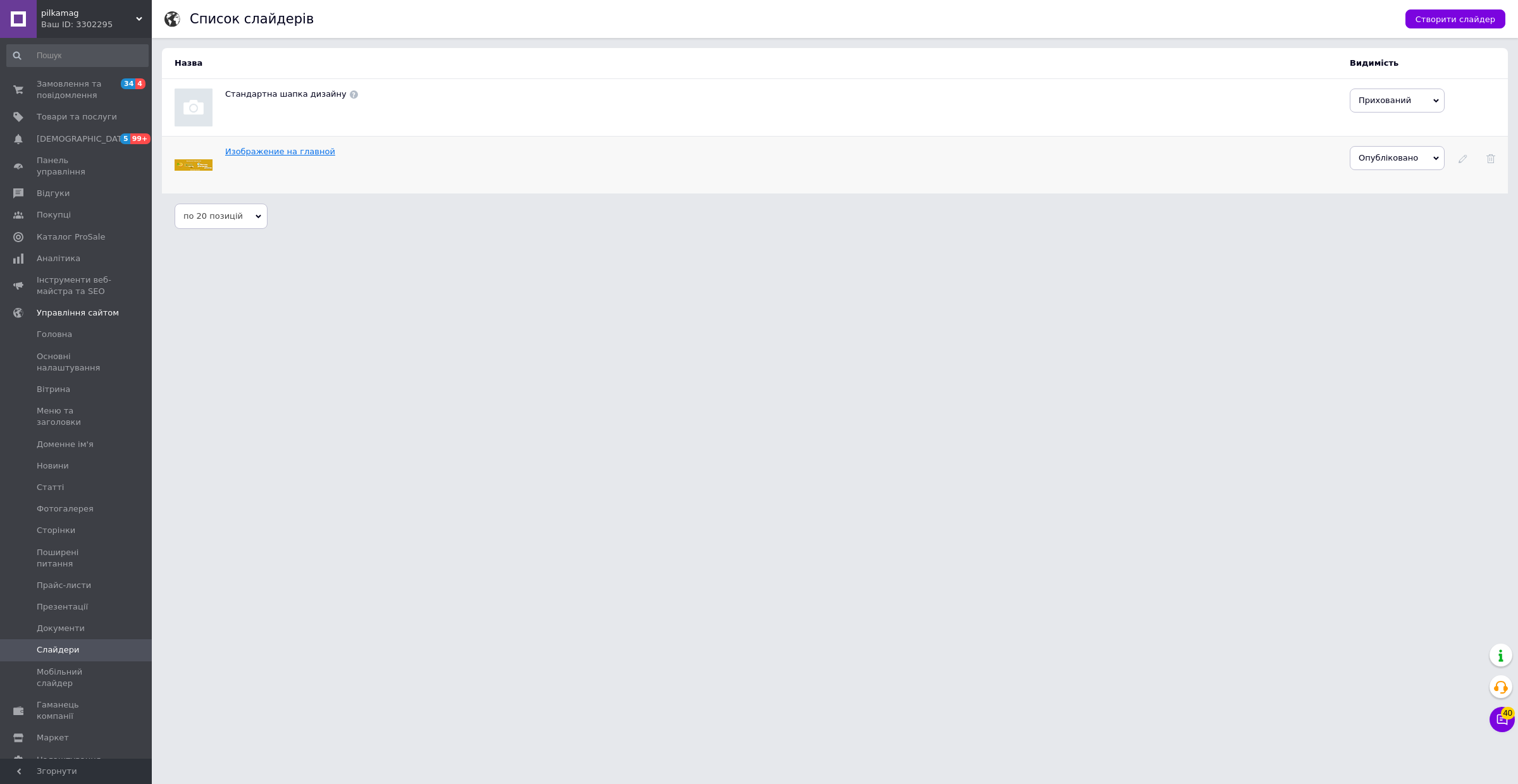
click at [309, 150] on link "Изображение на главной" at bounding box center [280, 151] width 110 height 10
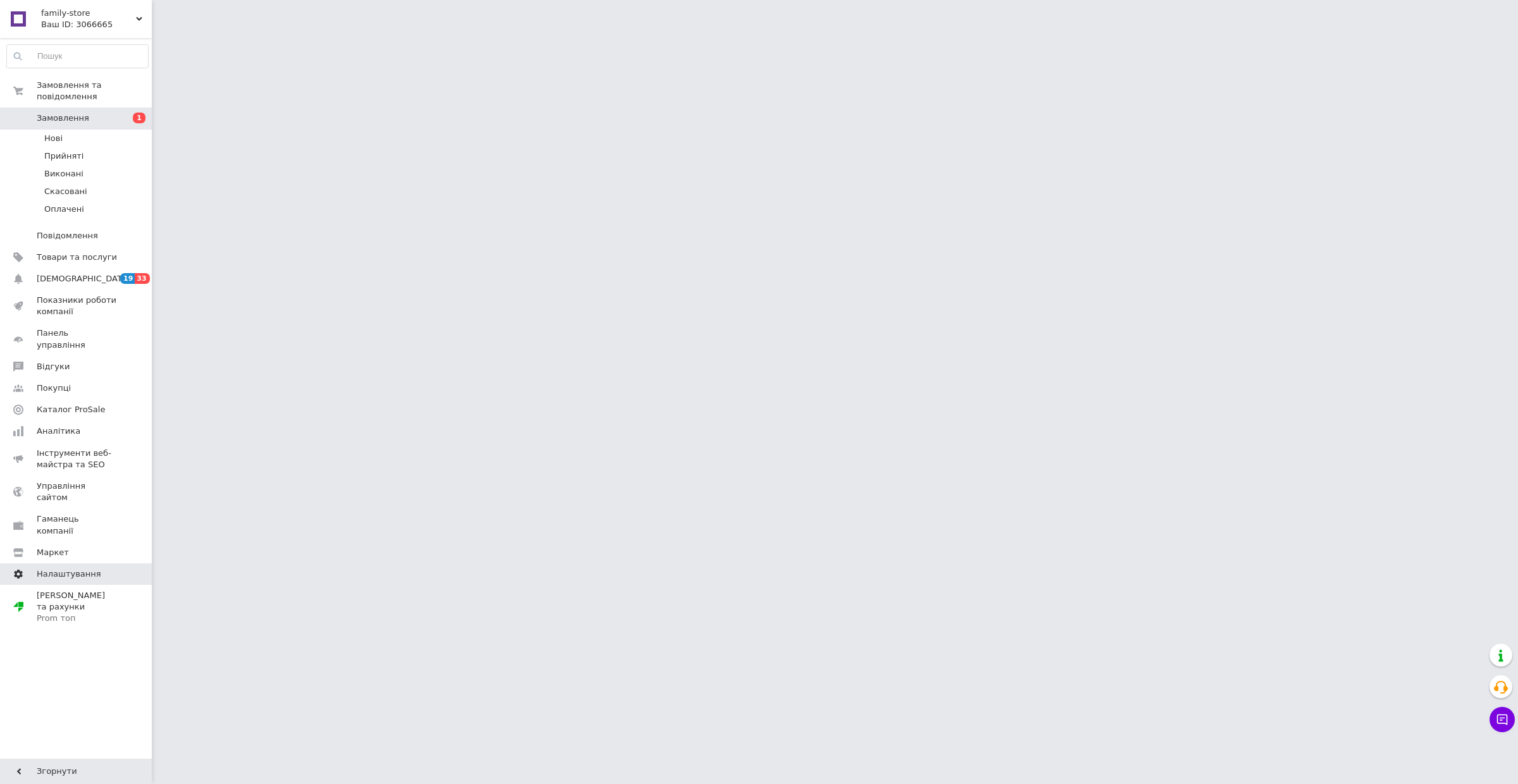
click at [111, 568] on span "Налаштування" at bounding box center [77, 574] width 80 height 11
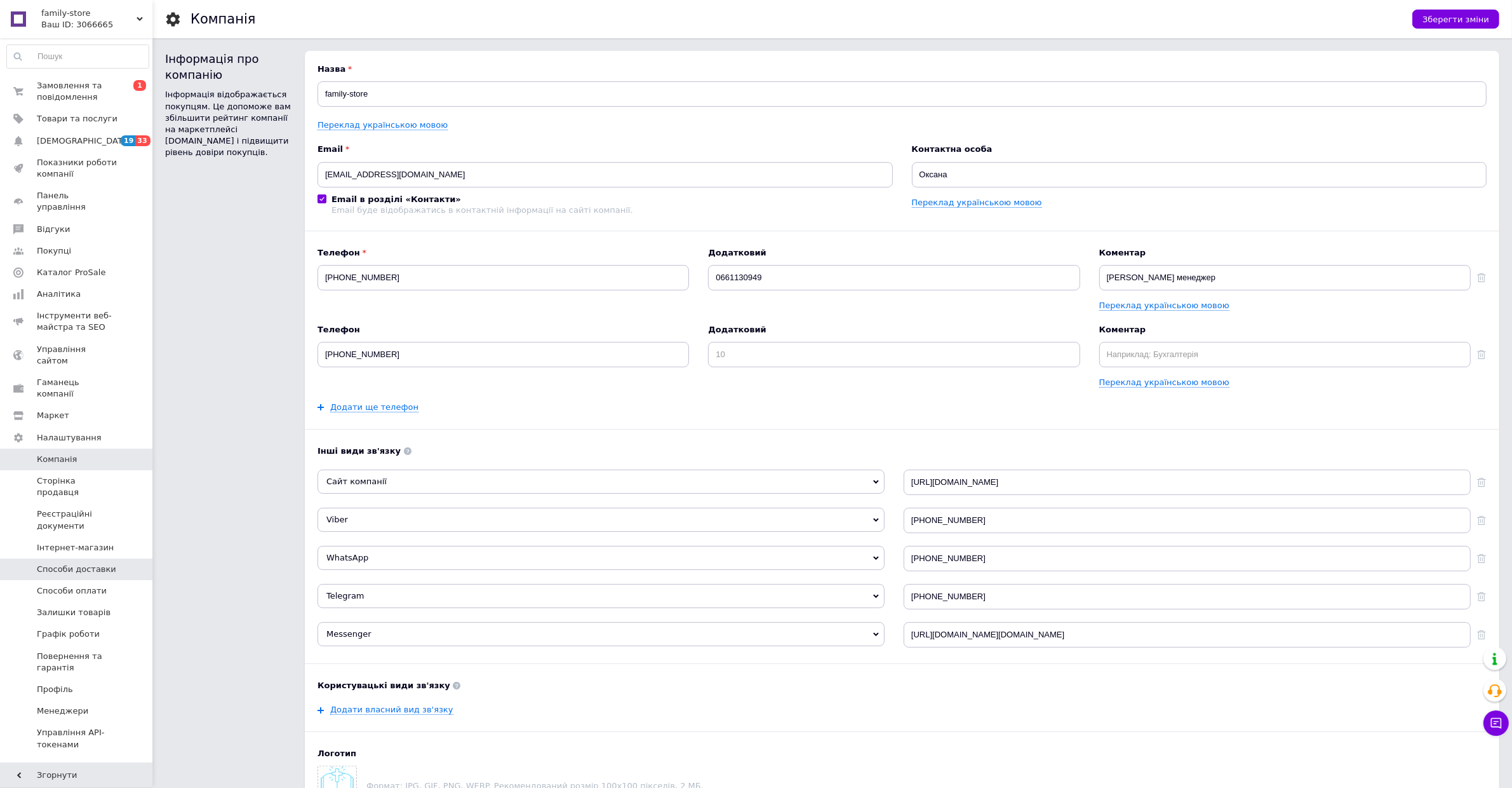
click at [106, 563] on span "Способи доставки" at bounding box center [77, 569] width 79 height 12
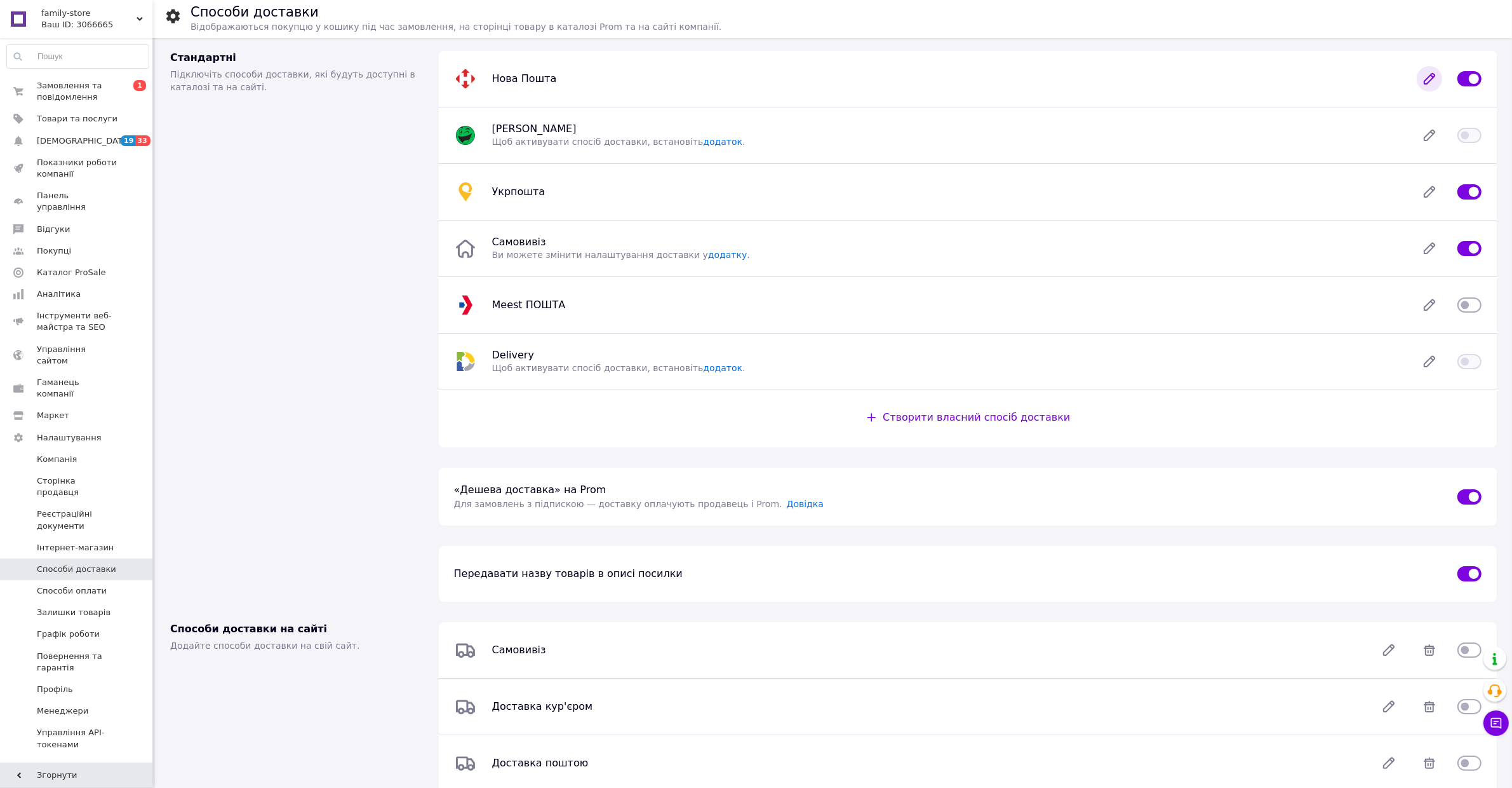
click at [1429, 86] on icon at bounding box center [1430, 79] width 26 height 26
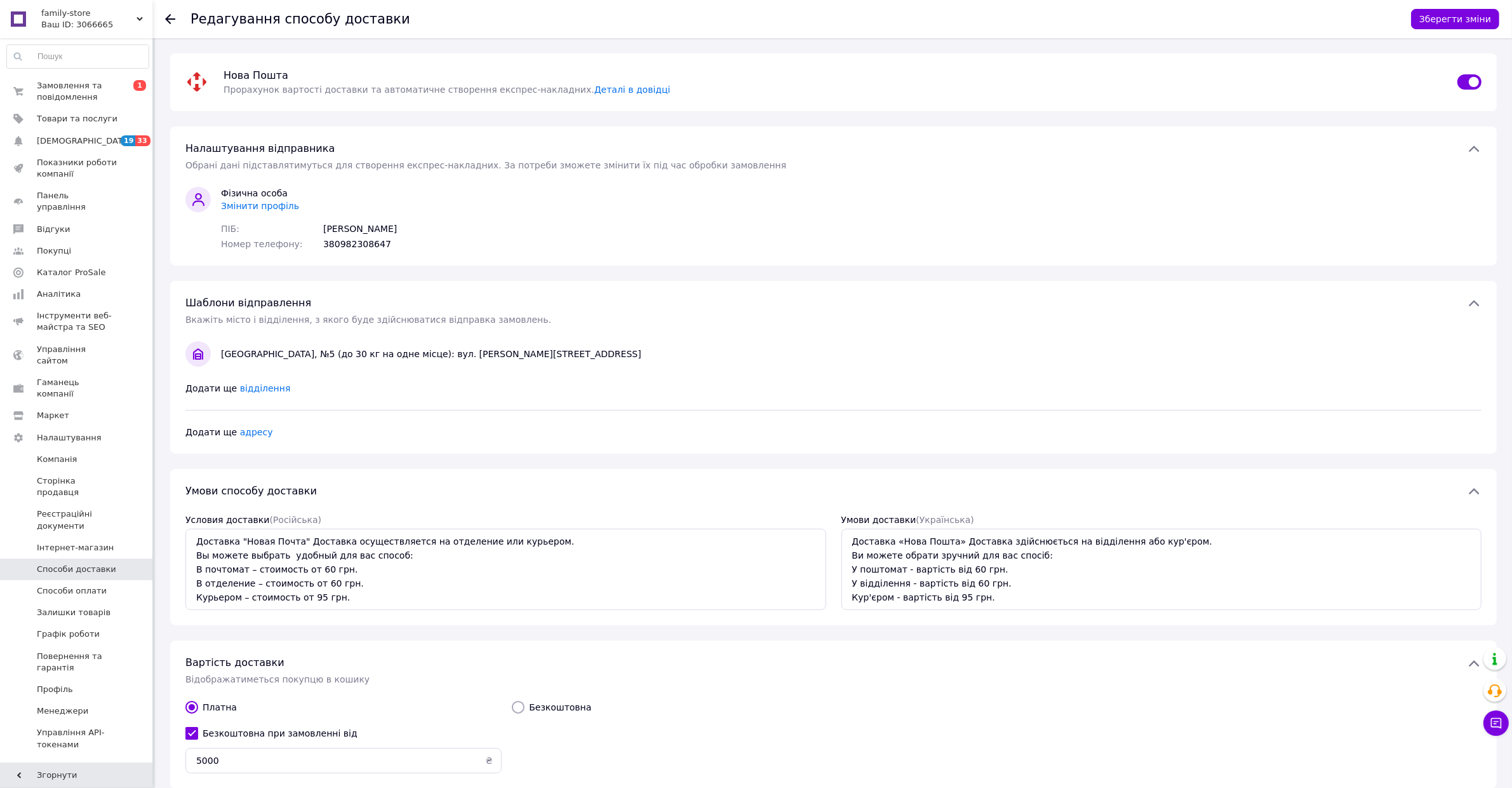
click at [272, 201] on span "Змінити профіль" at bounding box center [260, 206] width 78 height 10
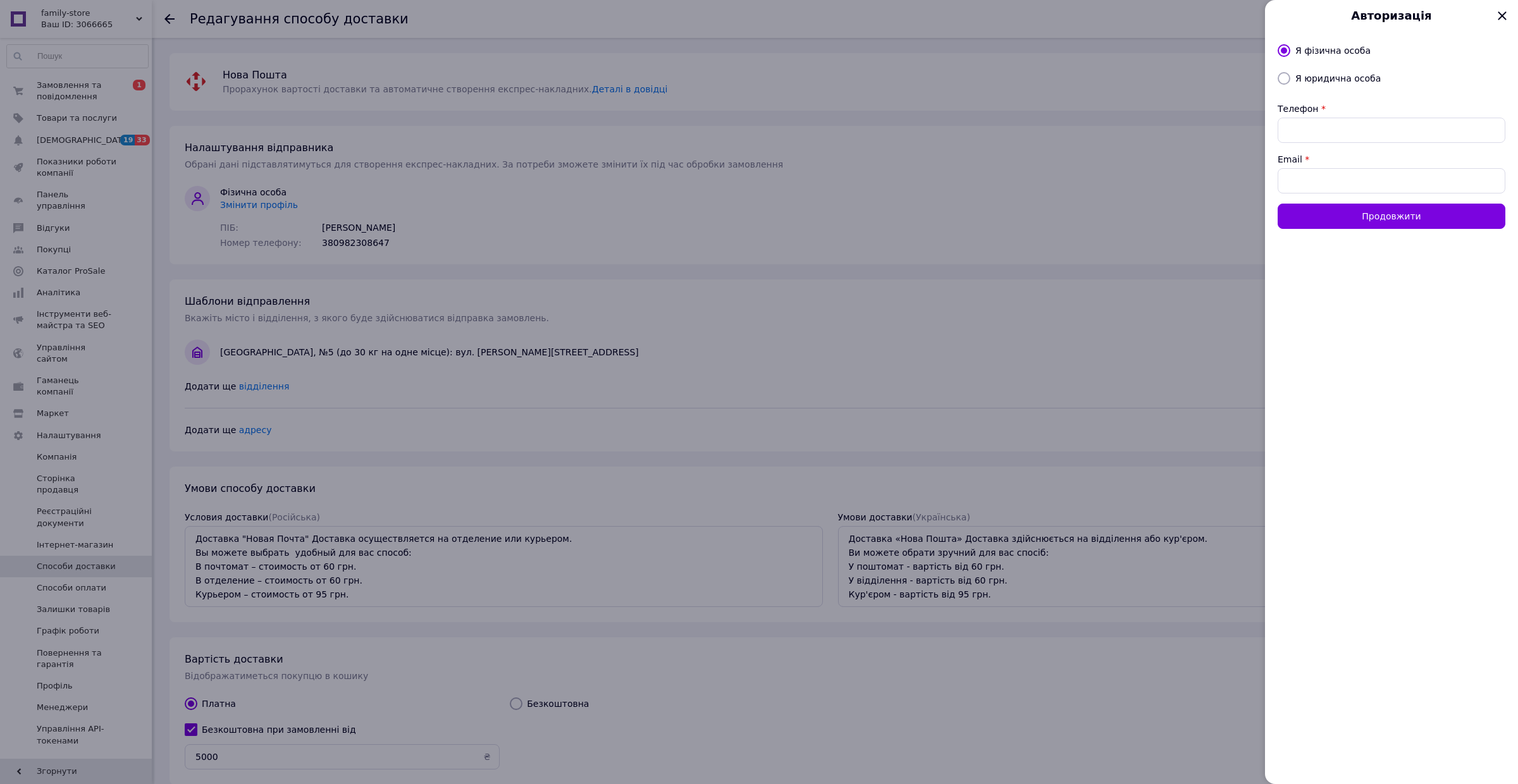
click at [1012, 99] on div at bounding box center [759, 392] width 1518 height 784
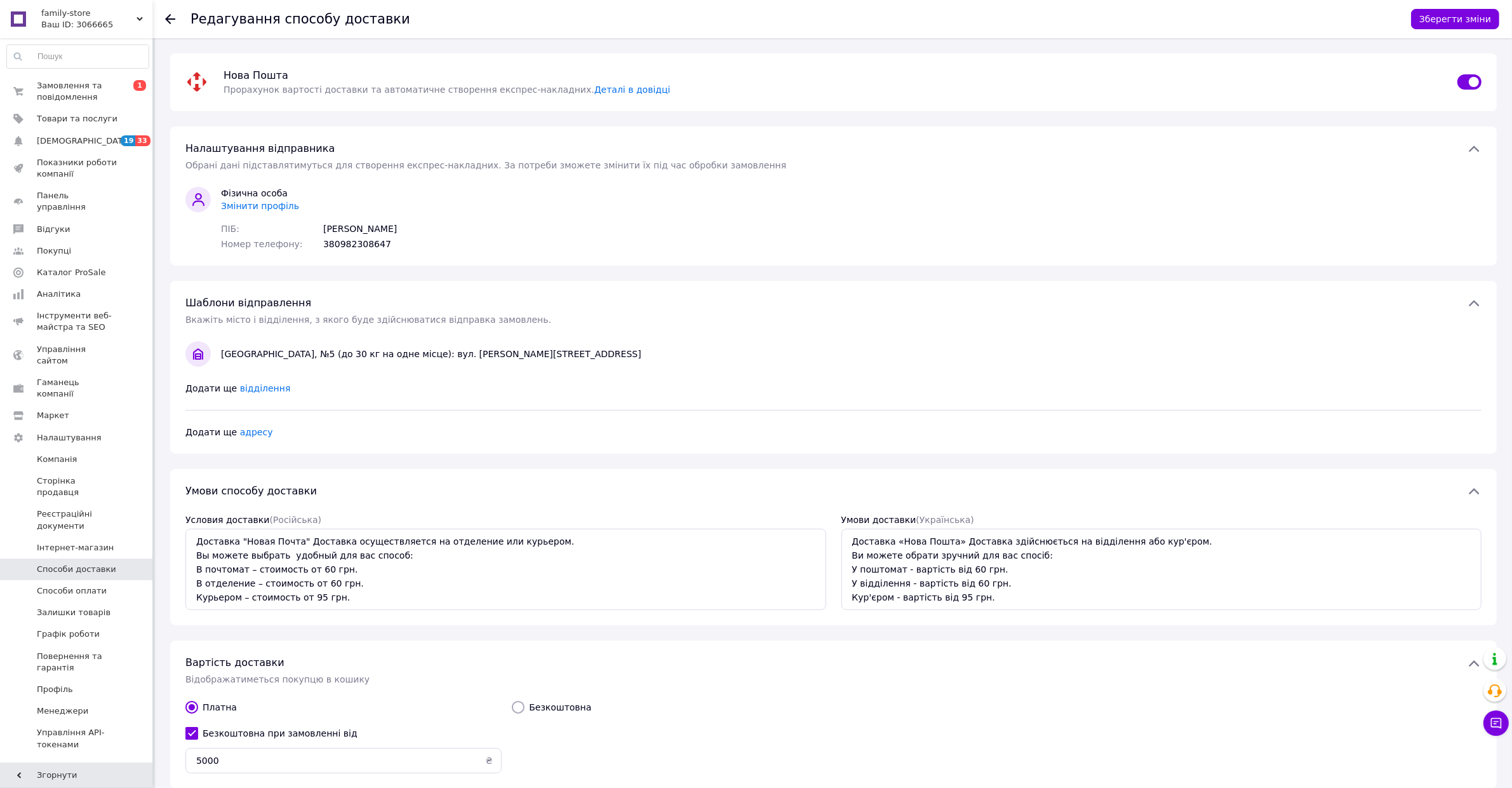
click at [258, 204] on span "Змінити профіль" at bounding box center [260, 206] width 78 height 10
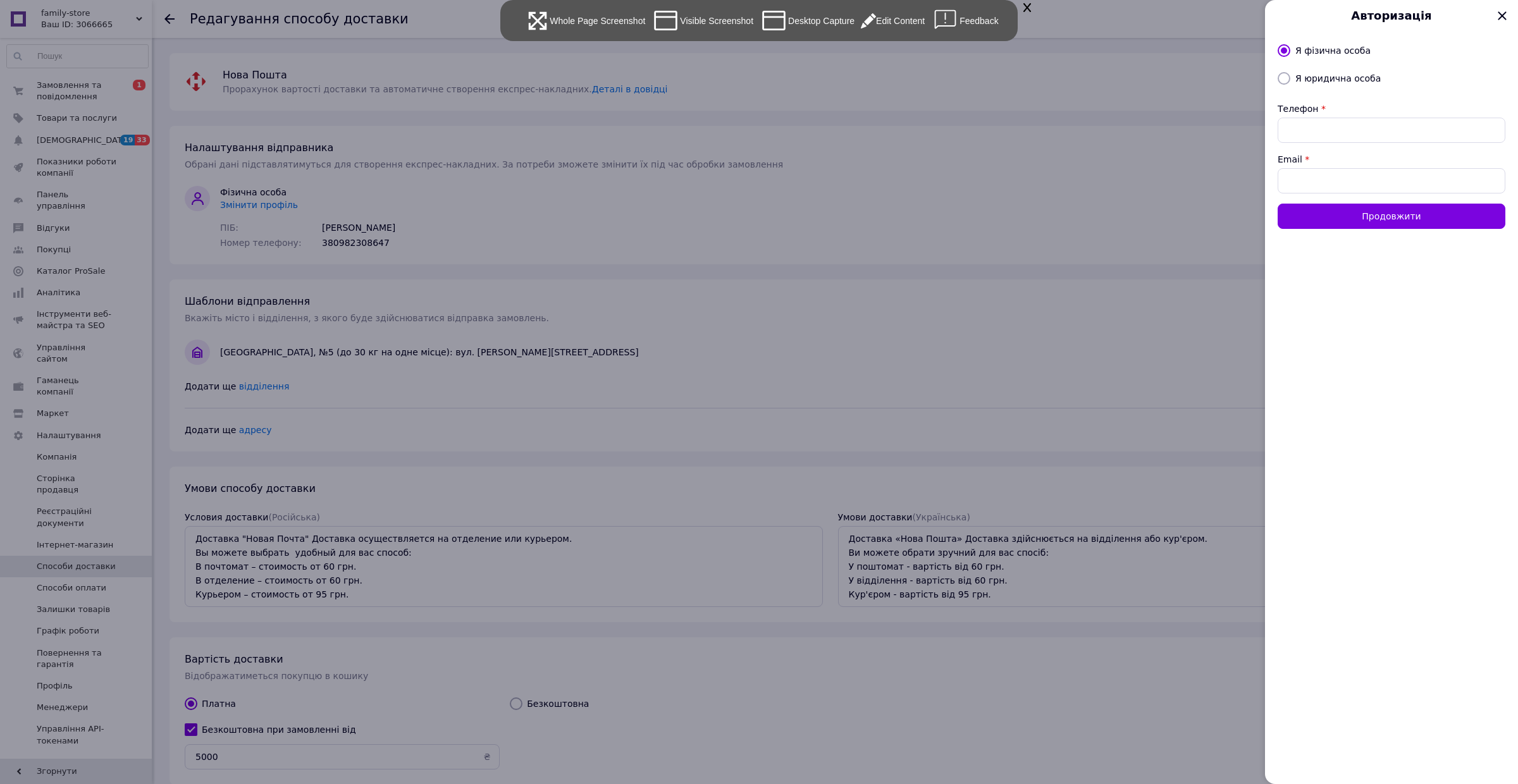
click at [687, 24] on div "Visible Screenshot" at bounding box center [702, 20] width 102 height 29
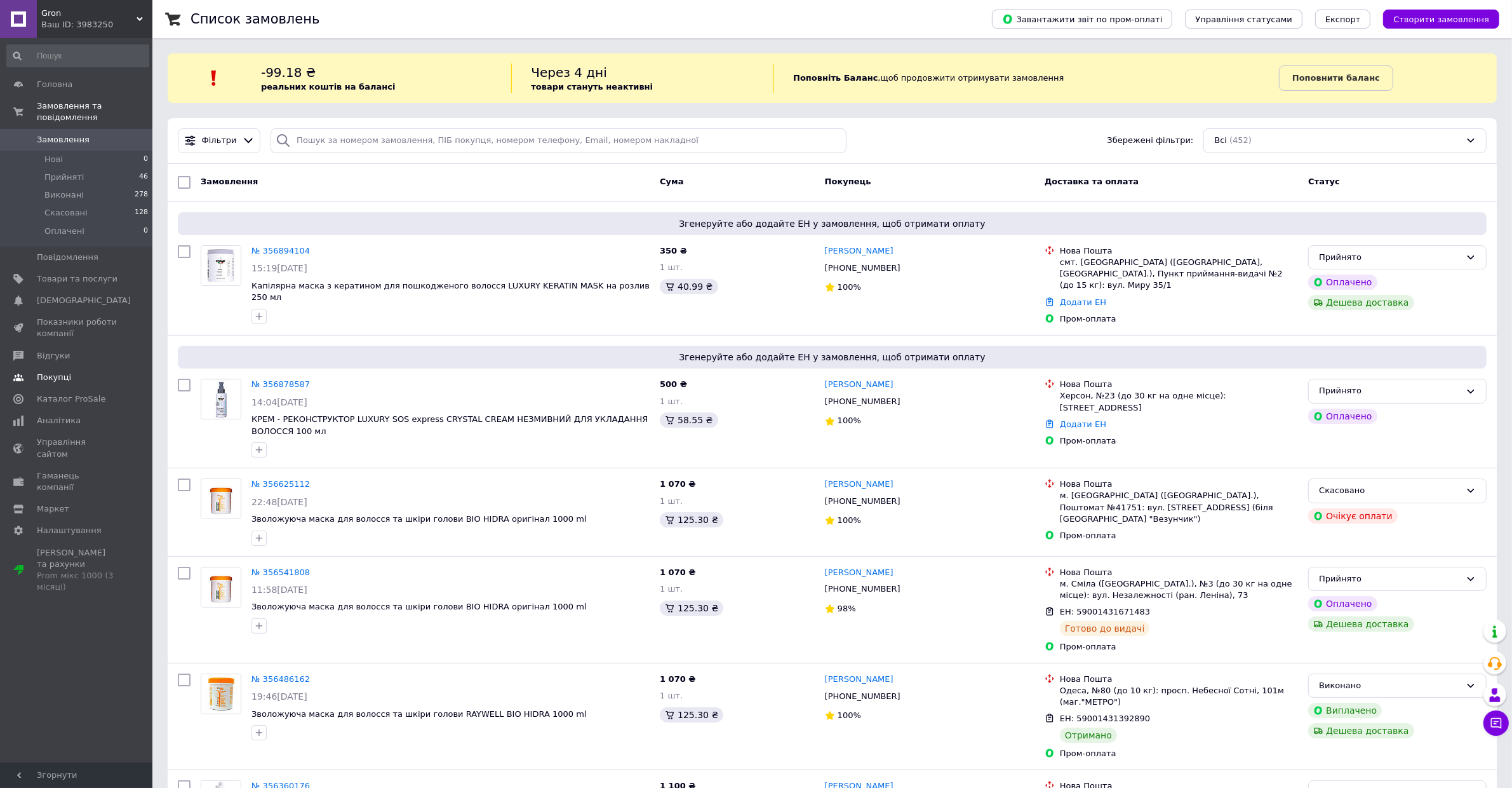
click at [78, 384] on link "Покупці" at bounding box center [77, 377] width 155 height 22
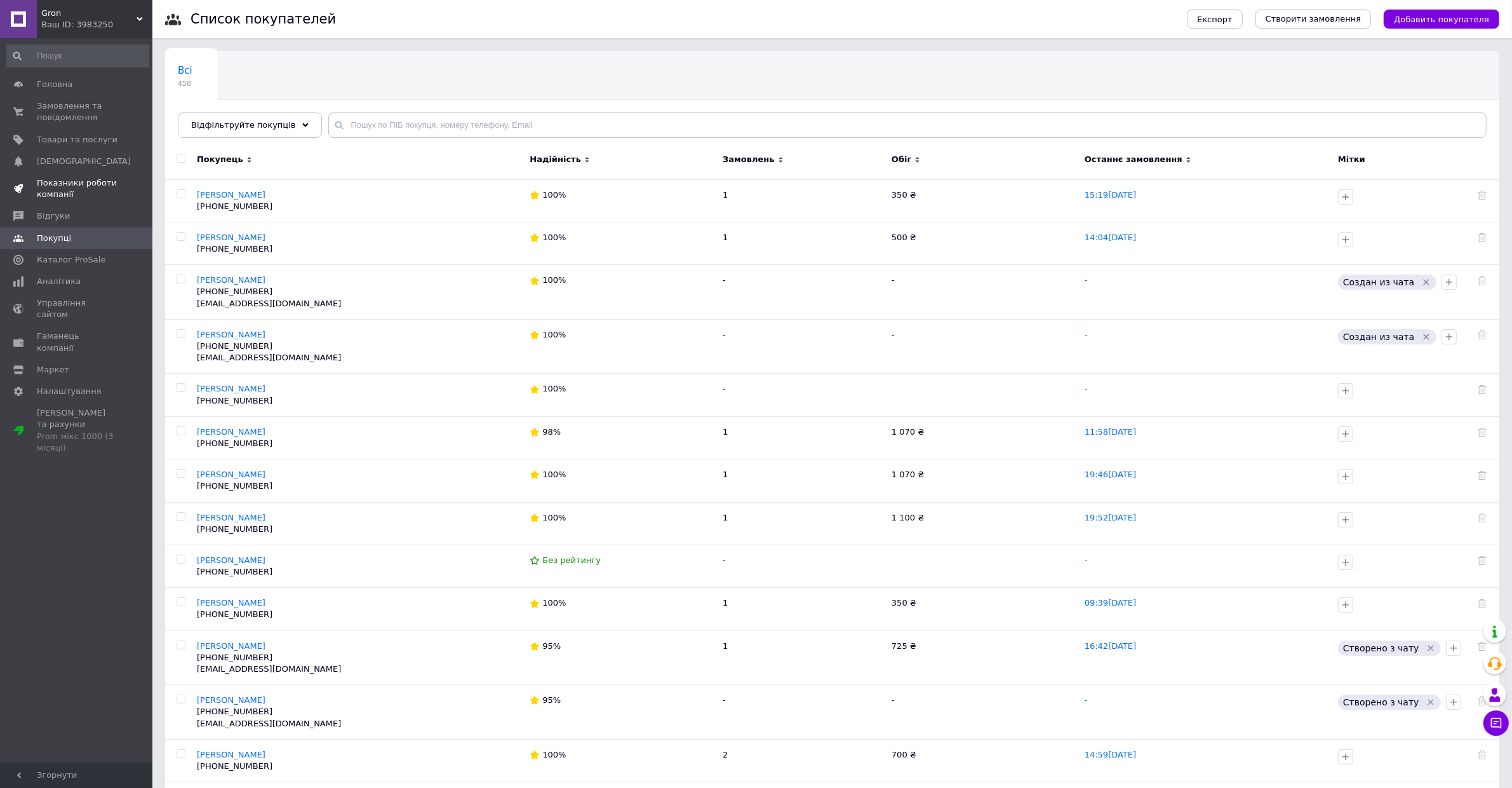
click at [96, 181] on span "Показники роботи компанії" at bounding box center [77, 189] width 81 height 23
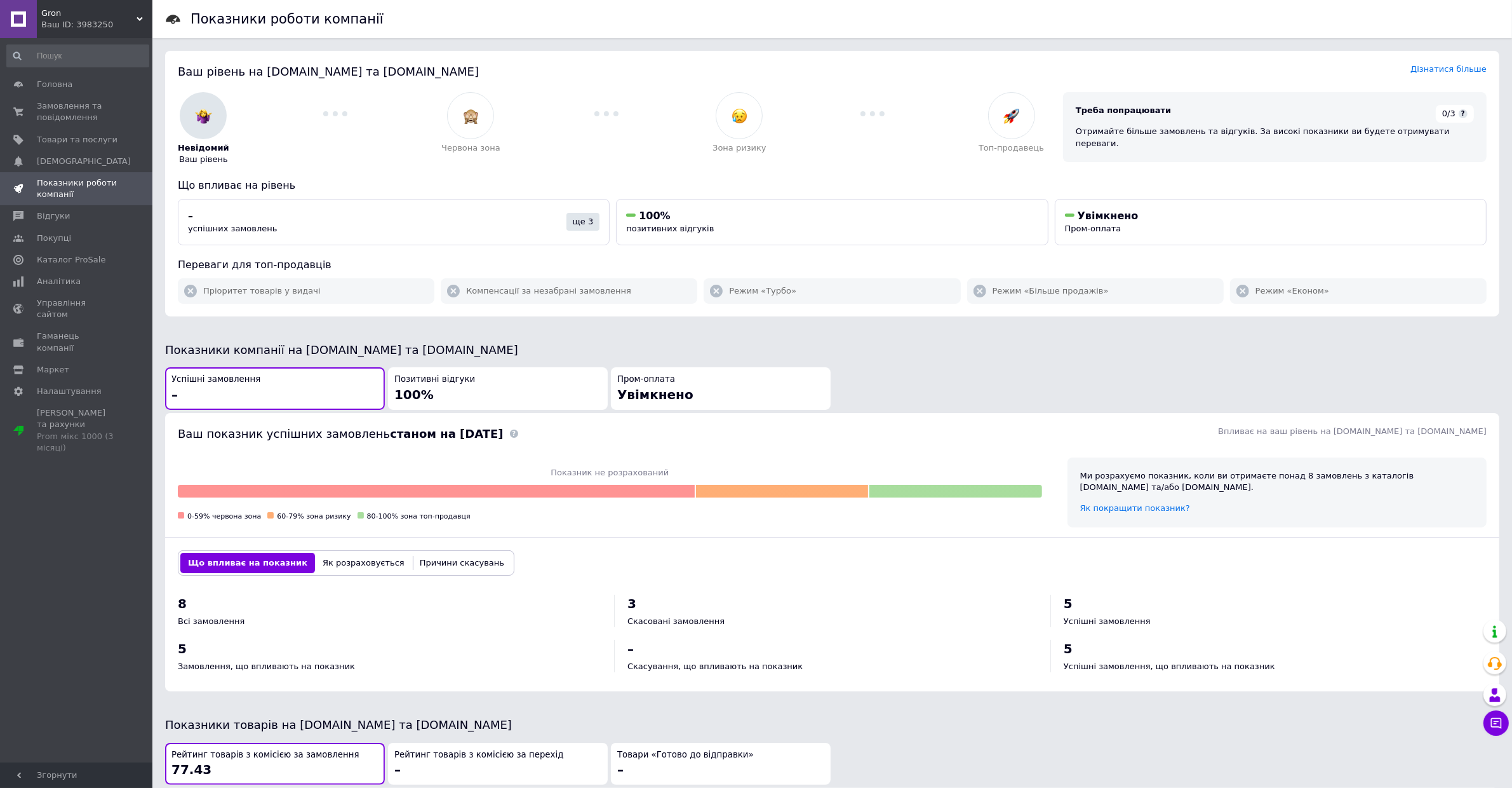
click at [357, 560] on button "Як розраховується" at bounding box center [364, 563] width 97 height 20
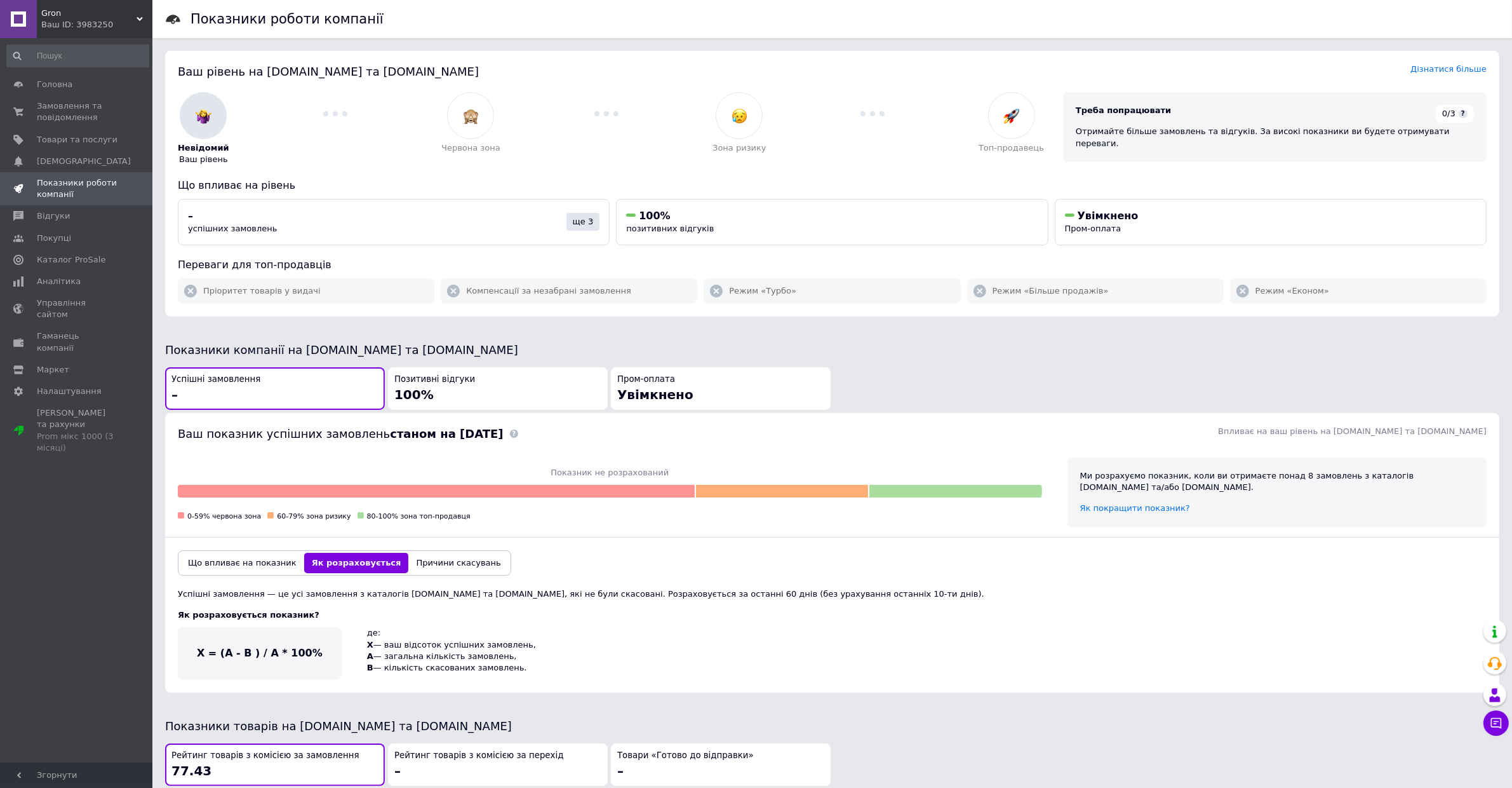
click at [272, 571] on div "Що впливає на показник Як розраховується Причини скасувань" at bounding box center [832, 562] width 1334 height 51
click at [265, 564] on button "Що впливає на показник" at bounding box center [242, 563] width 124 height 20
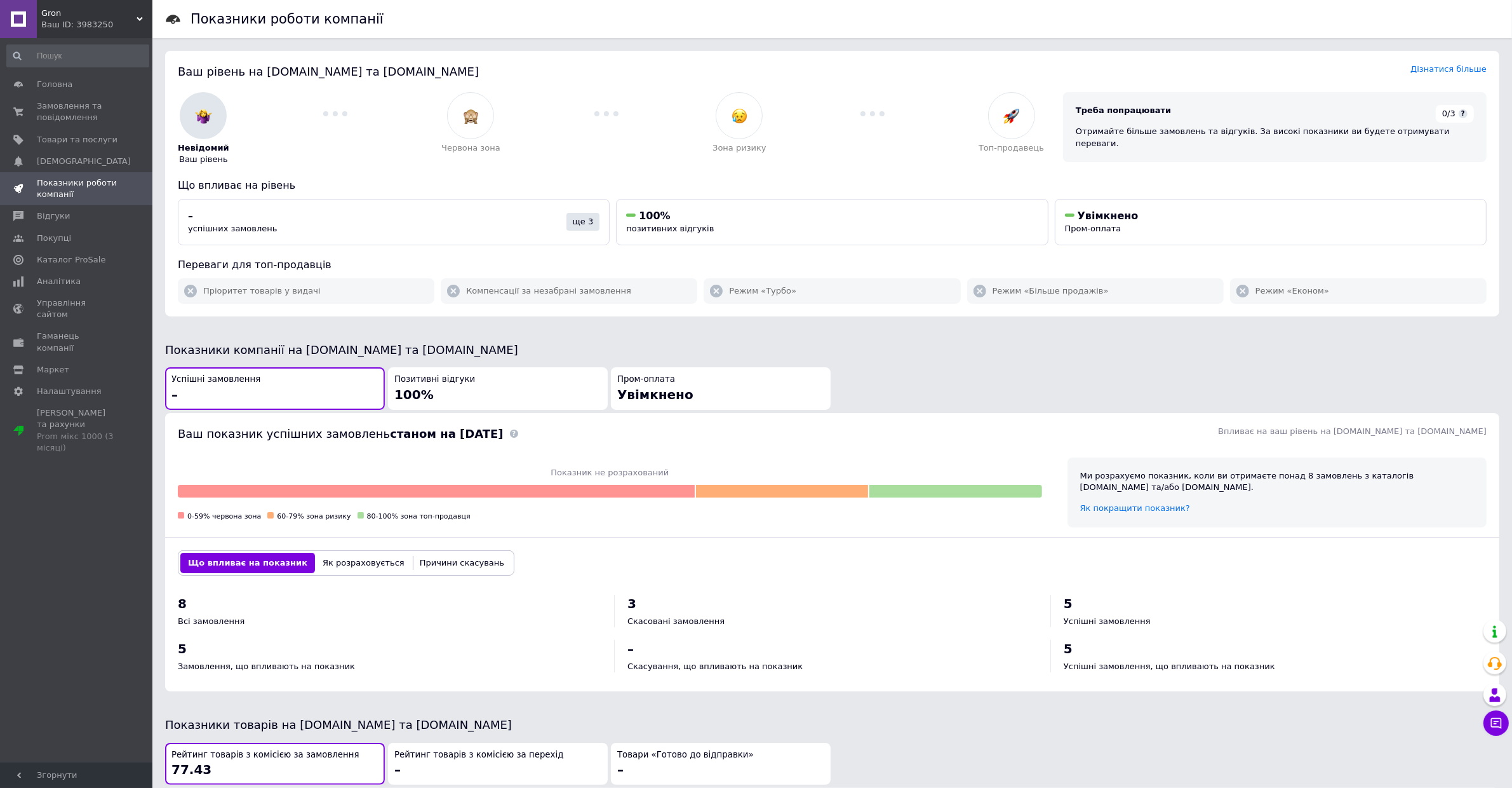
click at [1252, 480] on div "Ми розрахуємо показник, коли ви отримаєте понад 8 замовлень з каталогів [DOMAIN…" at bounding box center [1277, 482] width 394 height 23
copy div "Ми розрахуємо показник, коли ви отримаєте понад 8 замовлень з каталогів [DOMAIN…"
